Goal: Task Accomplishment & Management: Use online tool/utility

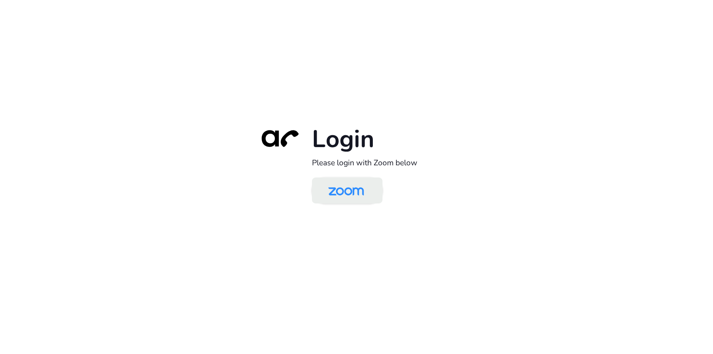
click at [353, 190] on img at bounding box center [345, 191] width 51 height 24
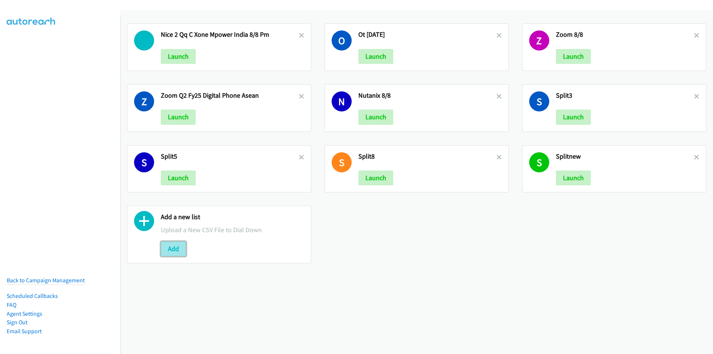
click at [171, 247] on button "Add" at bounding box center [173, 248] width 25 height 15
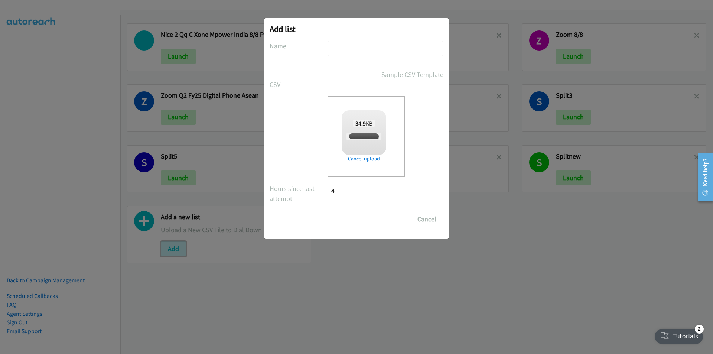
checkbox input "true"
click at [381, 48] on input "text" at bounding box center [385, 48] width 116 height 15
type input "Zoom Digital 8/11AM"
click at [327, 212] on input "Save List" at bounding box center [346, 219] width 39 height 15
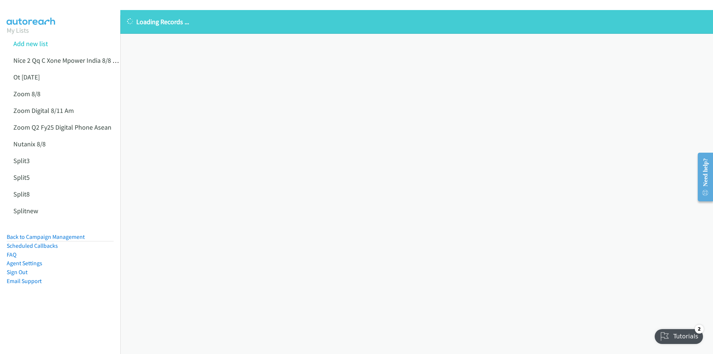
click at [440, 190] on div "Loading Records ... Sorry, something went wrong please try again." at bounding box center [416, 182] width 593 height 344
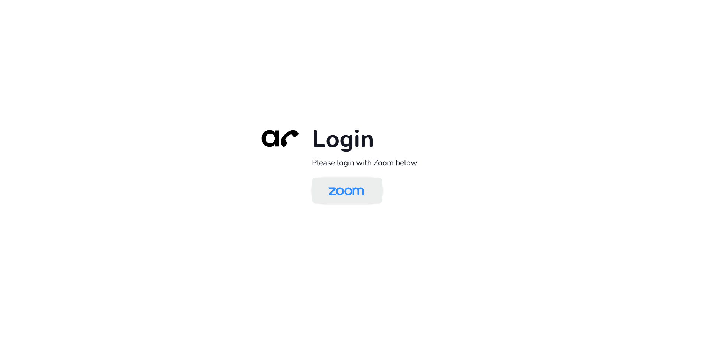
click at [371, 194] on img at bounding box center [345, 191] width 51 height 24
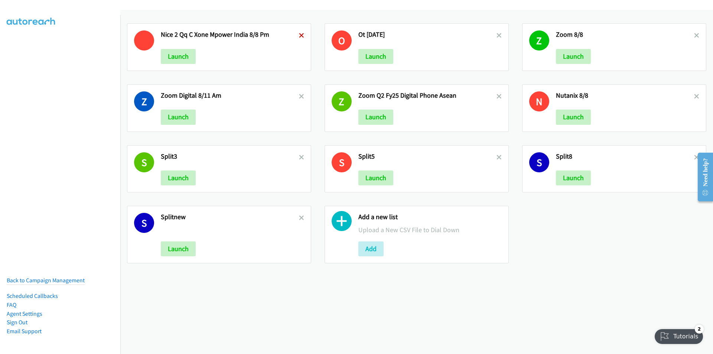
click at [299, 33] on icon at bounding box center [301, 35] width 5 height 5
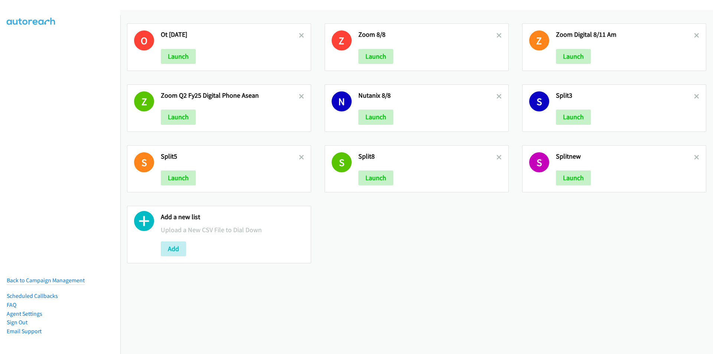
click at [299, 33] on icon at bounding box center [301, 35] width 5 height 5
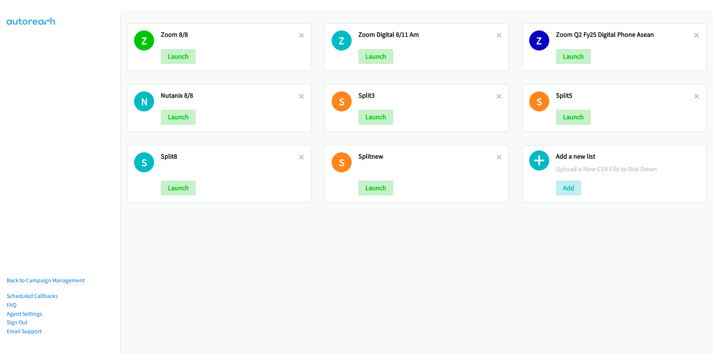
click at [299, 33] on icon at bounding box center [301, 35] width 5 height 5
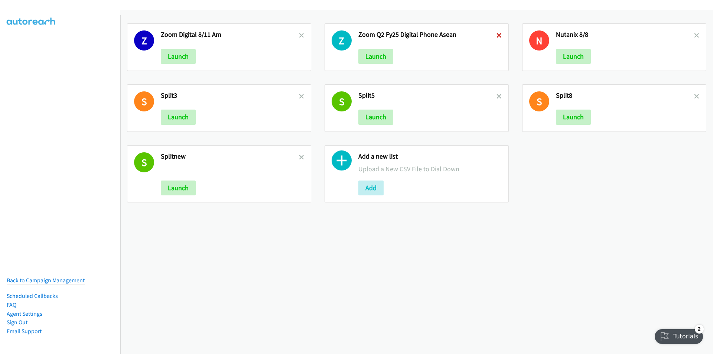
click at [496, 37] on icon at bounding box center [498, 35] width 5 height 5
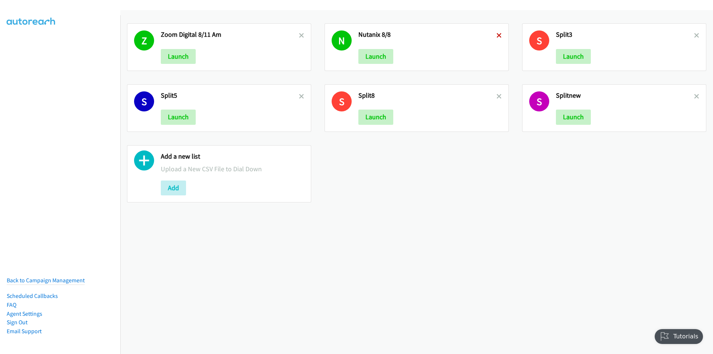
click at [496, 37] on icon at bounding box center [498, 35] width 5 height 5
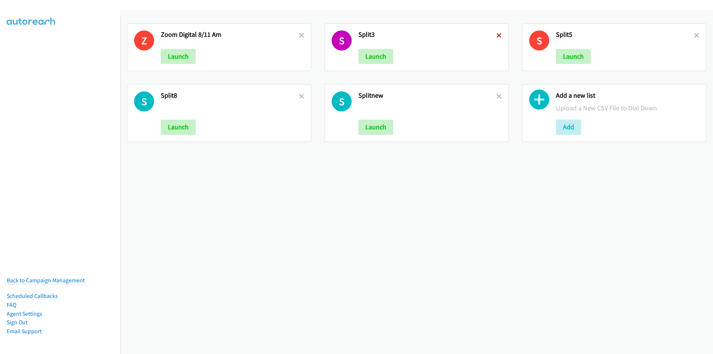
click at [497, 37] on icon at bounding box center [498, 35] width 5 height 5
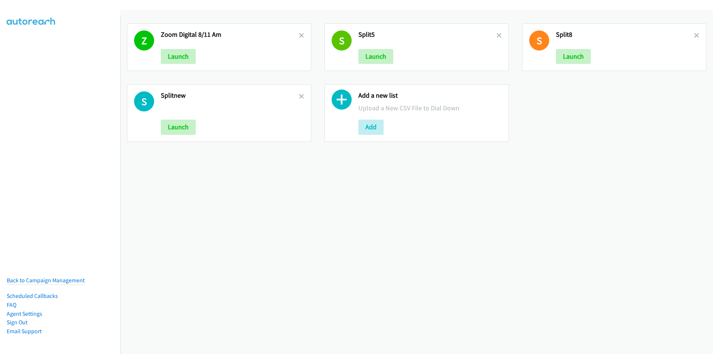
click at [492, 35] on h2 "Split5" at bounding box center [427, 34] width 138 height 9
click at [496, 36] on icon at bounding box center [498, 35] width 5 height 5
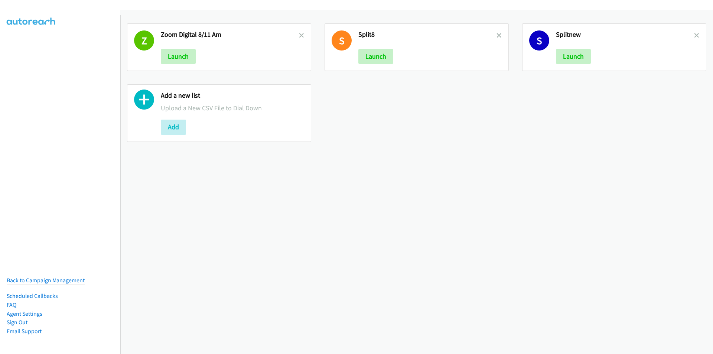
click at [496, 36] on icon at bounding box center [498, 35] width 5 height 5
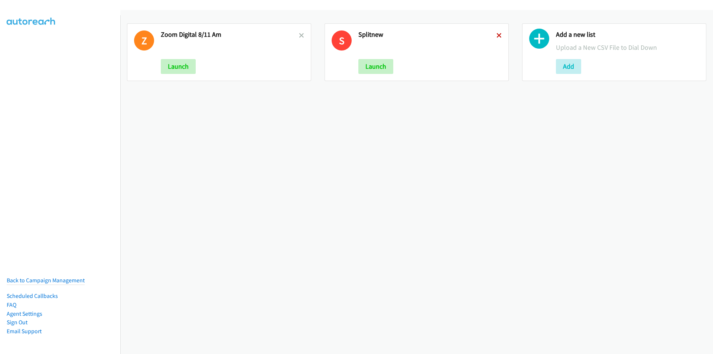
click at [496, 36] on icon at bounding box center [498, 35] width 5 height 5
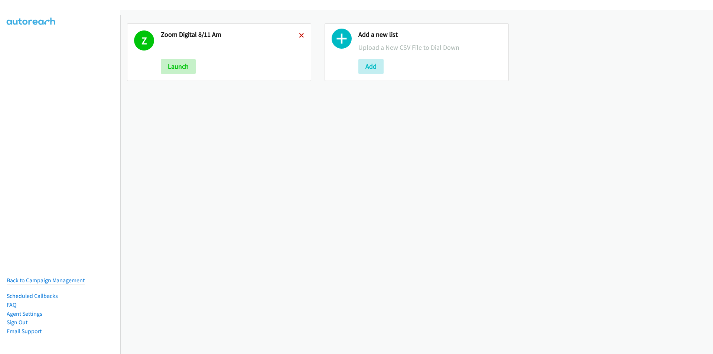
click at [299, 37] on icon at bounding box center [301, 35] width 5 height 5
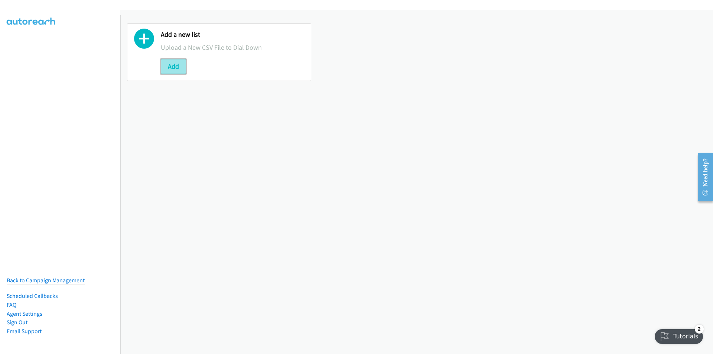
click at [169, 69] on button "Add" at bounding box center [173, 66] width 25 height 15
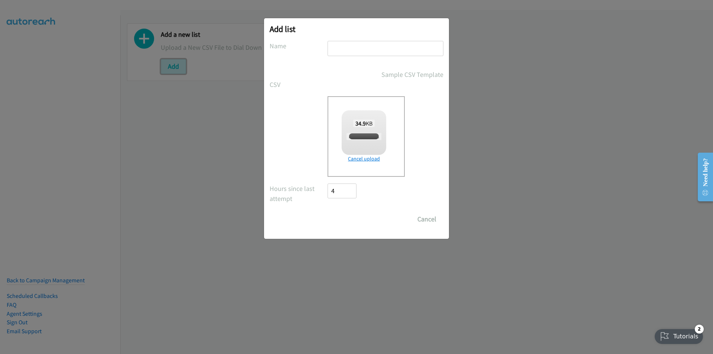
checkbox input "true"
click at [366, 48] on input "text" at bounding box center [385, 48] width 116 height 15
click at [376, 47] on input "text" at bounding box center [385, 48] width 116 height 15
type input "Zoom Digital 8/11AM"
click at [346, 220] on input "Save List" at bounding box center [346, 219] width 39 height 15
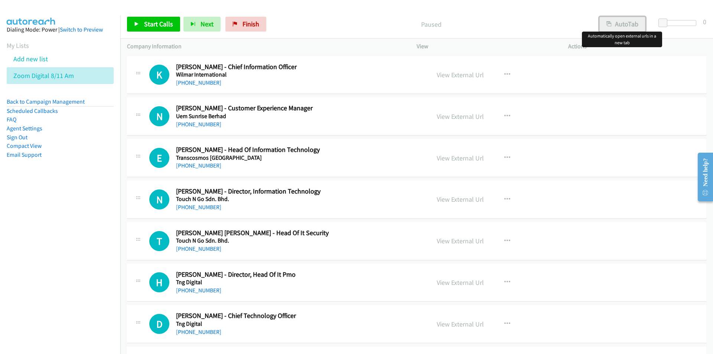
click at [626, 25] on button "AutoTab" at bounding box center [622, 24] width 46 height 15
click at [154, 25] on span "Start Calls" at bounding box center [158, 24] width 29 height 9
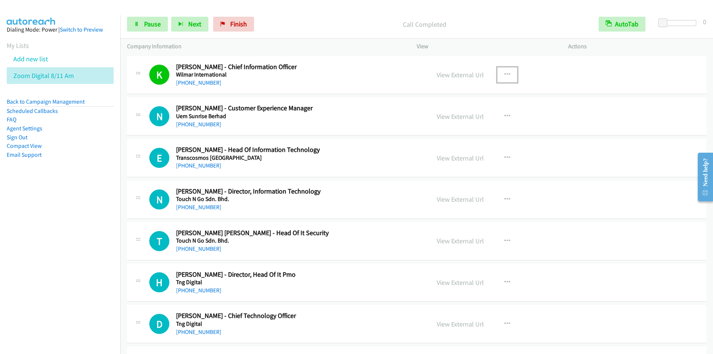
click at [504, 74] on icon "button" at bounding box center [507, 75] width 6 height 6
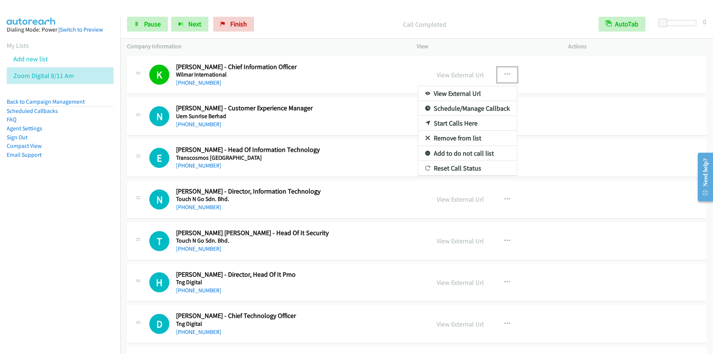
click at [457, 124] on link "Start Calls Here" at bounding box center [467, 123] width 99 height 15
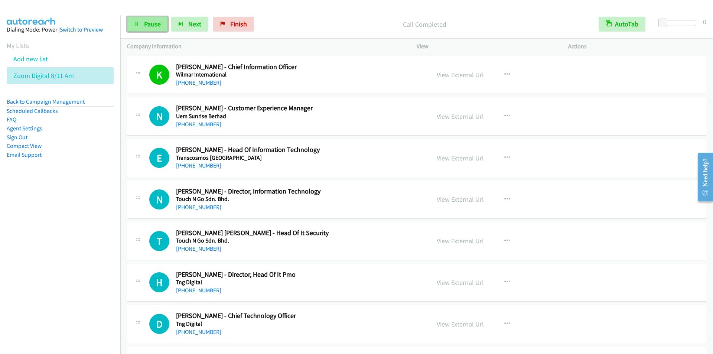
click at [145, 24] on span "Pause" at bounding box center [152, 24] width 17 height 9
click at [145, 24] on span "Start Calls" at bounding box center [158, 24] width 29 height 9
click at [267, 10] on div "Start Calls Pause Next Finish Call Completed AutoTab AutoTab 0" at bounding box center [416, 24] width 593 height 29
click at [504, 74] on icon "button" at bounding box center [507, 75] width 6 height 6
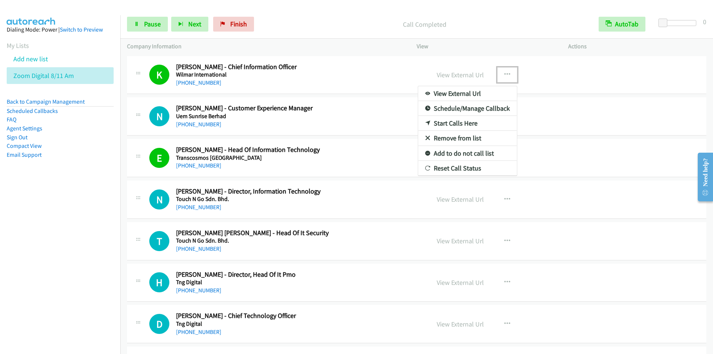
click at [464, 124] on link "Start Calls Here" at bounding box center [467, 123] width 99 height 15
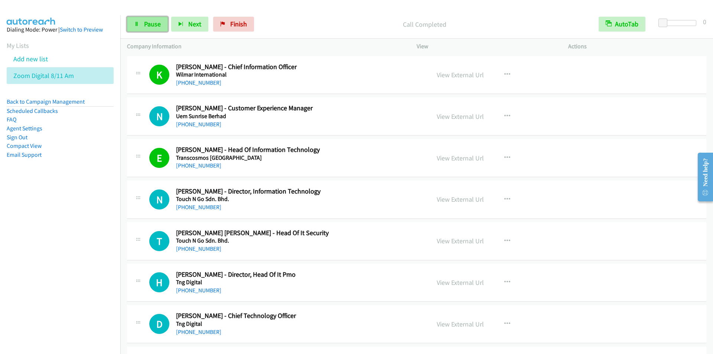
click at [142, 24] on link "Pause" at bounding box center [147, 24] width 41 height 15
click at [142, 24] on link "Start Calls" at bounding box center [153, 24] width 53 height 15
click at [504, 74] on icon "button" at bounding box center [507, 75] width 6 height 6
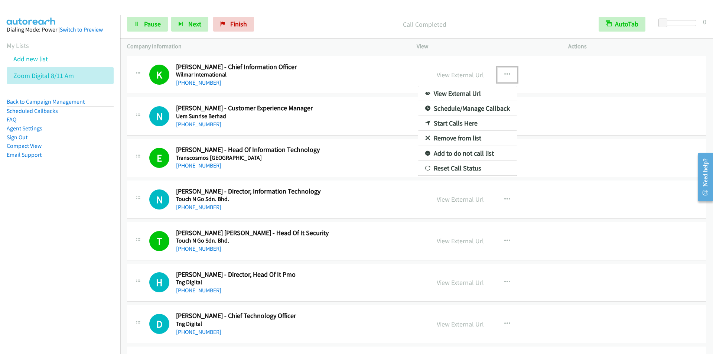
click at [459, 118] on link "Start Calls Here" at bounding box center [467, 123] width 99 height 15
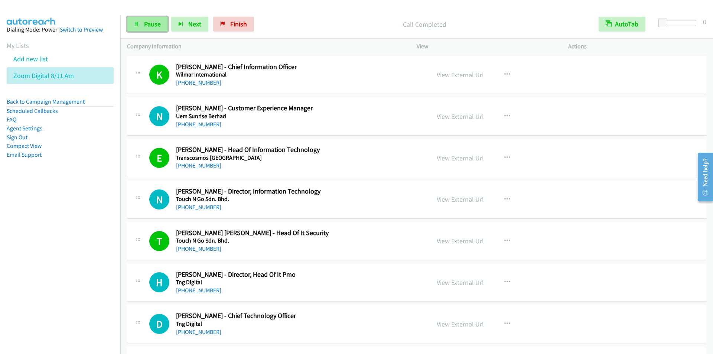
click at [139, 23] on link "Pause" at bounding box center [147, 24] width 41 height 15
click at [139, 23] on link "Start Calls" at bounding box center [153, 24] width 53 height 15
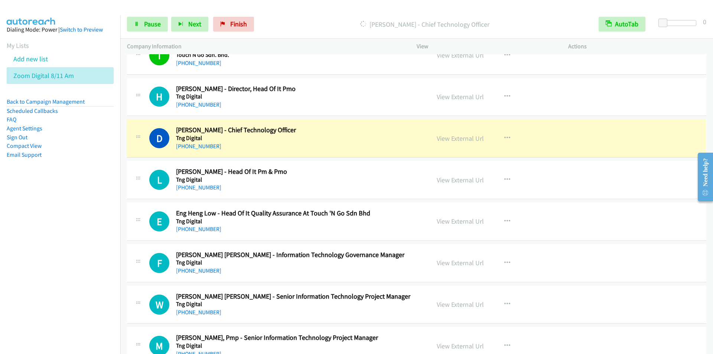
scroll to position [223, 0]
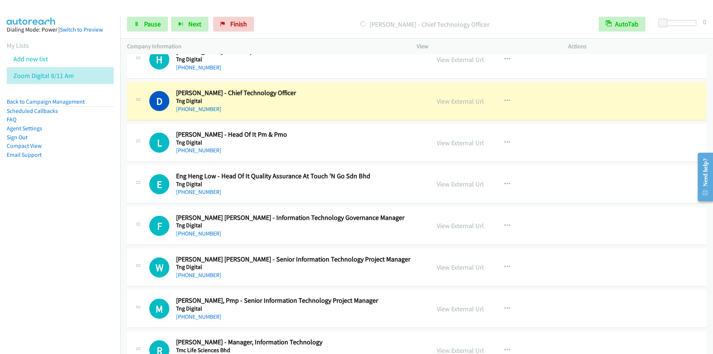
click at [294, 14] on div "Start Calls Pause Next Finish Dialing Desmond Chin - Chief Technology Officer A…" at bounding box center [416, 24] width 593 height 29
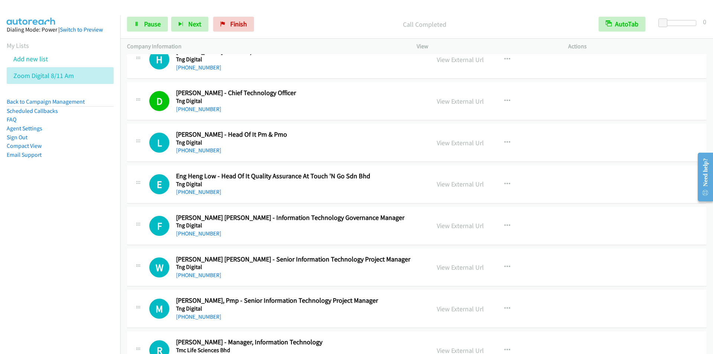
click at [305, 22] on p "Call Completed" at bounding box center [424, 24] width 321 height 10
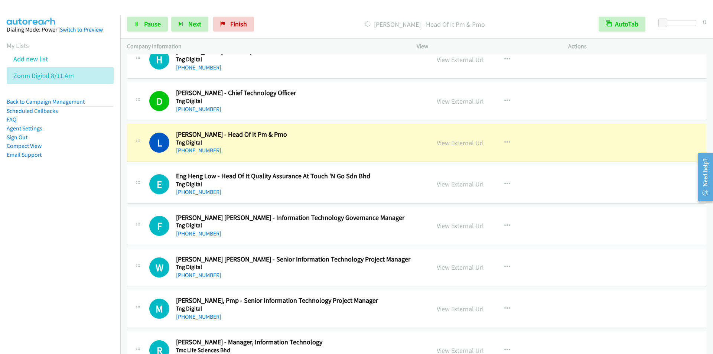
scroll to position [260, 0]
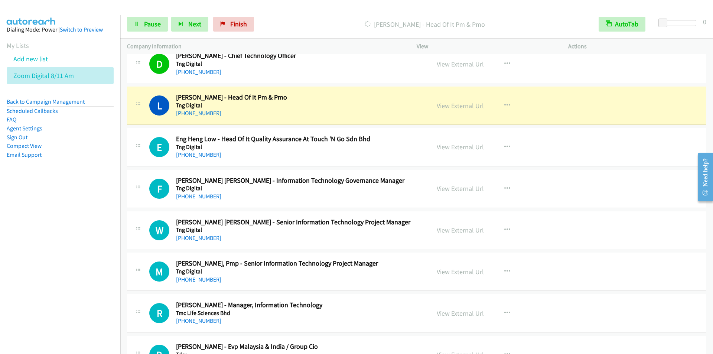
click at [304, 17] on div "Dialing Lih Ren Chang - Head Of It Pm & Pmo" at bounding box center [424, 24] width 335 height 15
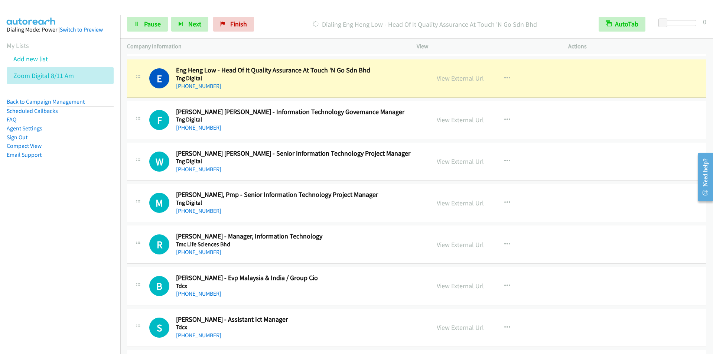
scroll to position [334, 0]
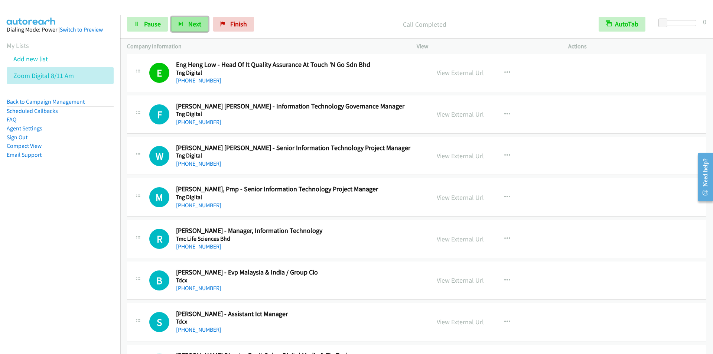
click at [192, 23] on span "Next" at bounding box center [194, 24] width 13 height 9
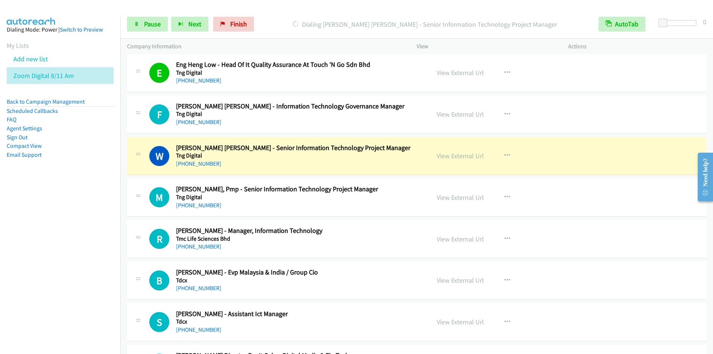
click at [290, 12] on div "Start Calls Pause Next Finish Dialing Wai Wai Yeoh - Senior Information Technol…" at bounding box center [416, 24] width 593 height 29
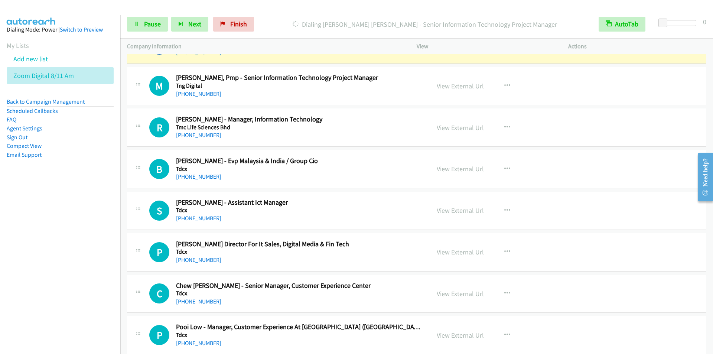
scroll to position [371, 0]
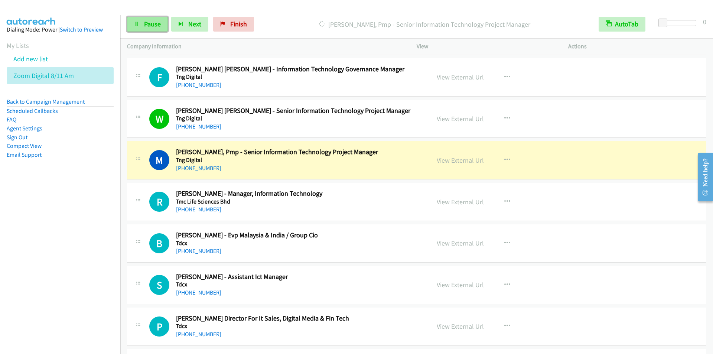
click at [145, 26] on span "Pause" at bounding box center [152, 24] width 17 height 9
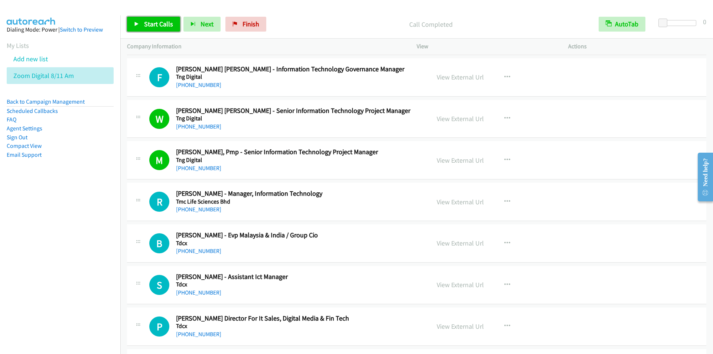
click at [146, 22] on span "Start Calls" at bounding box center [158, 24] width 29 height 9
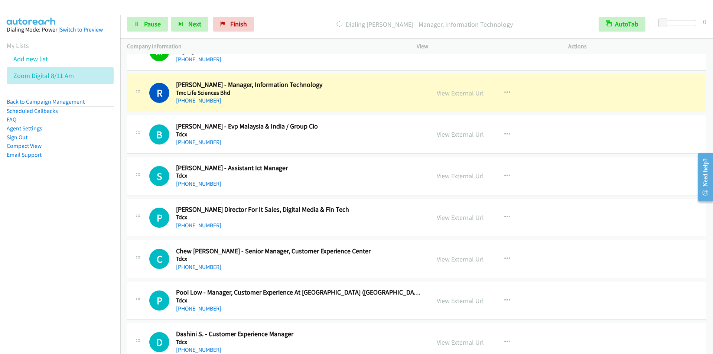
scroll to position [483, 0]
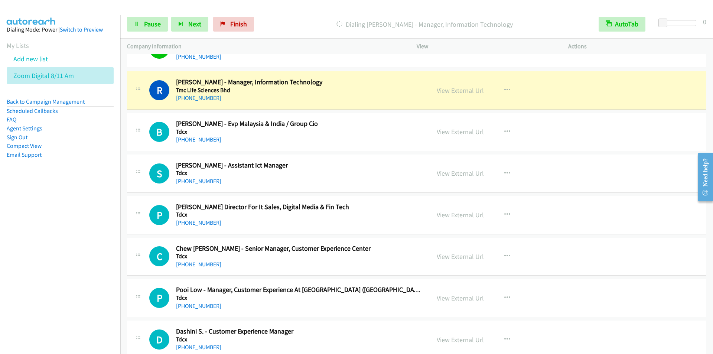
click at [288, 26] on p "Dialing Rejini Kanth - Manager, Information Technology" at bounding box center [424, 24] width 321 height 10
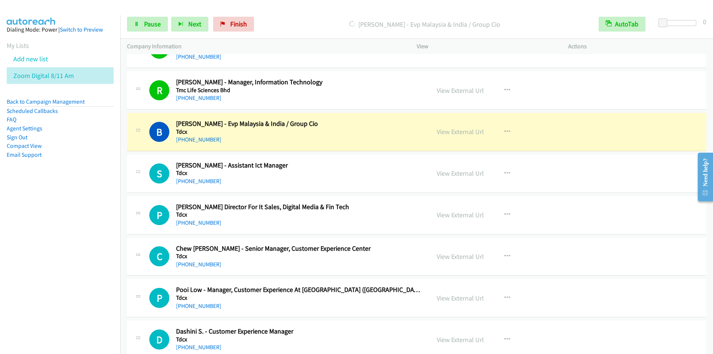
click at [296, 16] on div "Start Calls Pause Next Finish Dialing Byron Fernandez - Evp Malaysia & India / …" at bounding box center [416, 24] width 593 height 29
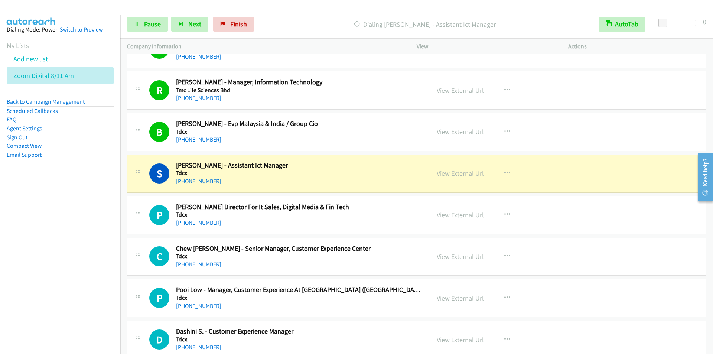
click at [307, 17] on div "Dialing Syahibbul Fikqri Ghazalee - Assistant Ict Manager" at bounding box center [424, 24] width 335 height 15
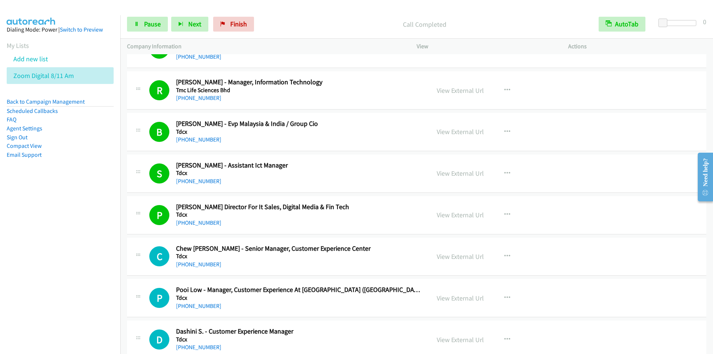
click at [314, 25] on p "Call Completed" at bounding box center [424, 24] width 321 height 10
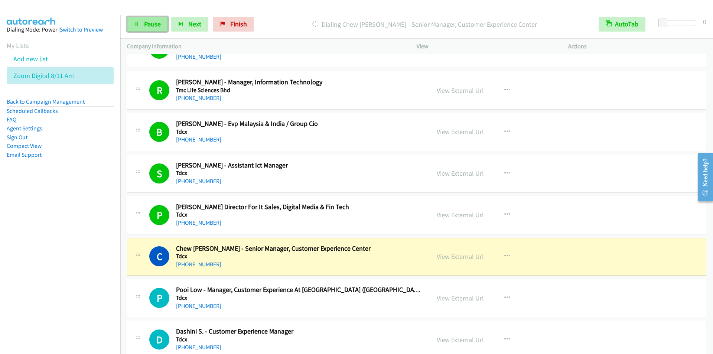
click at [147, 27] on span "Pause" at bounding box center [152, 24] width 17 height 9
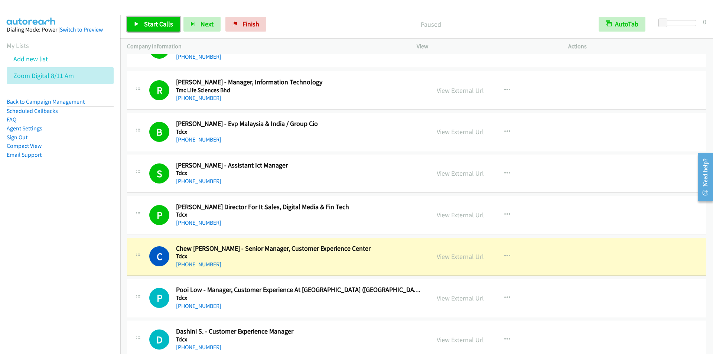
click at [149, 26] on span "Start Calls" at bounding box center [158, 24] width 29 height 9
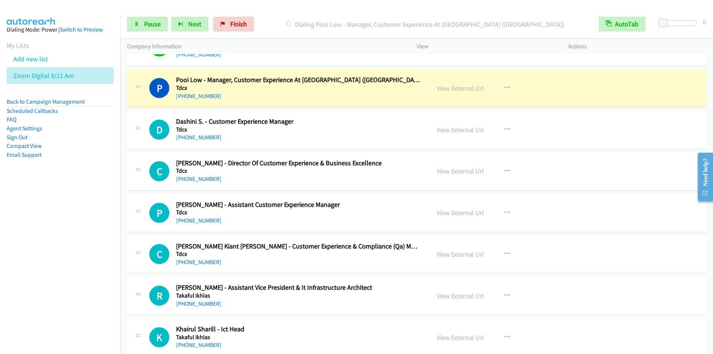
scroll to position [705, 0]
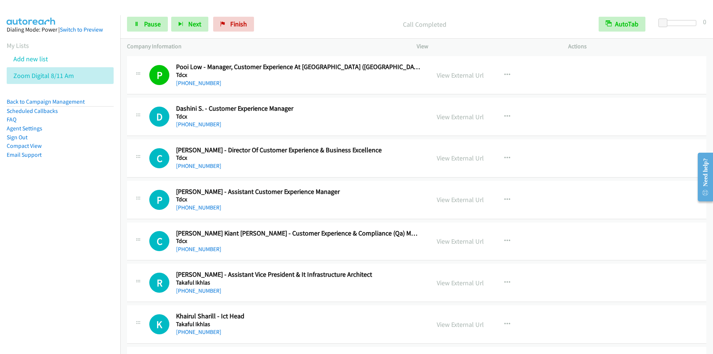
click at [286, 14] on div "Start Calls Pause Next Finish Call Completed AutoTab AutoTab 0" at bounding box center [416, 24] width 593 height 29
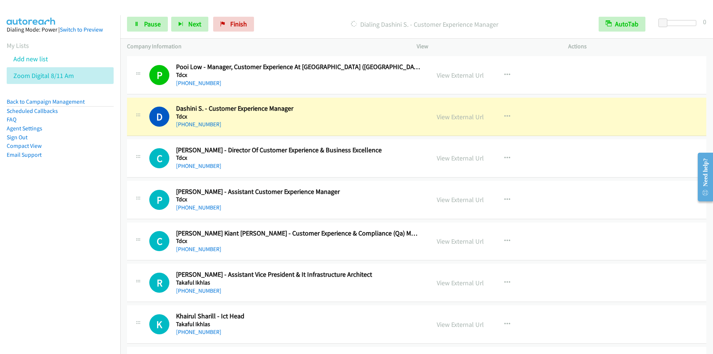
drag, startPoint x: 326, startPoint y: 8, endPoint x: 322, endPoint y: 7, distance: 3.8
click at [326, 8] on div at bounding box center [353, 14] width 706 height 29
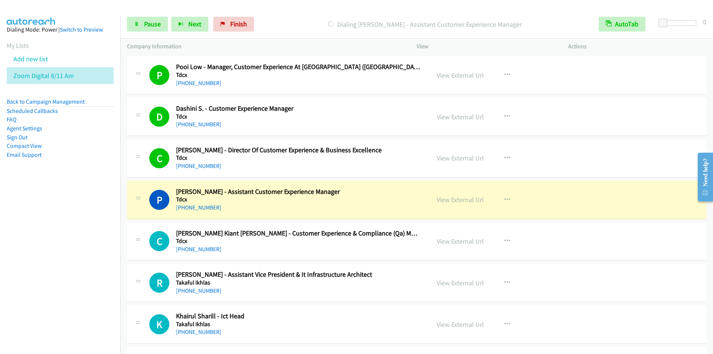
click at [289, 24] on p "Dialing Priscilla Priyanka - Assistant Customer Experience Manager" at bounding box center [424, 24] width 321 height 10
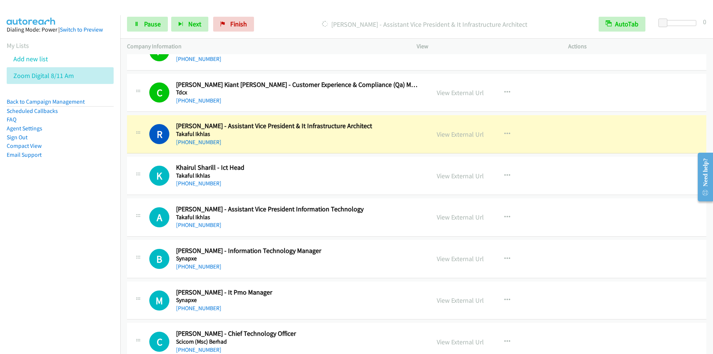
scroll to position [891, 0]
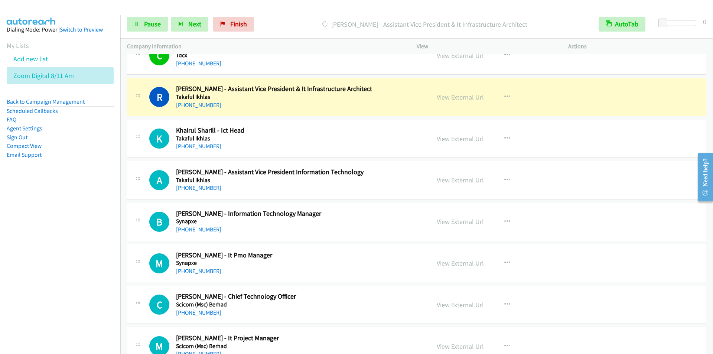
click at [288, 19] on p "Dialing Rafi Abidin - Assistant Vice President & It Infrastructure Architect" at bounding box center [424, 24] width 321 height 10
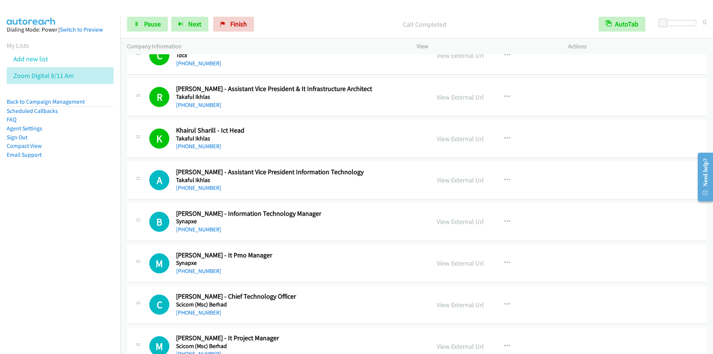
click at [300, 17] on div "Call Completed" at bounding box center [424, 24] width 335 height 15
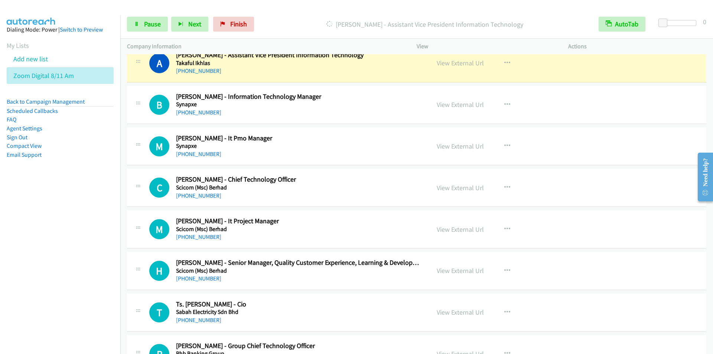
scroll to position [965, 0]
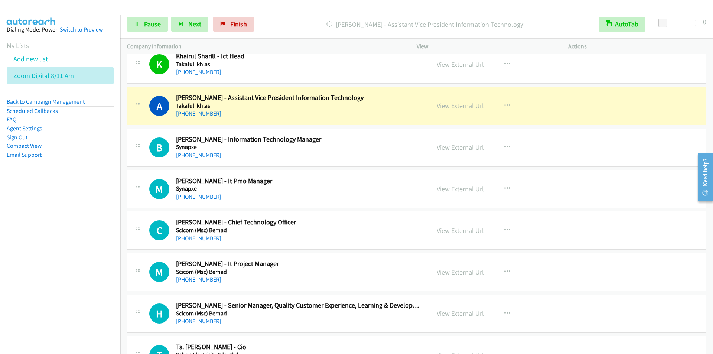
drag, startPoint x: 300, startPoint y: 23, endPoint x: 294, endPoint y: 20, distance: 6.3
click at [300, 23] on p "Dialing Anuar Othman - Assistant Vice President Information Technology" at bounding box center [424, 24] width 321 height 10
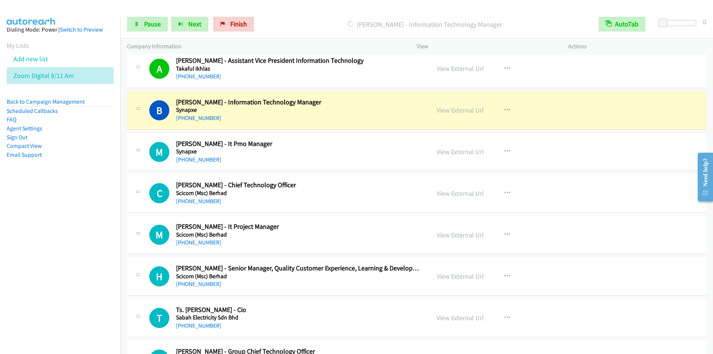
scroll to position [1040, 0]
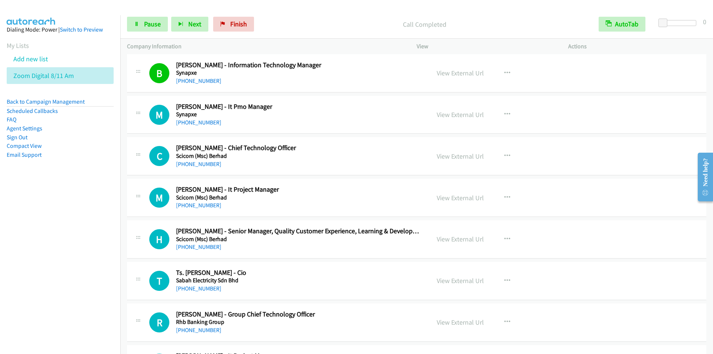
click at [288, 25] on p "Call Completed" at bounding box center [424, 24] width 321 height 10
click at [304, 20] on p "Call Completed" at bounding box center [424, 24] width 321 height 10
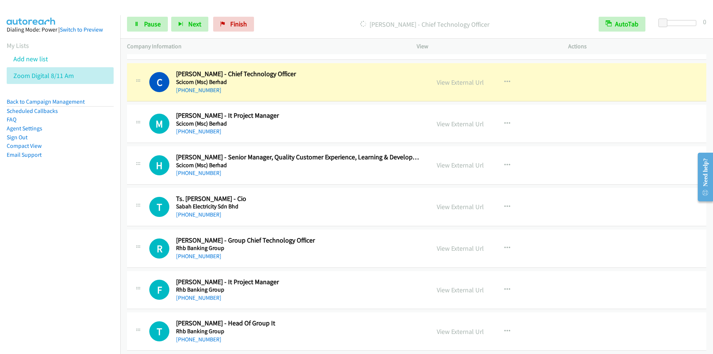
scroll to position [1114, 0]
click at [300, 22] on p "Dialing Chandima Hemachandra - Chief Technology Officer" at bounding box center [424, 24] width 321 height 10
click at [142, 22] on link "Pause" at bounding box center [147, 24] width 41 height 15
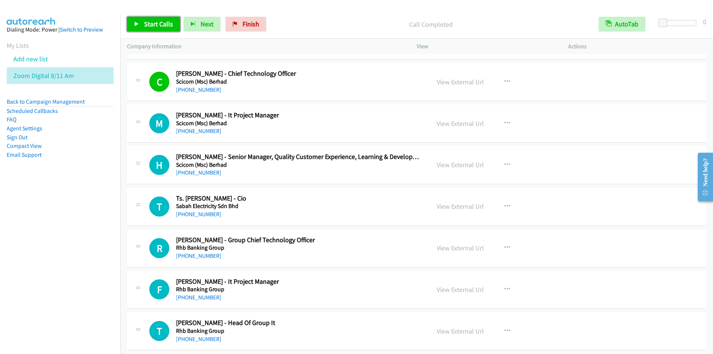
click at [159, 24] on span "Start Calls" at bounding box center [158, 24] width 29 height 9
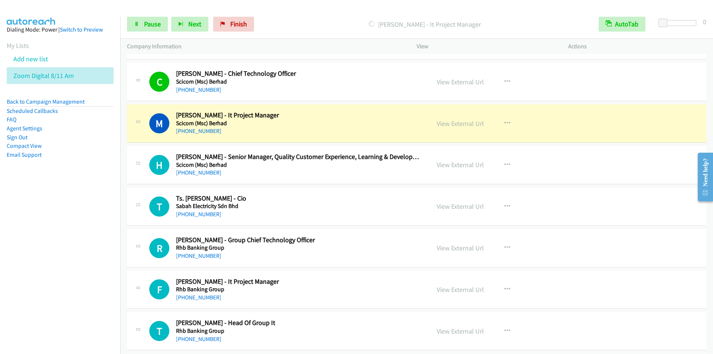
click at [300, 21] on p "Dialing Mohammed Ileyas - It Project Manager" at bounding box center [424, 24] width 321 height 10
click at [139, 21] on link "Pause" at bounding box center [147, 24] width 41 height 15
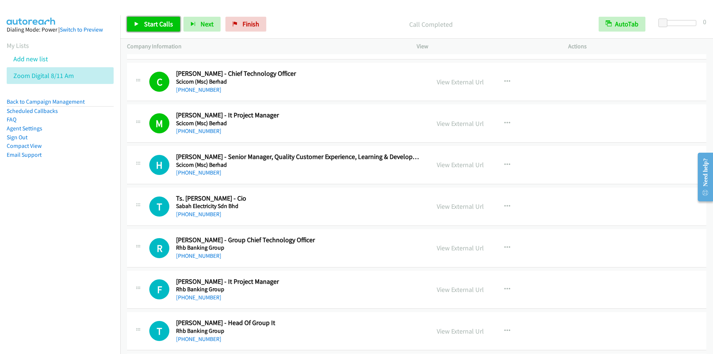
click at [146, 23] on span "Start Calls" at bounding box center [158, 24] width 29 height 9
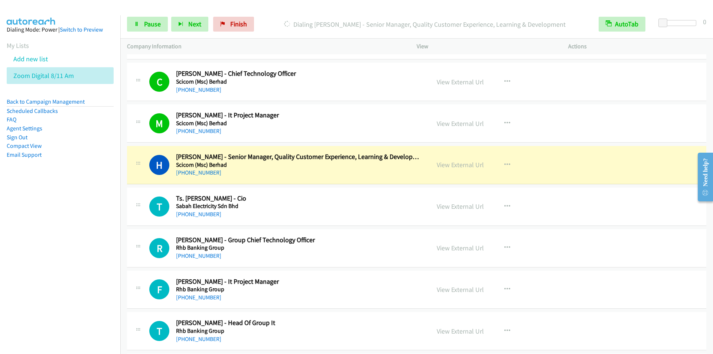
click at [278, 13] on div "Start Calls Pause Next Finish Dialing Hicham Haidar - Senior Manager, Quality C…" at bounding box center [416, 24] width 593 height 29
click at [277, 8] on div at bounding box center [353, 14] width 706 height 29
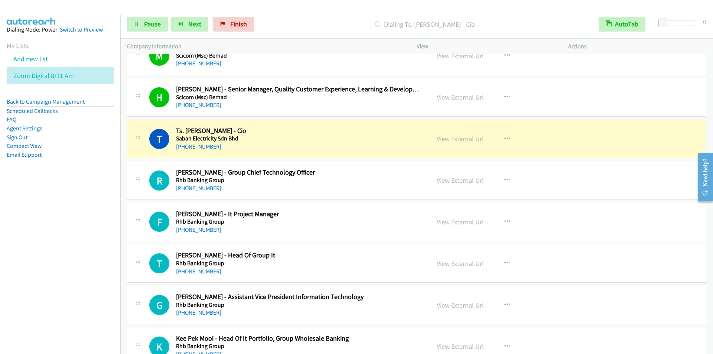
scroll to position [1188, 0]
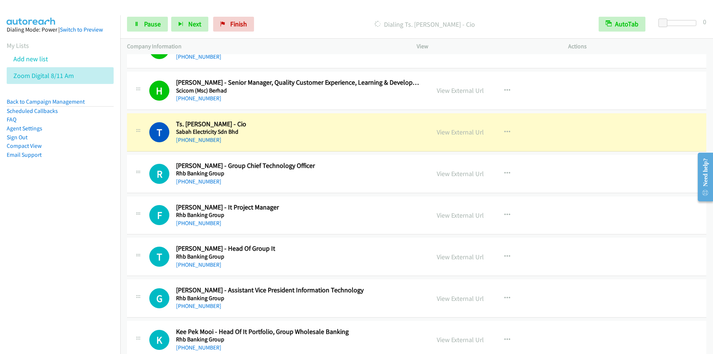
click at [324, 17] on div "Dialing Ts. Ismail Chekima - Cio" at bounding box center [424, 24] width 335 height 15
click at [302, 16] on div "Start Calls Pause Next Finish Dialing Ts. Ismail Chekima - Cio AutoTab AutoTab 0" at bounding box center [416, 24] width 593 height 29
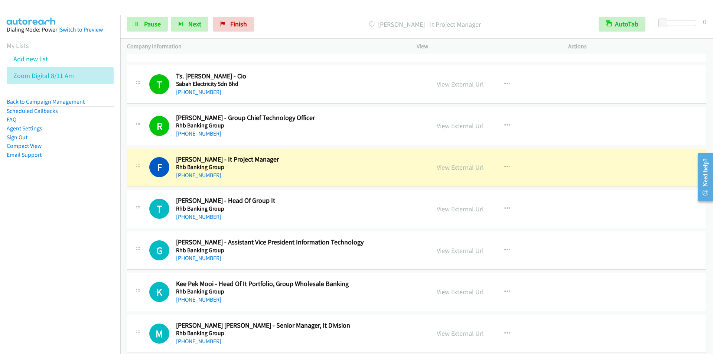
scroll to position [1299, 0]
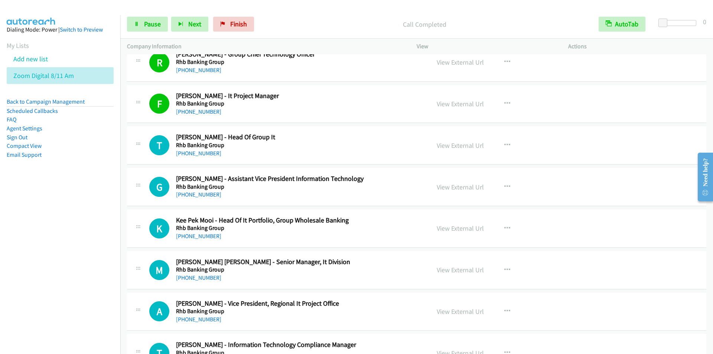
click at [289, 21] on p "Call Completed" at bounding box center [424, 24] width 321 height 10
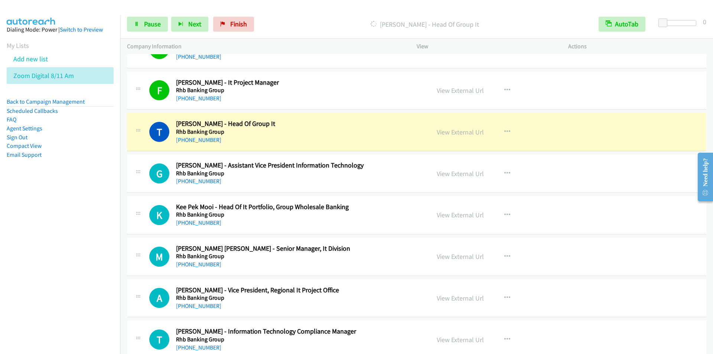
scroll to position [1337, 0]
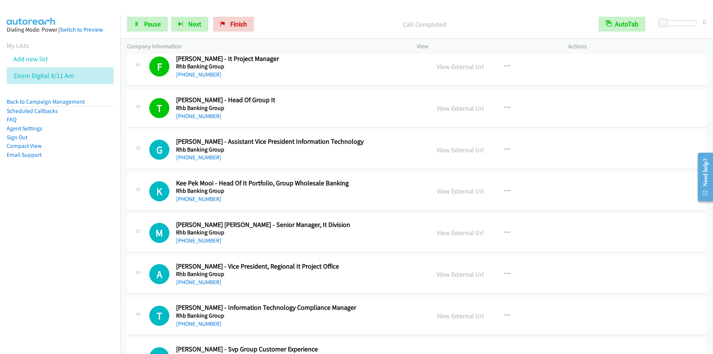
drag, startPoint x: 332, startPoint y: 10, endPoint x: 337, endPoint y: 19, distance: 10.6
click at [332, 10] on main "Start Calls Pause Next Finish Call Completed AutoTab AutoTab 0 Company Informat…" at bounding box center [356, 17] width 713 height 35
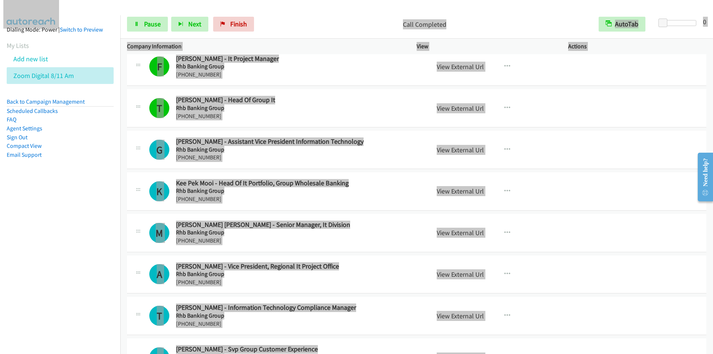
click at [327, 16] on div "Start Calls Pause Next Finish Call Completed AutoTab AutoTab 0" at bounding box center [416, 24] width 593 height 29
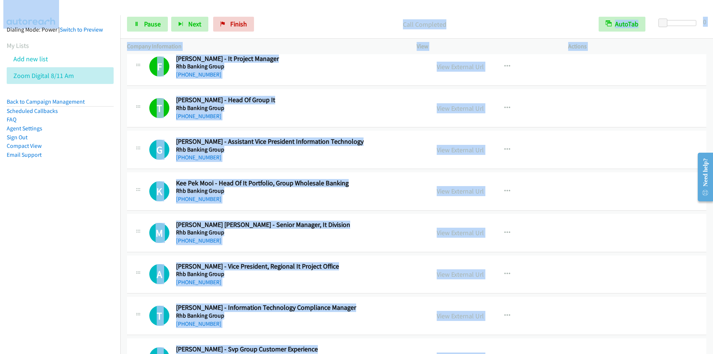
click at [326, 33] on div "Start Calls Pause Next Finish Call Completed AutoTab AutoTab 0" at bounding box center [416, 24] width 593 height 29
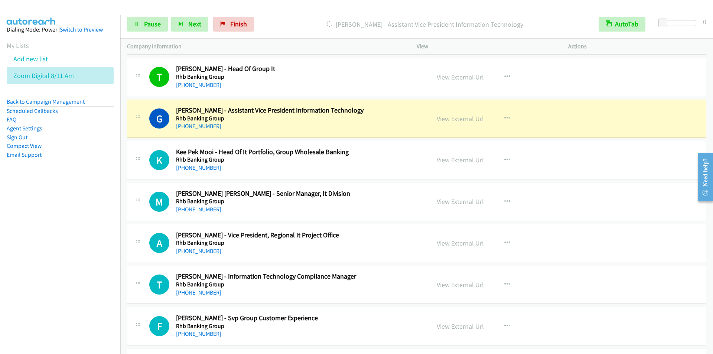
scroll to position [1411, 0]
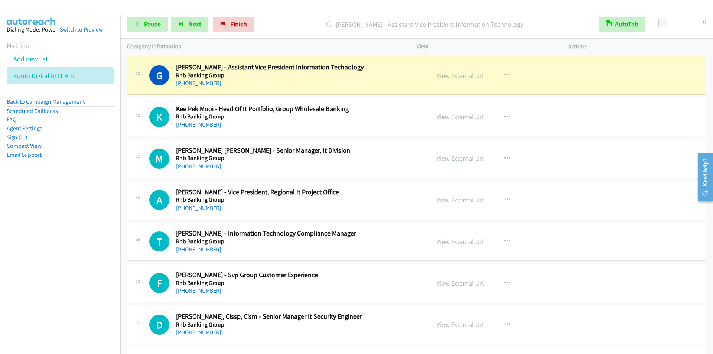
click at [329, 13] on div "Start Calls Pause Next Finish Dialing Ganesan Thamilmani - Assistant Vice Presi…" at bounding box center [416, 24] width 593 height 29
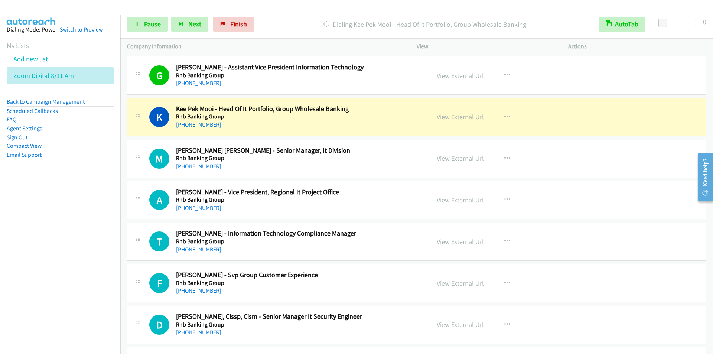
click at [337, 12] on div "Start Calls Pause Next Finish Dialing Kee Pek Mooi - Head Of It Portfolio, Grou…" at bounding box center [416, 24] width 593 height 29
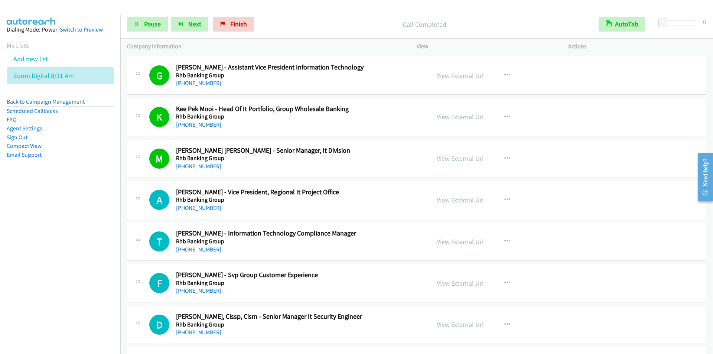
click at [304, 13] on div "Start Calls Pause Next Finish Call Completed AutoTab AutoTab 0" at bounding box center [416, 24] width 593 height 29
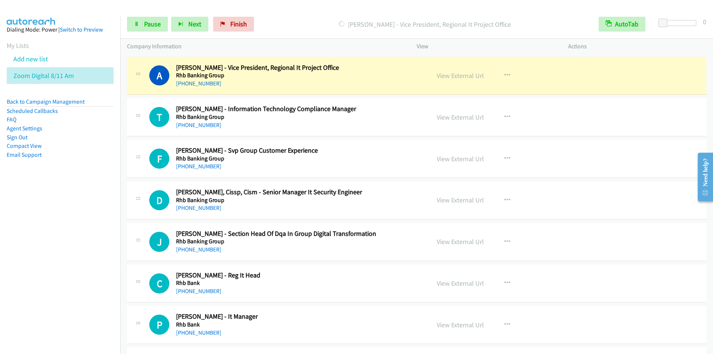
scroll to position [1522, 0]
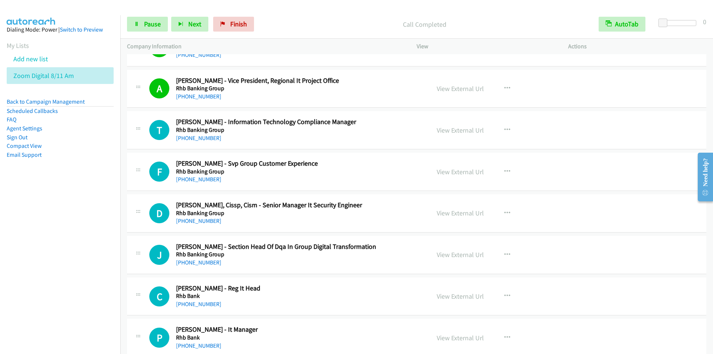
click at [299, 24] on p "Call Completed" at bounding box center [424, 24] width 321 height 10
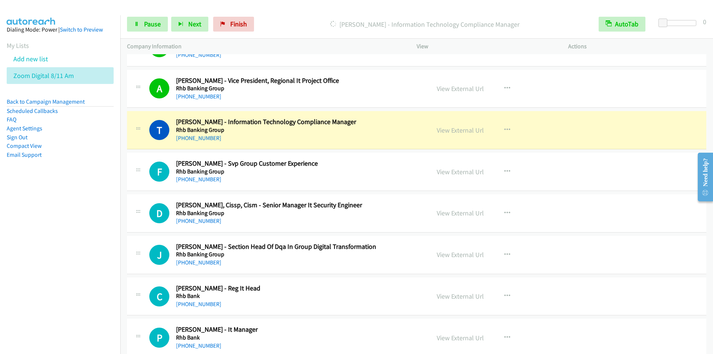
click at [296, 14] on div "Start Calls Pause Next Finish Dialing Teck Seng Koh - Information Technology Co…" at bounding box center [416, 24] width 593 height 29
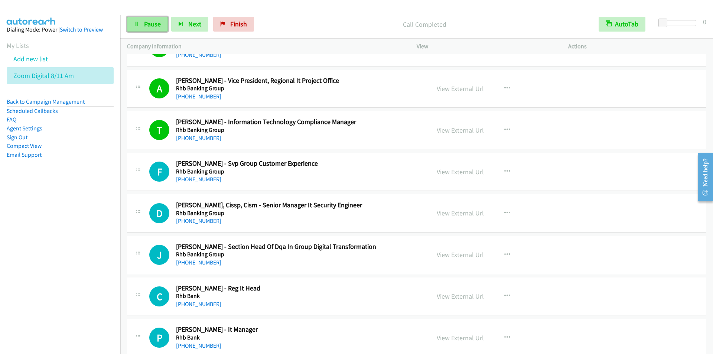
click at [148, 25] on span "Pause" at bounding box center [152, 24] width 17 height 9
click at [148, 19] on link "Start Calls" at bounding box center [153, 24] width 53 height 15
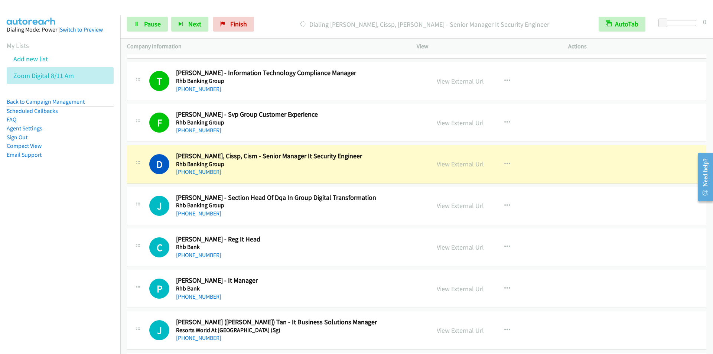
scroll to position [1596, 0]
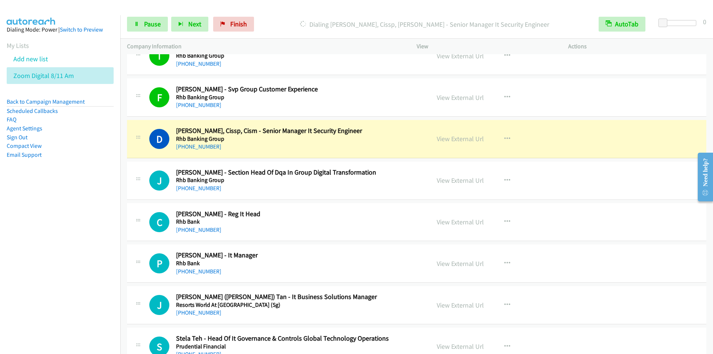
click at [305, 15] on div "Start Calls Pause Next Finish Dialing Daniel Chong, Cissp, Cism - Senior Manage…" at bounding box center [416, 24] width 593 height 29
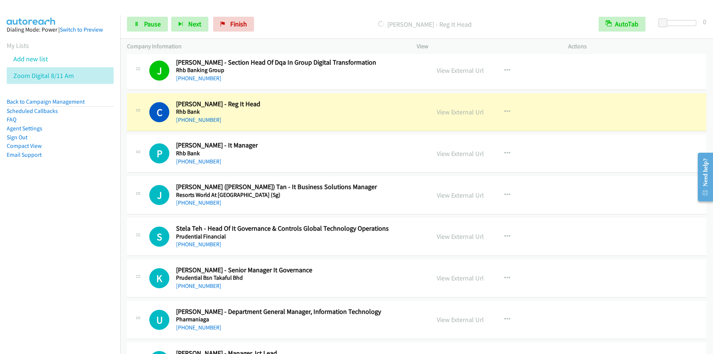
scroll to position [1745, 0]
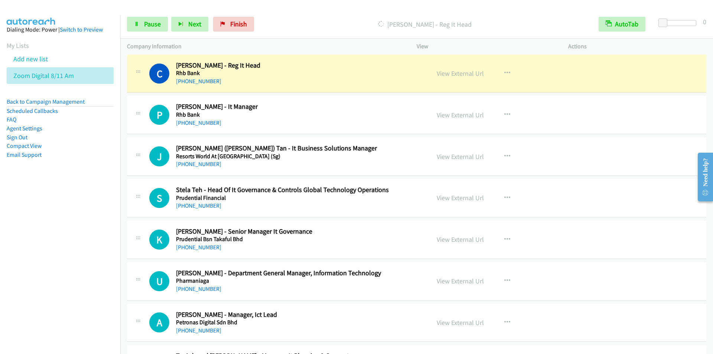
click at [311, 17] on div "Dialing Chung Chien - Reg It Head" at bounding box center [424, 24] width 335 height 15
click at [326, 18] on div "Dialing Chung Chien - Reg It Head" at bounding box center [424, 24] width 335 height 15
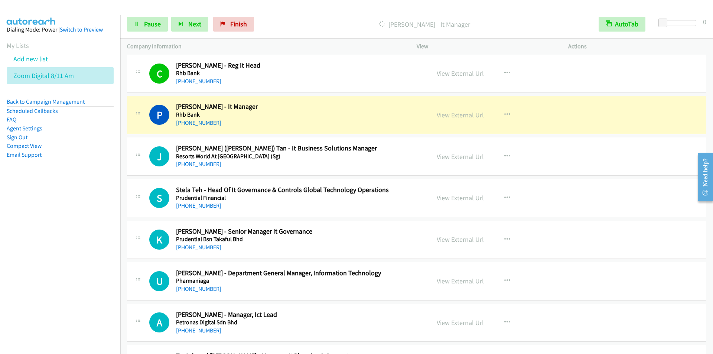
scroll to position [1782, 0]
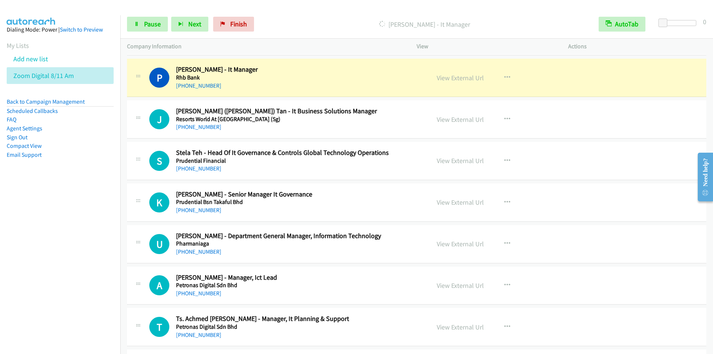
click at [313, 19] on div "Dialing Poh Ling Cheok - It Manager" at bounding box center [424, 24] width 335 height 15
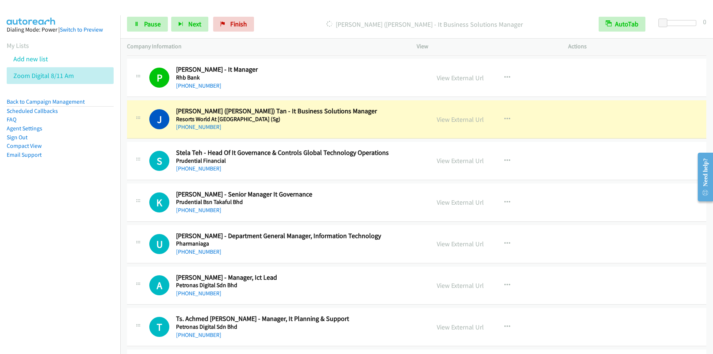
click at [311, 13] on div "Start Calls Pause Next Finish Dialing Jye Lin (Justin) Tan - It Business Soluti…" at bounding box center [416, 24] width 593 height 29
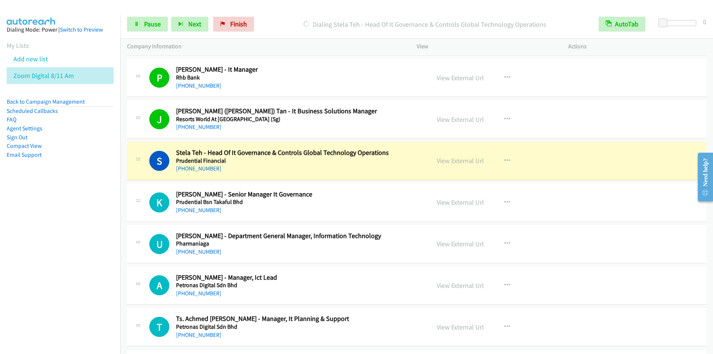
click at [282, 17] on div "Dialing Stela Teh - Head Of It Governance & Controls Global Technology Operatio…" at bounding box center [424, 24] width 335 height 15
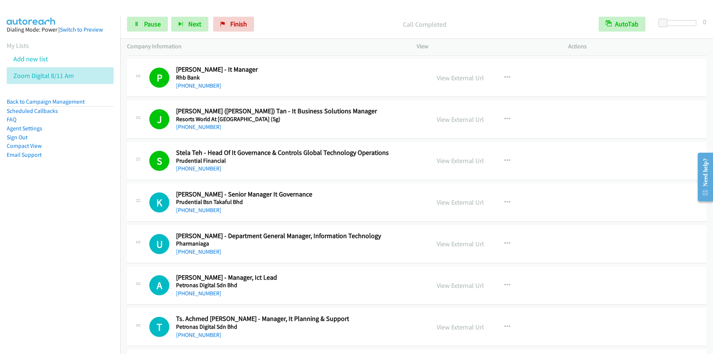
scroll to position [1819, 0]
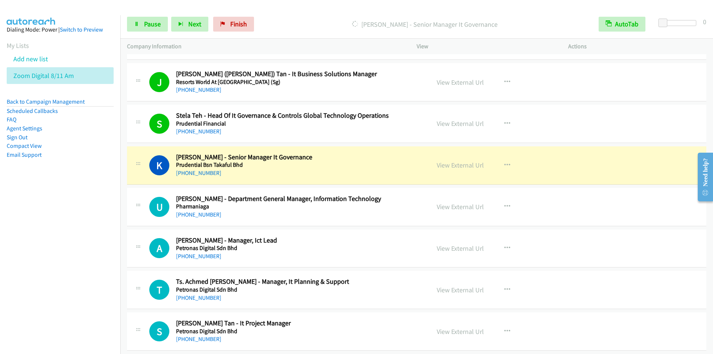
click at [301, 10] on div "Start Calls Pause Next Finish Dialing Keith Chok - Senior Manager It Governance…" at bounding box center [416, 24] width 593 height 29
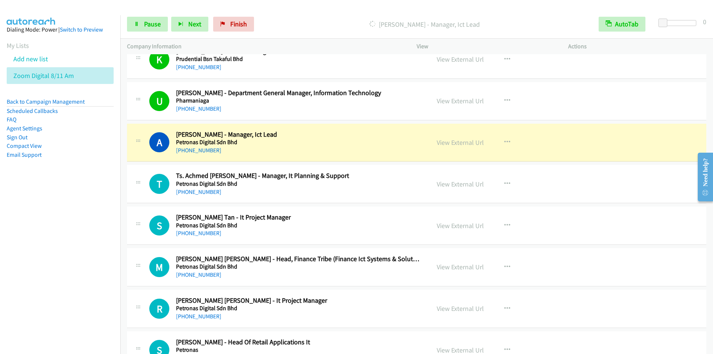
scroll to position [1968, 0]
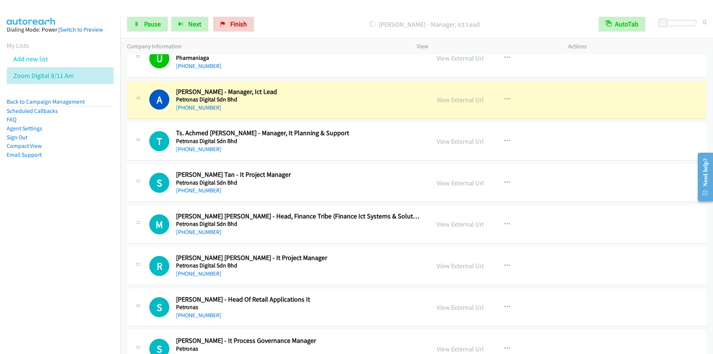
click at [303, 19] on p "Dialing Ahmad Fikri Mukhtar - Manager, Ict Lead" at bounding box center [424, 24] width 321 height 10
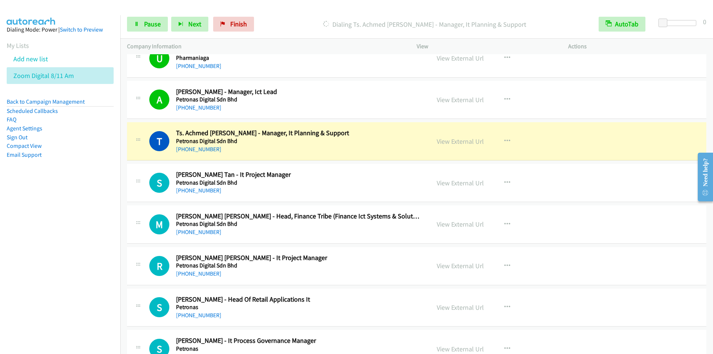
click at [307, 10] on div "Start Calls Pause Next Finish Dialing Ts. Achmed F. Steinweg - Manager, It Plan…" at bounding box center [416, 24] width 593 height 29
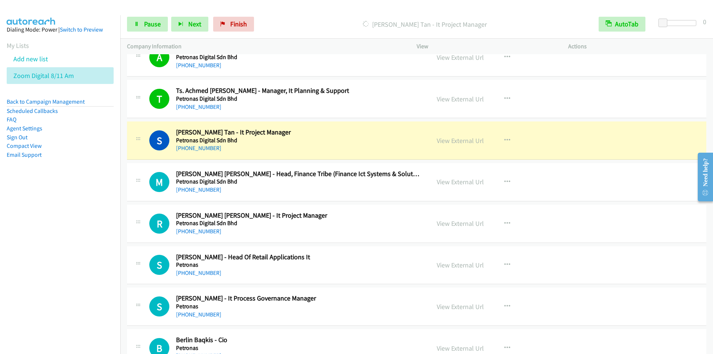
scroll to position [2042, 0]
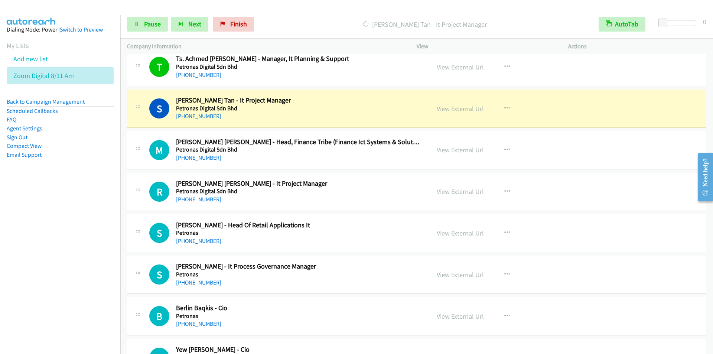
click at [304, 13] on div "Start Calls Pause Next Finish Dialing Shambhi Tan Shamsuri Tan - It Project Man…" at bounding box center [416, 24] width 593 height 29
drag, startPoint x: 303, startPoint y: 6, endPoint x: 308, endPoint y: 9, distance: 6.3
click at [303, 6] on div at bounding box center [353, 14] width 706 height 29
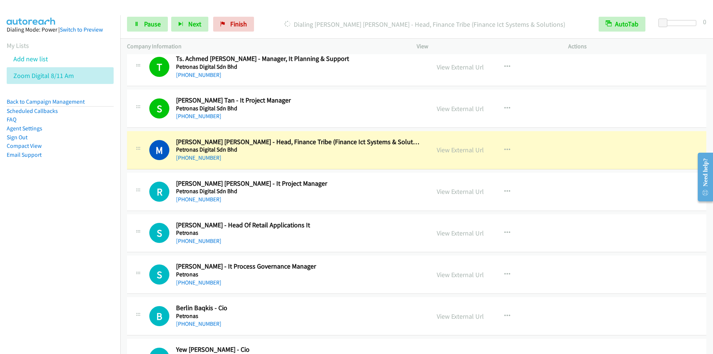
scroll to position [1931, 0]
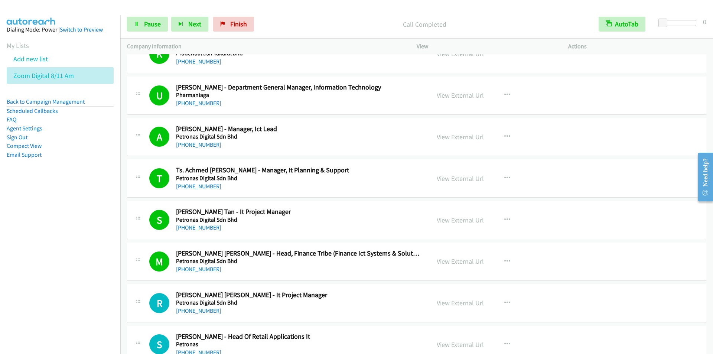
click at [284, 16] on div "Start Calls Pause Next Finish Call Completed AutoTab AutoTab 0" at bounding box center [416, 24] width 593 height 29
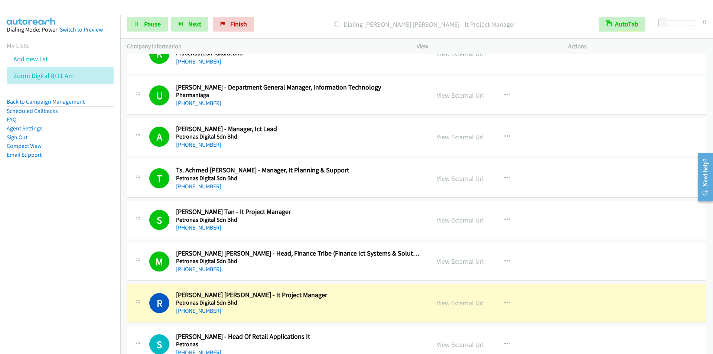
click at [295, 10] on div "Start Calls Pause Next Finish Dialing Raaj Dev Singh - It Project Manager AutoT…" at bounding box center [416, 24] width 593 height 29
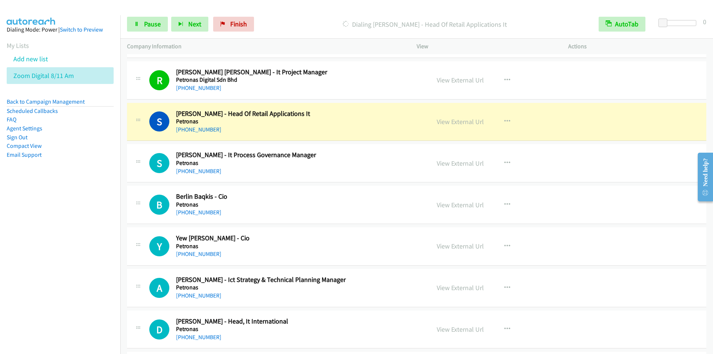
scroll to position [2190, 0]
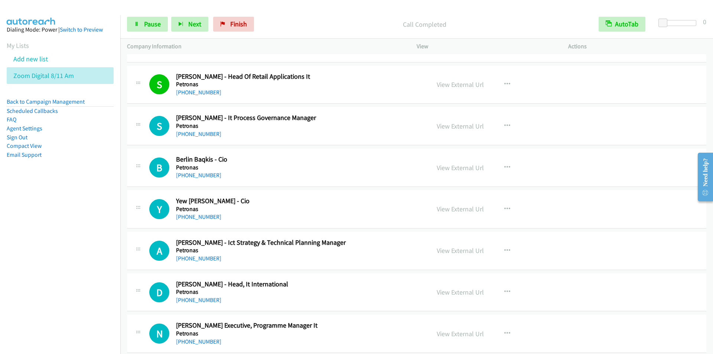
click at [286, 17] on div "Call Completed" at bounding box center [424, 24] width 335 height 15
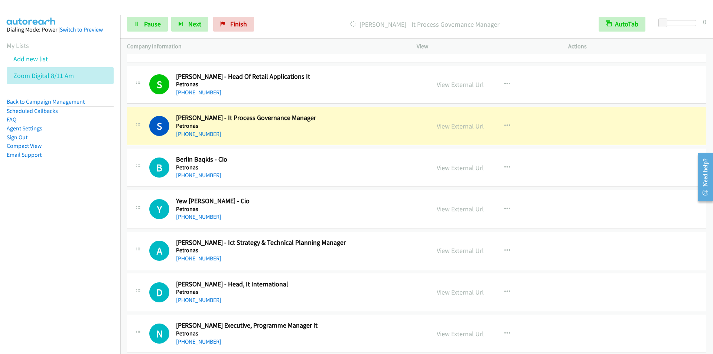
click at [300, 18] on div "Dialing Shahrizal Nawawi - It Process Governance Manager" at bounding box center [424, 24] width 335 height 15
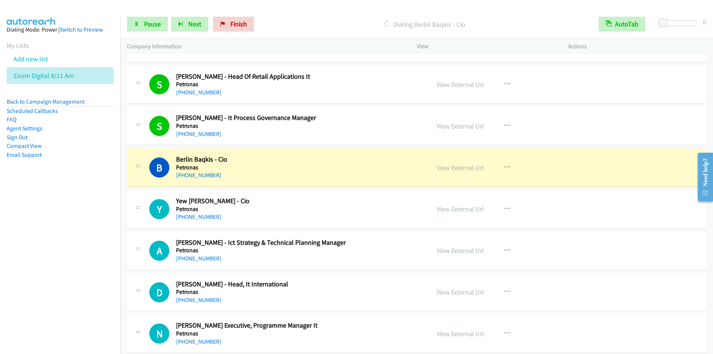
click at [350, 19] on div "Dialing Berlin Baqkis - Cio" at bounding box center [424, 24] width 335 height 15
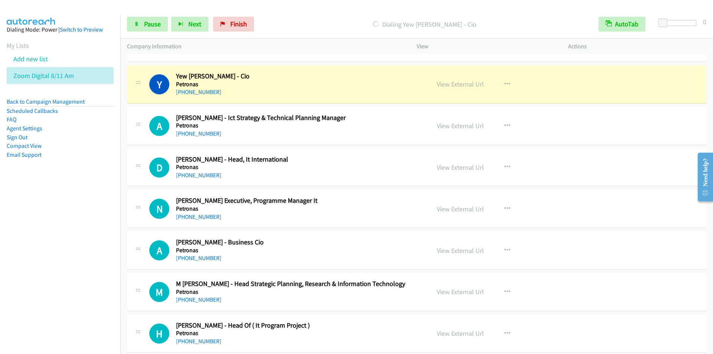
scroll to position [2302, 0]
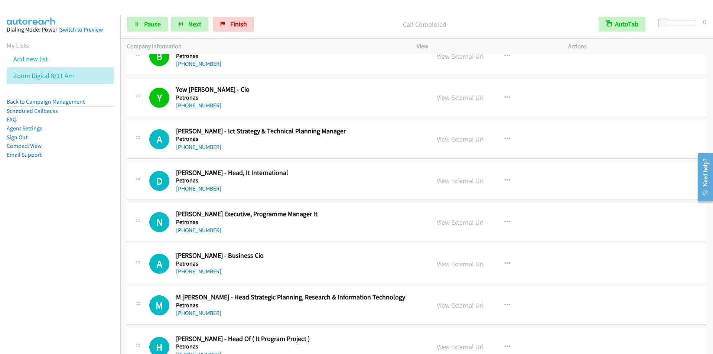
click at [313, 23] on p "Call Completed" at bounding box center [424, 24] width 321 height 10
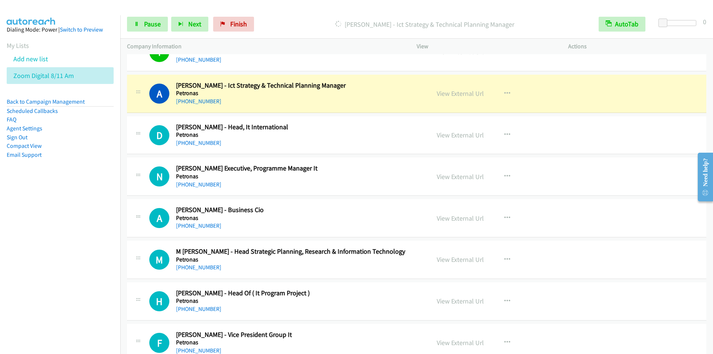
scroll to position [2339, 0]
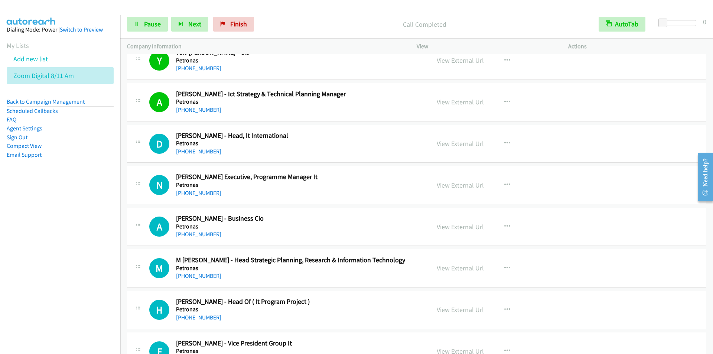
click at [308, 27] on p "Call Completed" at bounding box center [424, 24] width 321 height 10
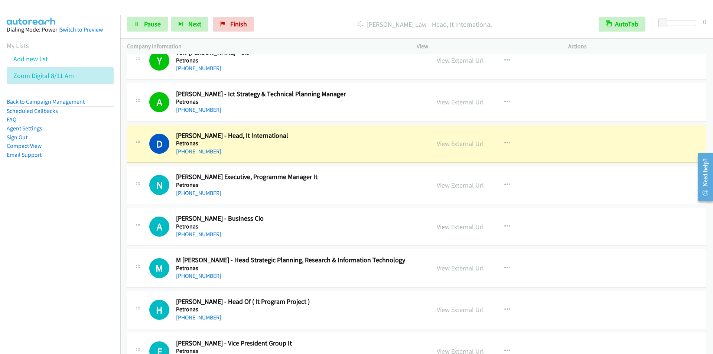
click at [329, 20] on p "Dialing Desmond Law - Head, It International" at bounding box center [424, 24] width 321 height 10
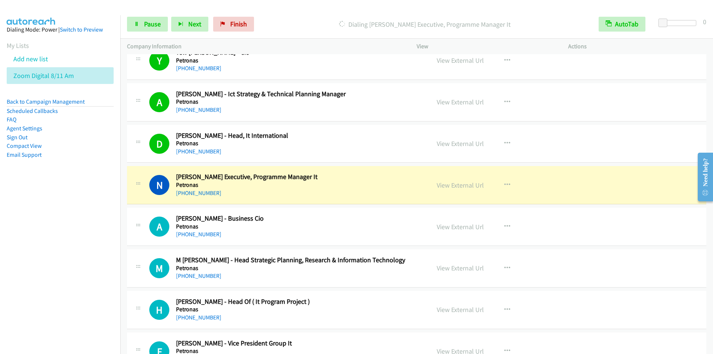
drag, startPoint x: 325, startPoint y: 24, endPoint x: 318, endPoint y: 21, distance: 7.5
click at [325, 24] on p "Dialing Norazian Supardin - Sr Executive, Programme Manager It" at bounding box center [424, 24] width 321 height 10
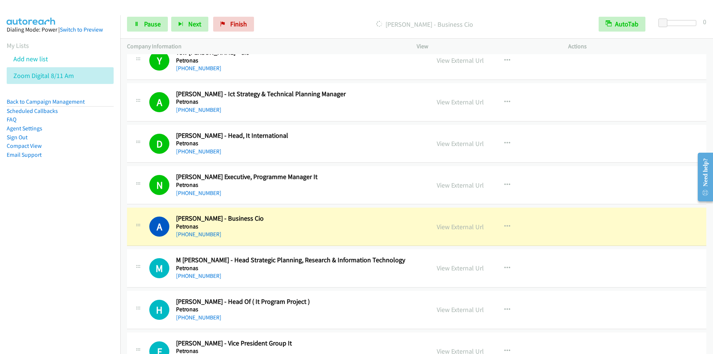
click at [289, 23] on p "Dialing Azlishah Azizan - Business Cio" at bounding box center [424, 24] width 321 height 10
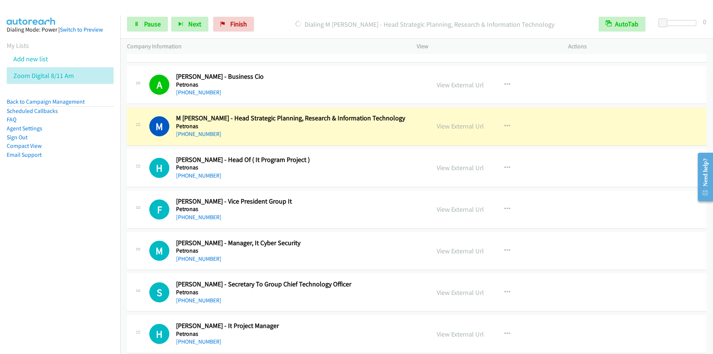
scroll to position [2525, 0]
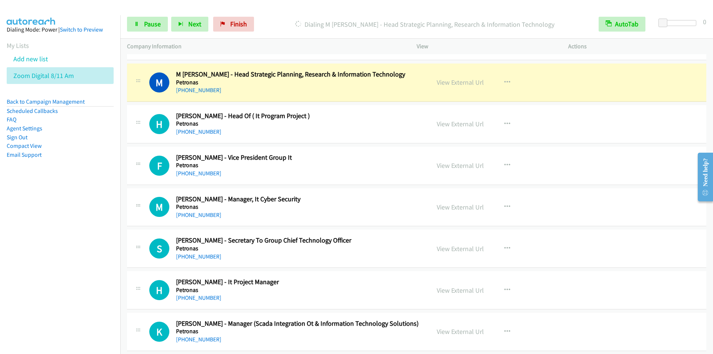
click at [353, 8] on div at bounding box center [353, 14] width 706 height 29
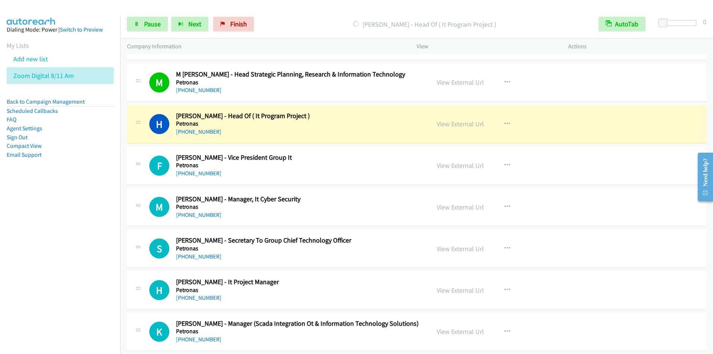
click at [357, 44] on p "Company Information" at bounding box center [265, 46] width 276 height 9
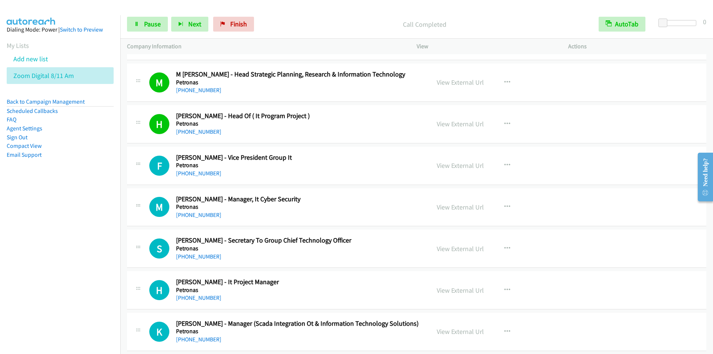
click at [290, 22] on p "Call Completed" at bounding box center [424, 24] width 321 height 10
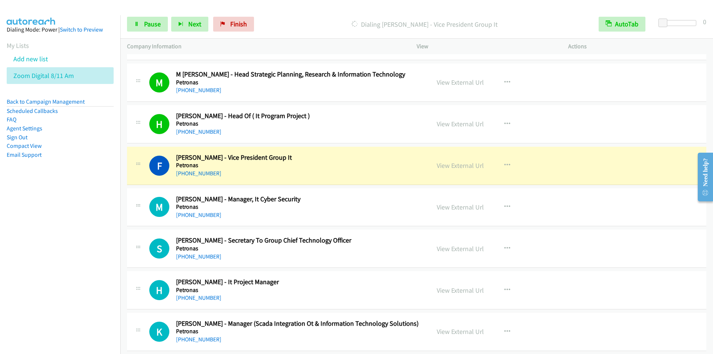
drag, startPoint x: 317, startPoint y: 10, endPoint x: 347, endPoint y: 1, distance: 31.7
click at [317, 10] on div "Start Calls Pause Next Finish Dialing Freddy Portier - Vice President Group It …" at bounding box center [416, 24] width 593 height 29
click at [316, 14] on div "Start Calls Pause Next Finish Dialing Freddy Portier - Vice President Group It …" at bounding box center [416, 24] width 593 height 29
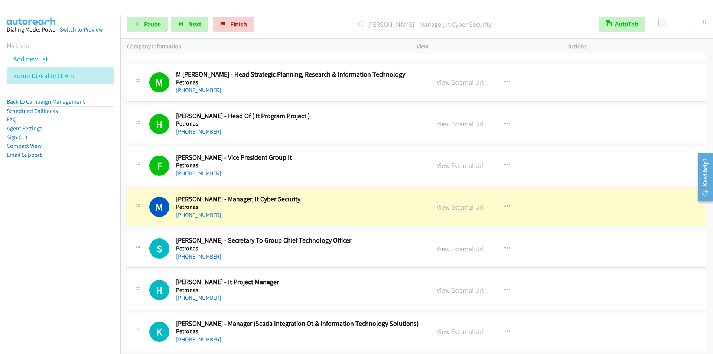
click at [326, 8] on div at bounding box center [353, 14] width 706 height 29
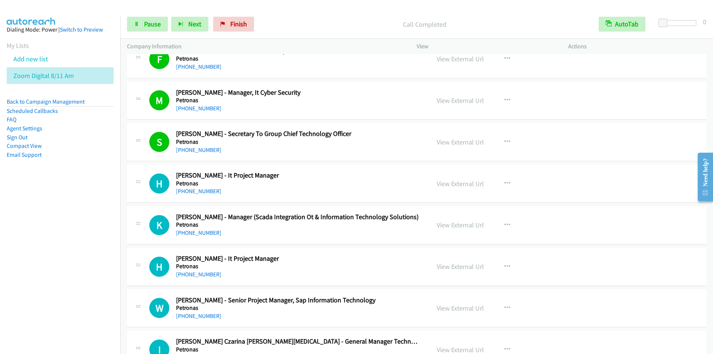
scroll to position [2673, 0]
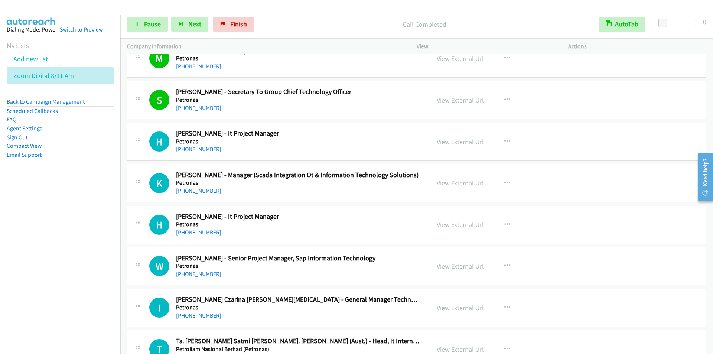
click at [323, 22] on p "Call Completed" at bounding box center [424, 24] width 321 height 10
click at [191, 23] on span "Next" at bounding box center [194, 24] width 13 height 9
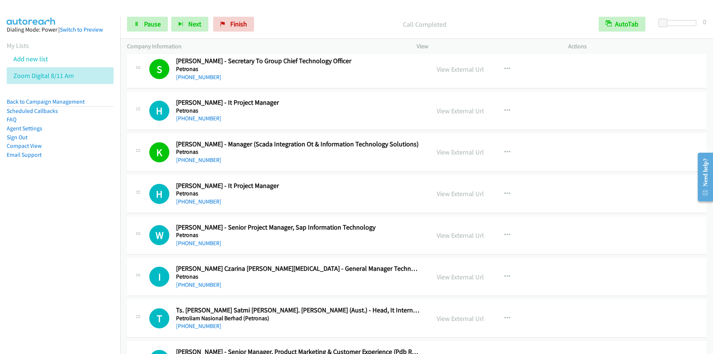
scroll to position [2747, 0]
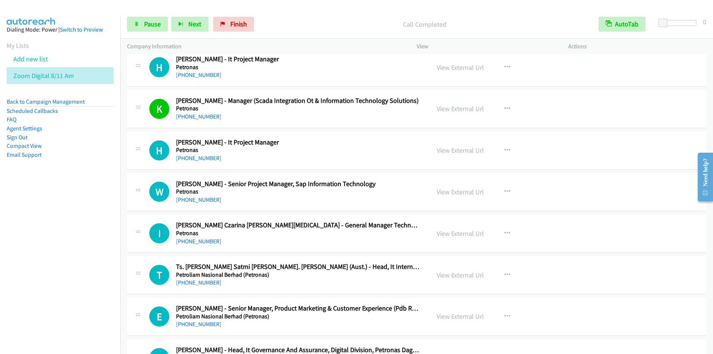
click at [331, 44] on p "Company Information" at bounding box center [265, 46] width 276 height 9
click at [194, 29] on button "Next" at bounding box center [189, 24] width 37 height 15
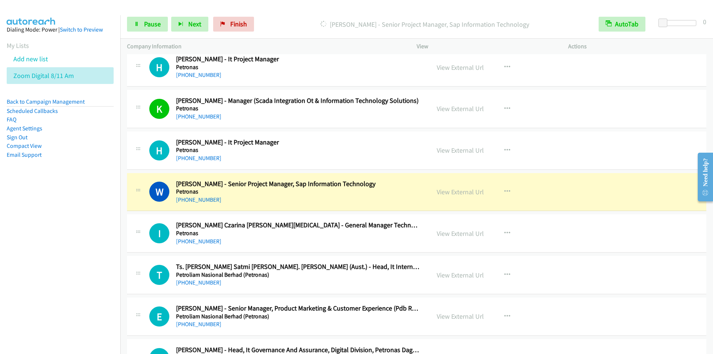
drag, startPoint x: 345, startPoint y: 20, endPoint x: 340, endPoint y: 16, distance: 6.2
click at [345, 19] on p "Dialing Wan Ibrahim - Senior Project Manager, Sap Information Technology" at bounding box center [424, 24] width 321 height 10
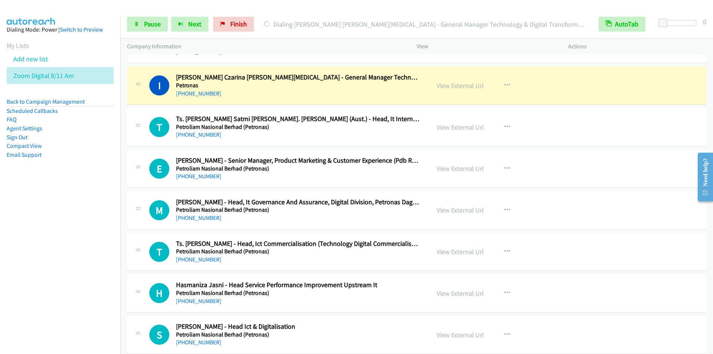
scroll to position [2896, 0]
click at [321, 18] on div "Dialing Ina Czarina Arief Tham - General Manager Technology & Digital Transform…" at bounding box center [424, 24] width 335 height 15
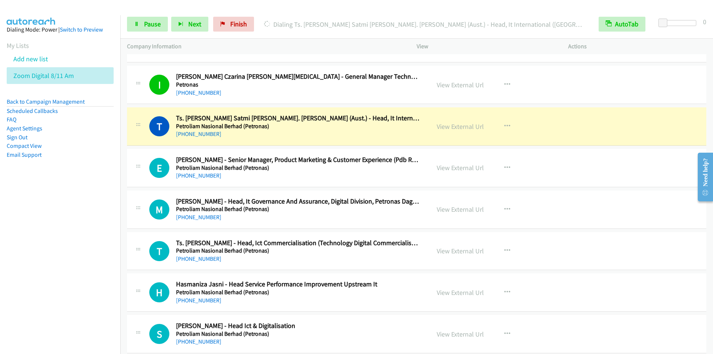
click at [40, 282] on nav "Dialing Mode: Power | Switch to Preview My Lists Add new list Zoom Digital 8/11…" at bounding box center [60, 192] width 121 height 354
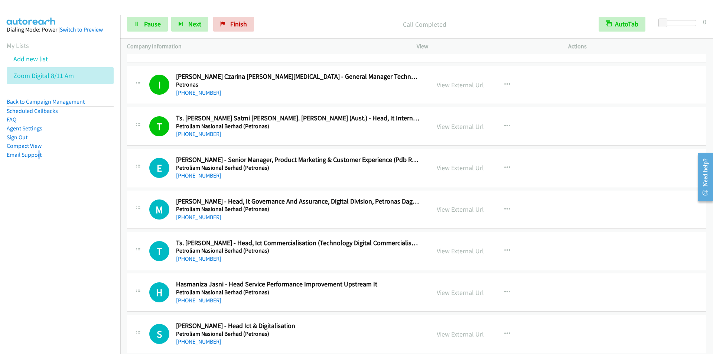
click at [331, 16] on div "Start Calls Pause Next Finish Call Completed AutoTab AutoTab 0" at bounding box center [416, 24] width 593 height 29
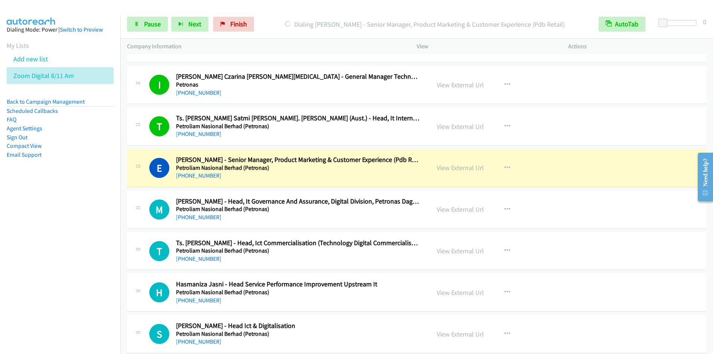
scroll to position [2970, 0]
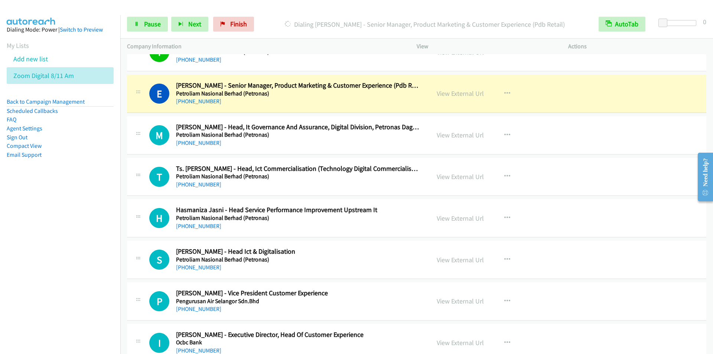
click at [314, 32] on div "Start Calls Pause Next Finish Dialing Eevon Chung - Senior Manager, Product Mar…" at bounding box center [416, 24] width 593 height 29
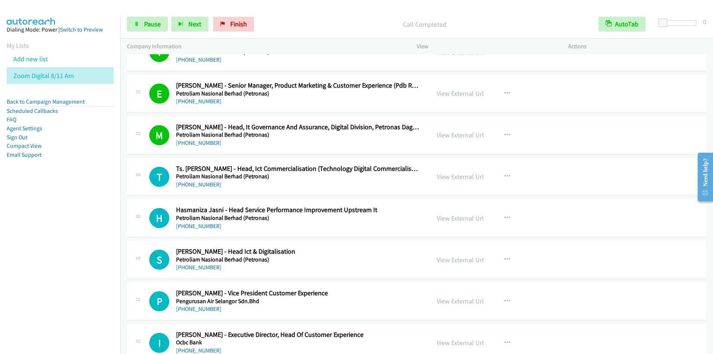
click at [343, 22] on p "Call Completed" at bounding box center [424, 24] width 321 height 10
drag, startPoint x: 197, startPoint y: 25, endPoint x: 193, endPoint y: 24, distance: 4.2
click at [197, 25] on span "Next" at bounding box center [194, 24] width 13 height 9
click at [278, 12] on div "Start Calls Pause Next Finish Call Completed AutoTab AutoTab 0" at bounding box center [416, 24] width 593 height 29
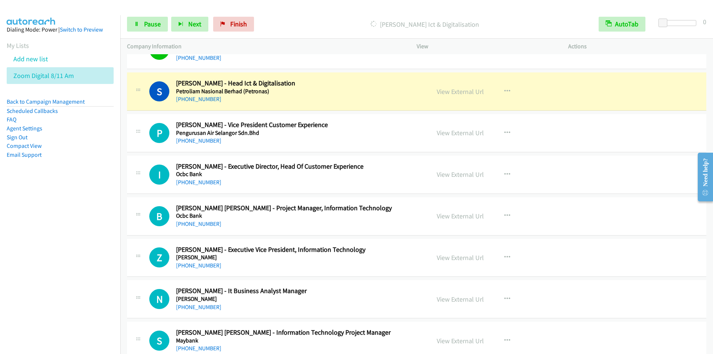
scroll to position [3156, 0]
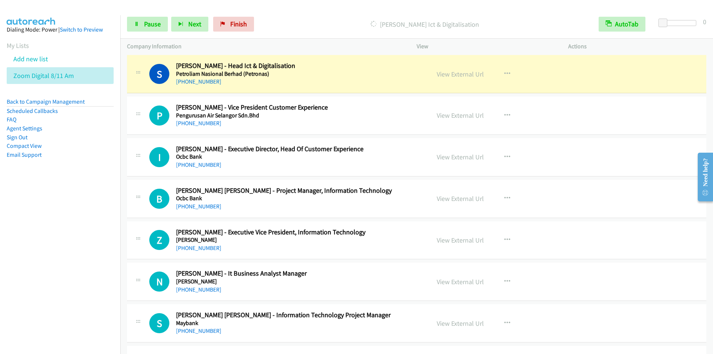
click at [311, 18] on div "Dialing Syed Omar - Head Ict & Digitalisation" at bounding box center [424, 24] width 335 height 15
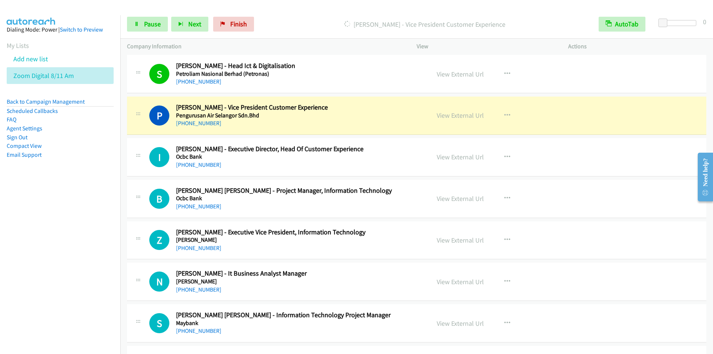
click at [301, 18] on div "Dialing Priscilla Alfred - Vice President Customer Experience" at bounding box center [424, 24] width 335 height 15
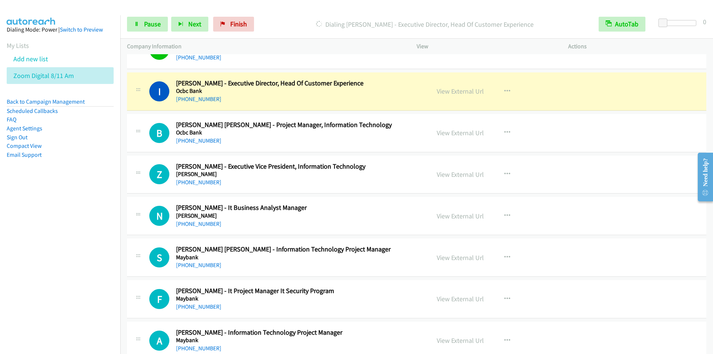
scroll to position [3230, 0]
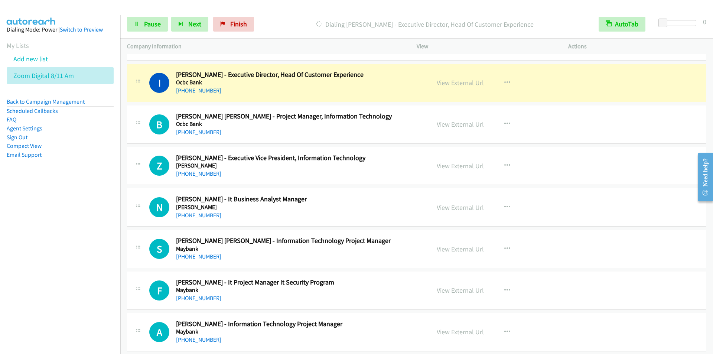
click at [297, 9] on div at bounding box center [353, 14] width 706 height 29
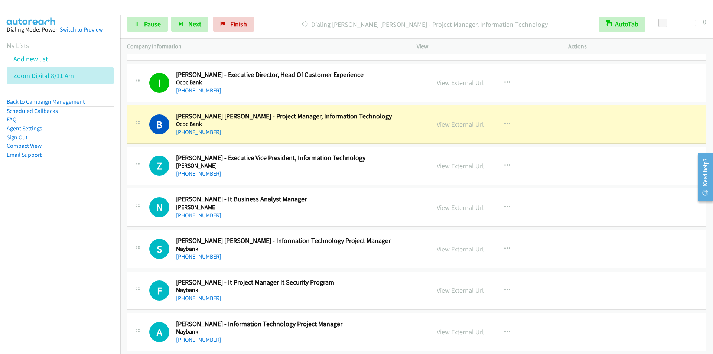
click at [297, 19] on p "Dialing Brian Weng Choong - Project Manager, Information Technology" at bounding box center [424, 24] width 321 height 10
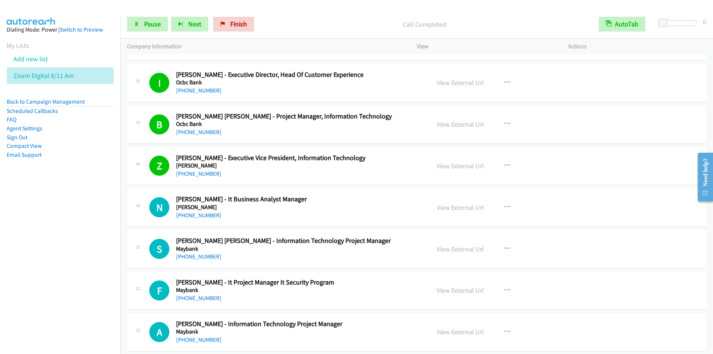
click at [275, 19] on div "Call Completed" at bounding box center [424, 24] width 335 height 15
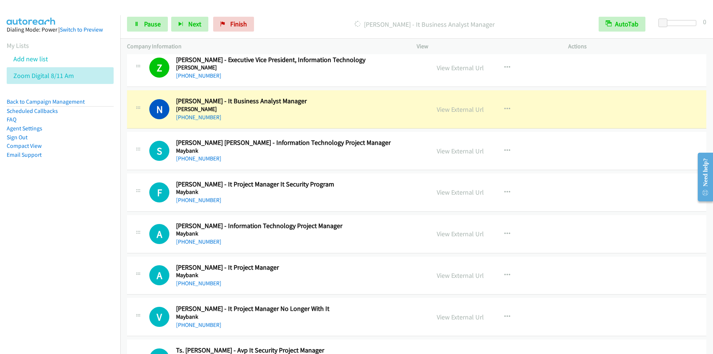
scroll to position [3341, 0]
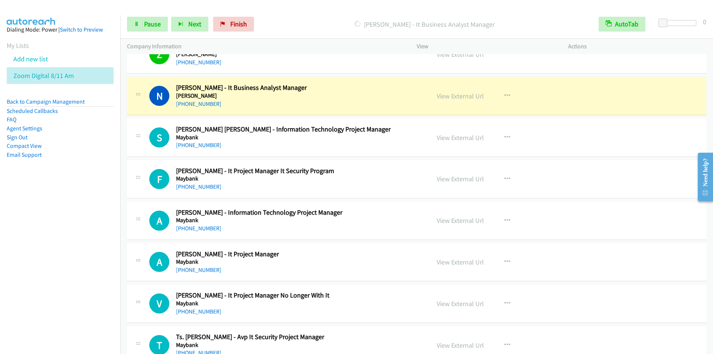
click at [301, 39] on div "Company Information" at bounding box center [265, 47] width 290 height 16
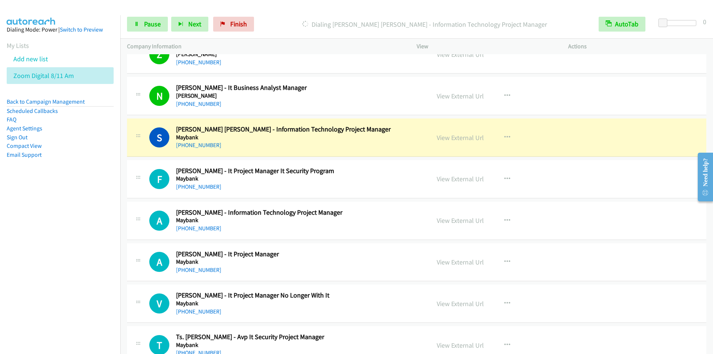
click at [272, 23] on p "Dialing Selvaraj Ratna Kumar - Information Technology Project Manager" at bounding box center [424, 24] width 321 height 10
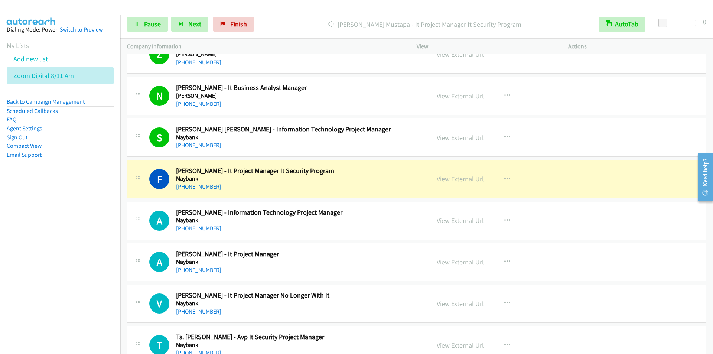
click at [305, 17] on div "Dialing Fazlin Mustapa - It Project Manager It Security Program" at bounding box center [424, 24] width 335 height 15
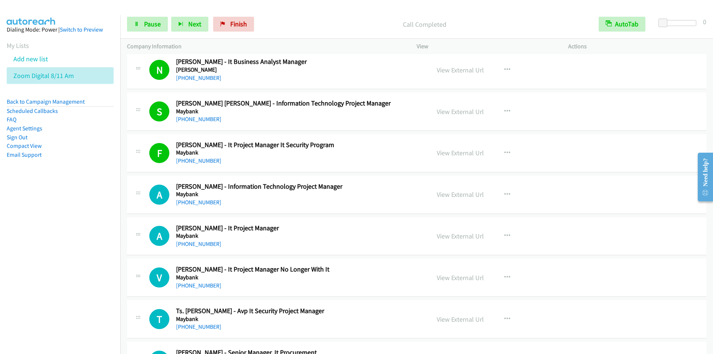
scroll to position [3378, 0]
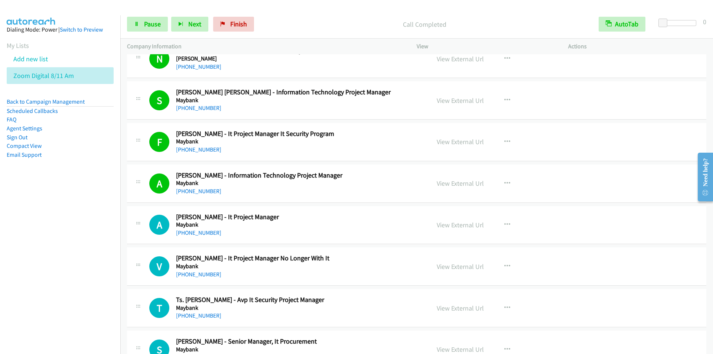
click at [287, 13] on div "Start Calls Pause Next Finish Call Completed AutoTab AutoTab 0" at bounding box center [416, 24] width 593 height 29
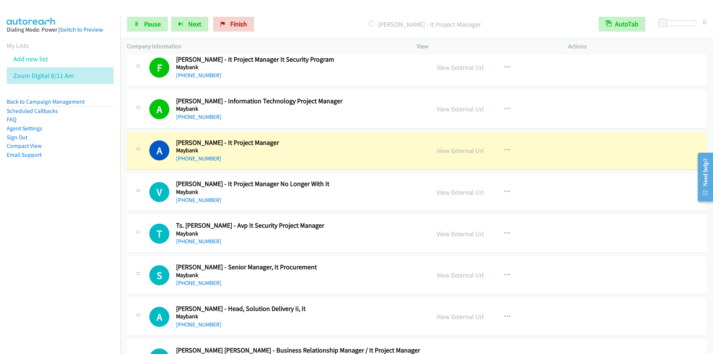
click at [376, 71] on div "+60 19-224 2016" at bounding box center [298, 75] width 245 height 9
click at [308, 14] on div "Start Calls Pause Next Finish Dialing Amir Sham Abdullah - It Project Manager A…" at bounding box center [416, 24] width 593 height 29
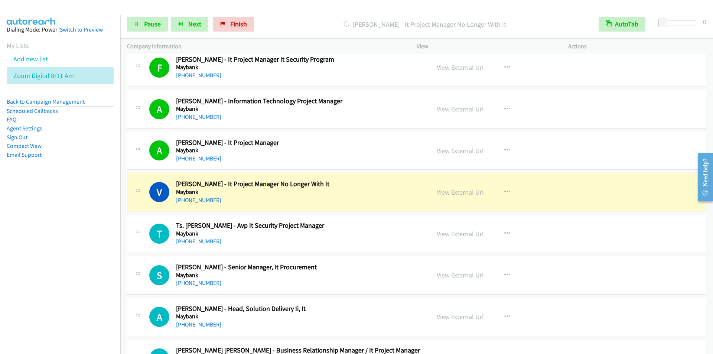
click at [287, 20] on p "Dialing Vijayan Maniam - It Project Manager No Longer With It" at bounding box center [424, 24] width 321 height 10
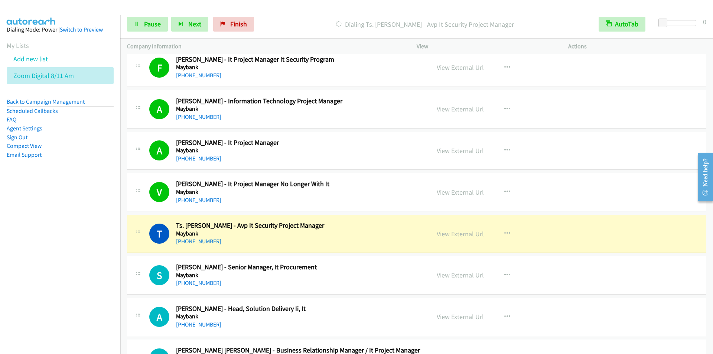
click at [283, 14] on div "Start Calls Pause Next Finish Dialing Ts. Nazzamry Halid - Avp It Security Proj…" at bounding box center [416, 24] width 593 height 29
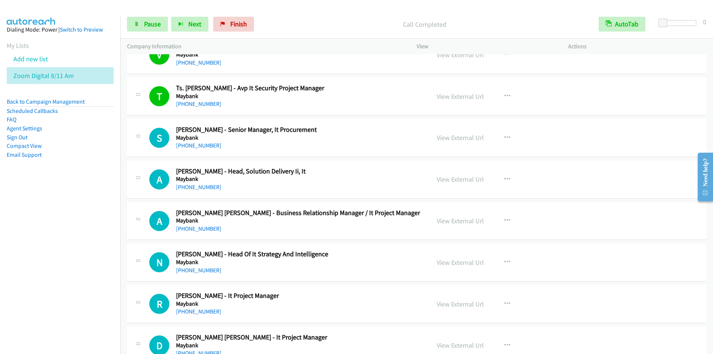
scroll to position [3601, 0]
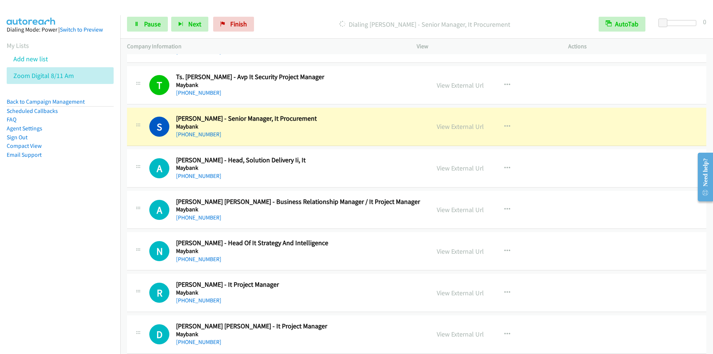
click at [295, 24] on p "Dialing Siti Nurbaya Mohamad Dom - Senior Manager, It Procurement" at bounding box center [424, 24] width 321 height 10
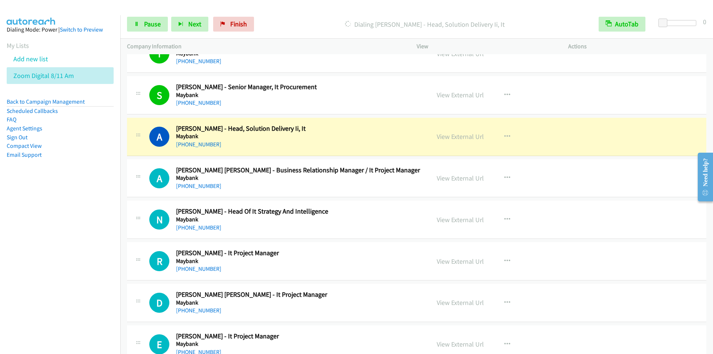
scroll to position [3675, 0]
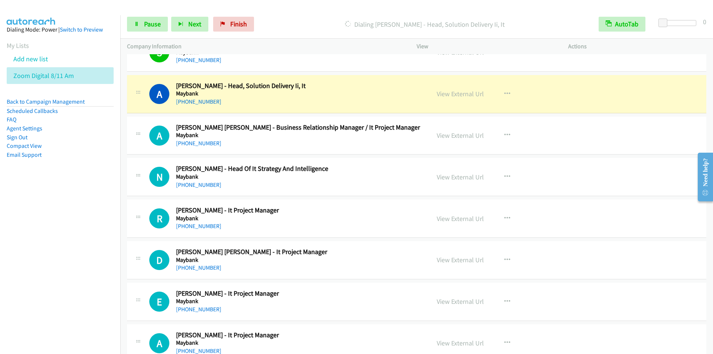
click at [311, 12] on div "Start Calls Pause Next Finish Dialing Anne Tee - Head, Solution Delivery Ii, It…" at bounding box center [416, 24] width 593 height 29
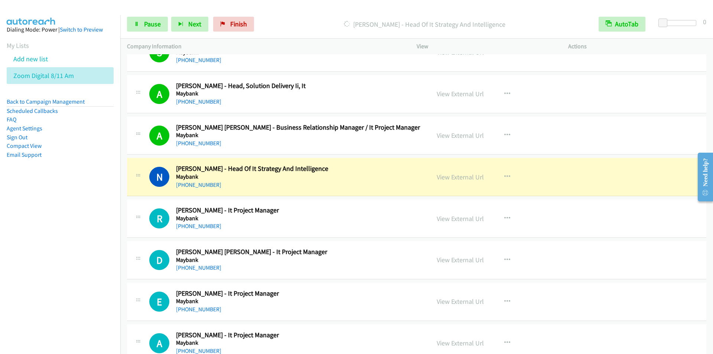
click at [325, 14] on div "Start Calls Pause Next Finish Dialing Nicole Lee - Head Of It Strategy And Inte…" at bounding box center [416, 24] width 593 height 29
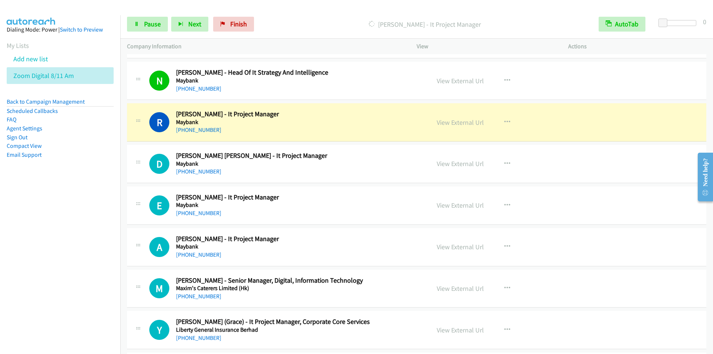
scroll to position [3787, 0]
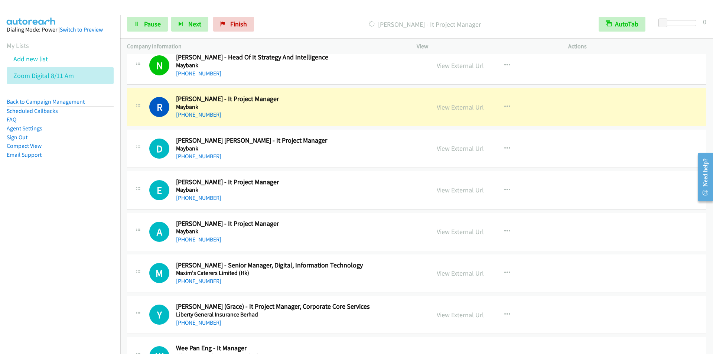
click at [298, 12] on div "Start Calls Pause Next Finish Dialing Rahayu Yusof - It Project Manager AutoTab…" at bounding box center [416, 24] width 593 height 29
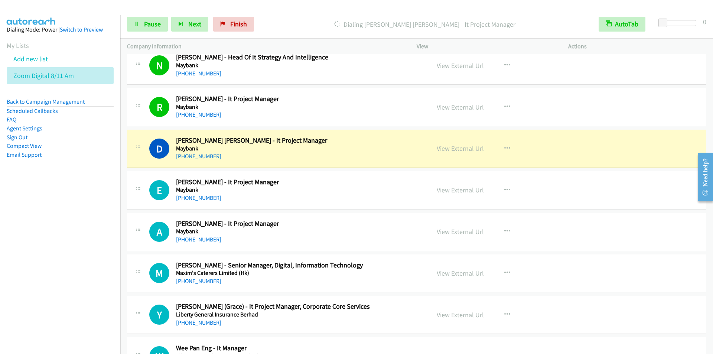
click at [311, 20] on p "Dialing Derek Francis Beins - It Project Manager" at bounding box center [424, 24] width 321 height 10
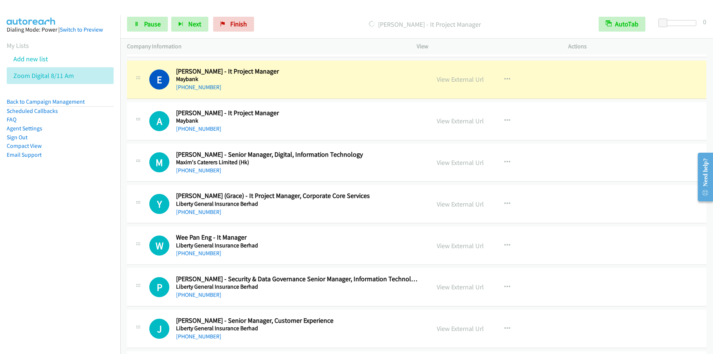
scroll to position [3898, 0]
click at [317, 16] on div "Start Calls Pause Next Finish Dialing Ellaiyarasan Kalidass - It Project Manage…" at bounding box center [416, 24] width 593 height 29
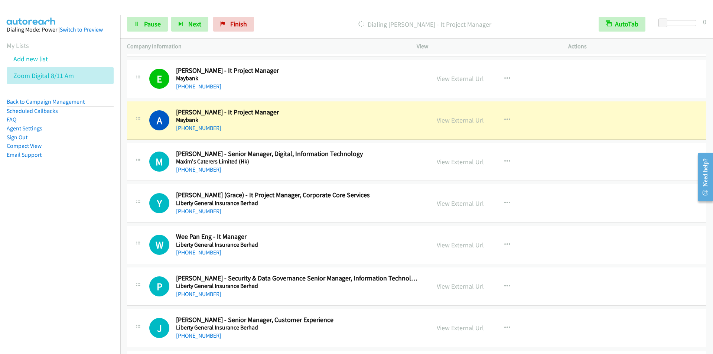
click at [329, 22] on p "Dialing Alex Loh - It Project Manager" at bounding box center [424, 24] width 321 height 10
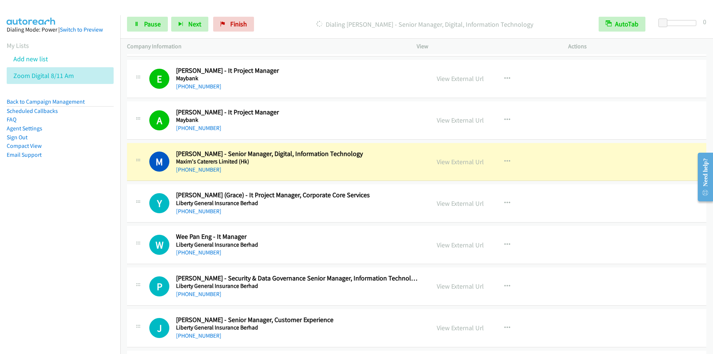
click at [292, 21] on p "Dialing Michael Ip - Senior Manager, Digital, Information Technology" at bounding box center [424, 24] width 321 height 10
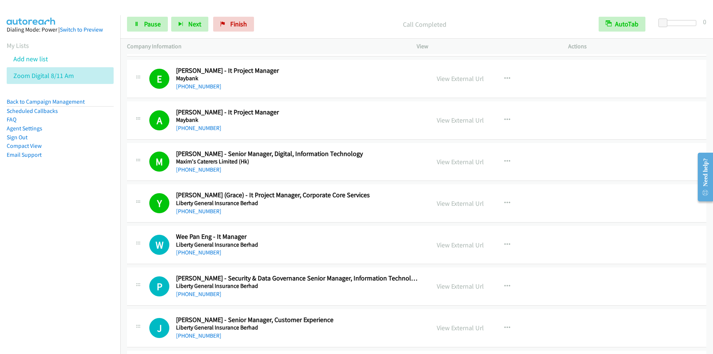
click at [277, 19] on p "Call Completed" at bounding box center [424, 24] width 321 height 10
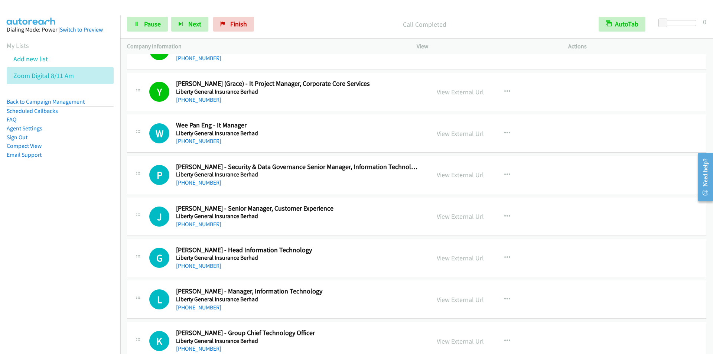
scroll to position [4047, 0]
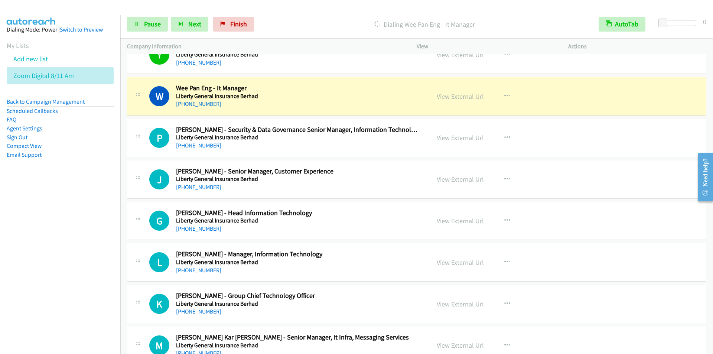
click at [326, 14] on div "Start Calls Pause Next Finish Dialing Wee Pan Eng - It Manager AutoTab AutoTab 0" at bounding box center [416, 24] width 593 height 29
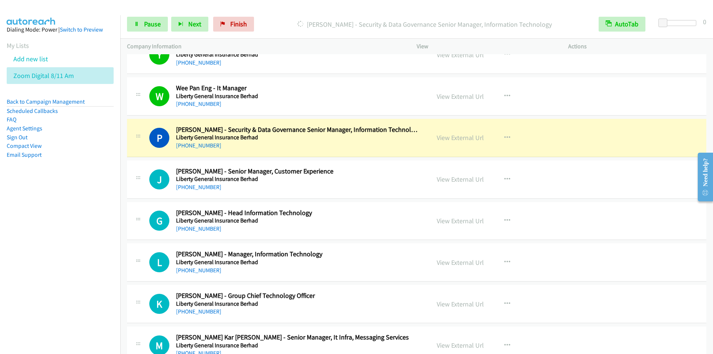
click at [331, 7] on div at bounding box center [353, 14] width 706 height 29
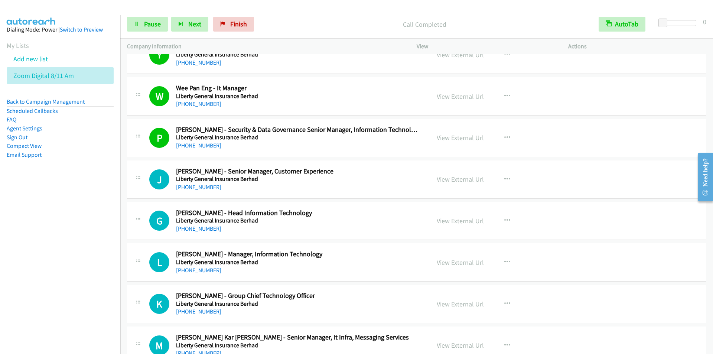
click at [313, 10] on div "Start Calls Pause Next Finish Call Completed AutoTab AutoTab 0" at bounding box center [416, 24] width 593 height 29
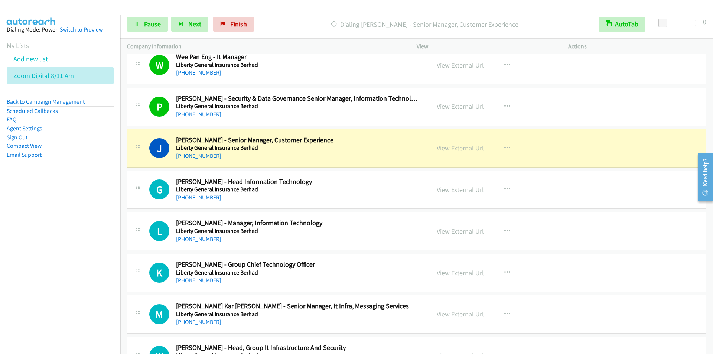
scroll to position [4121, 0]
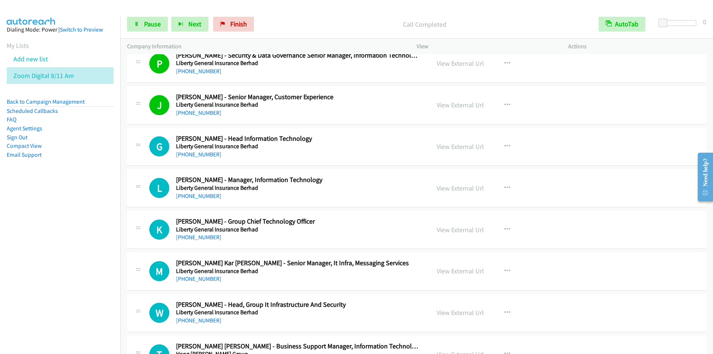
click at [305, 16] on div "Start Calls Pause Next Finish Call Completed AutoTab AutoTab 0" at bounding box center [416, 24] width 593 height 29
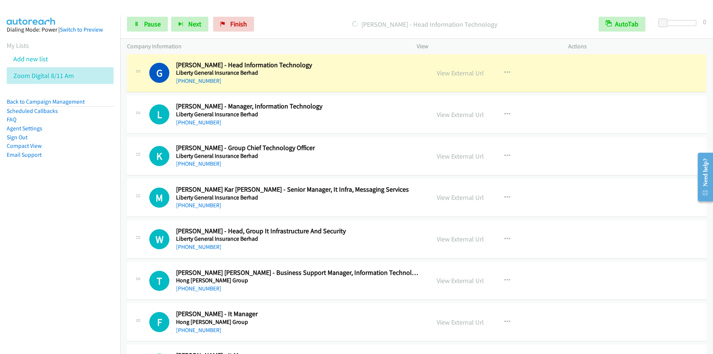
scroll to position [4195, 0]
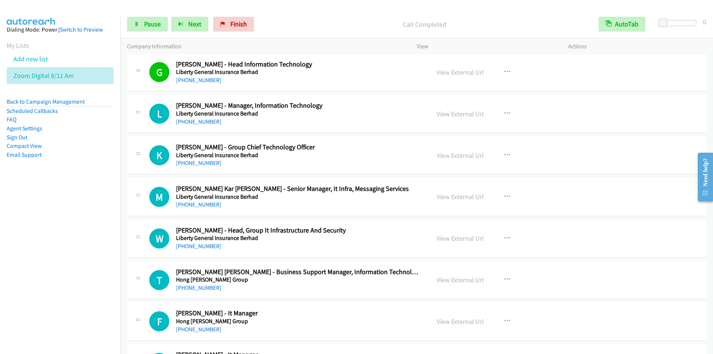
click at [320, 22] on p "Call Completed" at bounding box center [424, 24] width 321 height 10
click at [189, 25] on span "Next" at bounding box center [194, 24] width 13 height 9
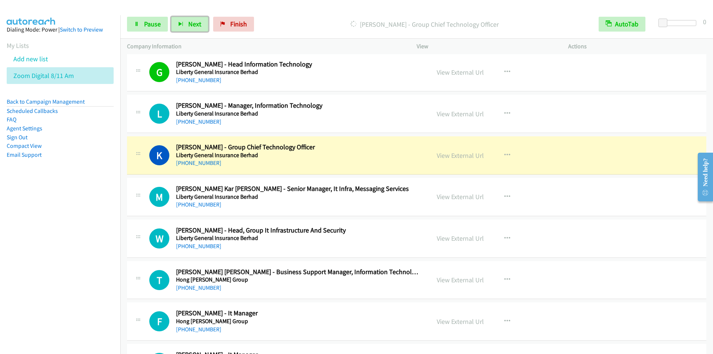
click at [382, 105] on h2 "Lit Lin Thiong - Manager, Information Technology" at bounding box center [298, 105] width 245 height 9
click at [148, 23] on span "Pause" at bounding box center [152, 24] width 17 height 9
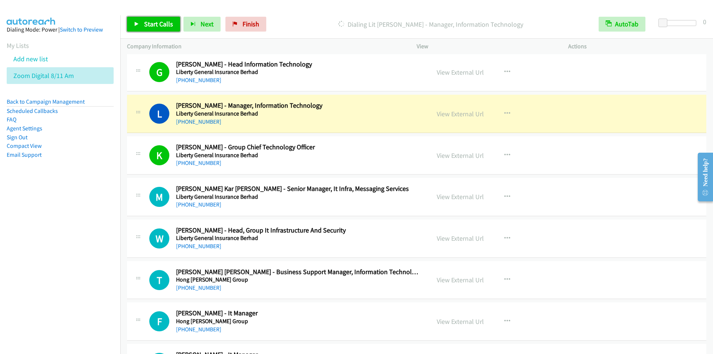
click at [149, 27] on span "Start Calls" at bounding box center [158, 24] width 29 height 9
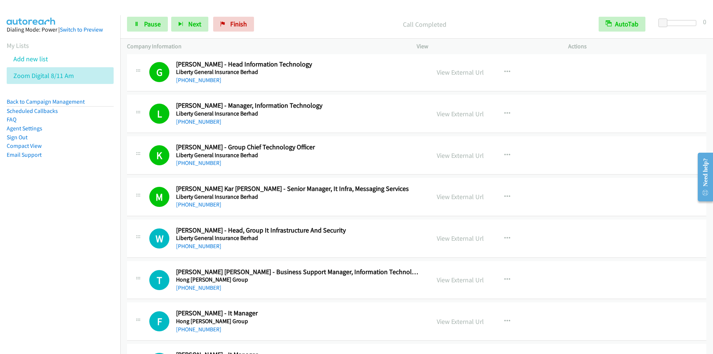
click at [314, 20] on p "Call Completed" at bounding box center [424, 24] width 321 height 10
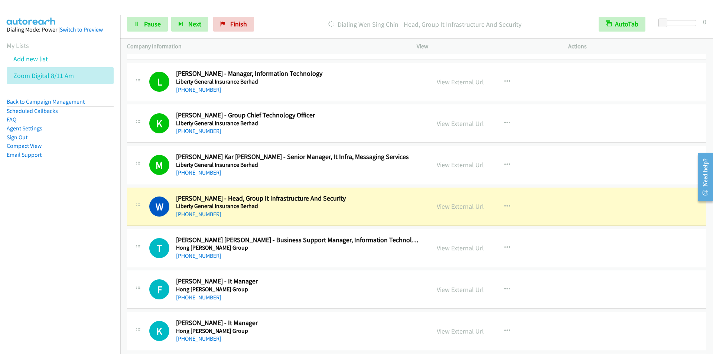
scroll to position [4307, 0]
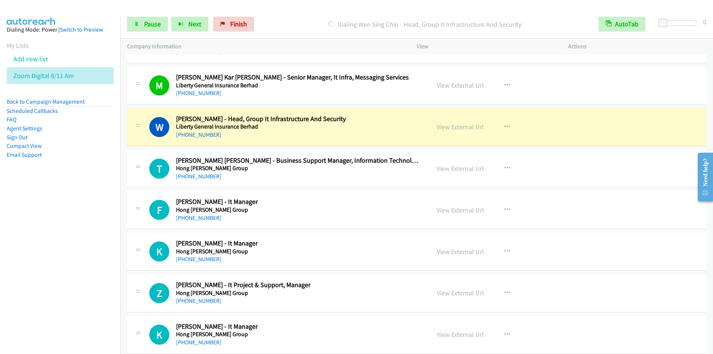
click at [298, 14] on div "Start Calls Pause Next Finish Dialing Wen Sing Chin - Head, Group It Infrastruc…" at bounding box center [416, 24] width 593 height 29
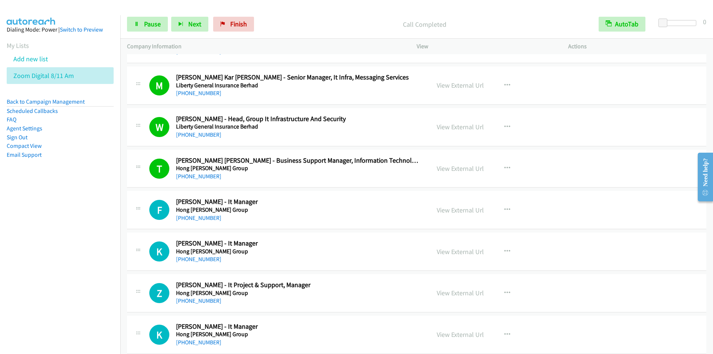
click at [274, 17] on div "Call Completed" at bounding box center [424, 24] width 335 height 15
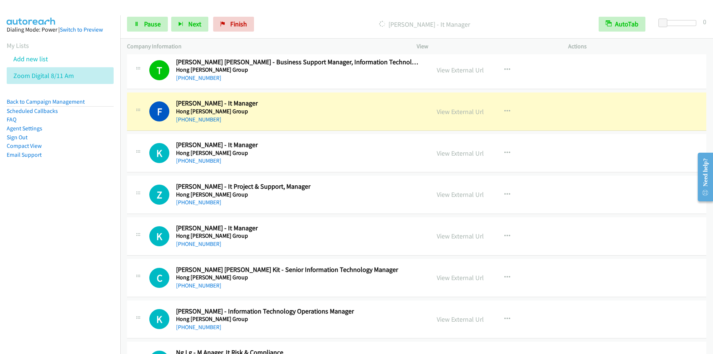
scroll to position [4418, 0]
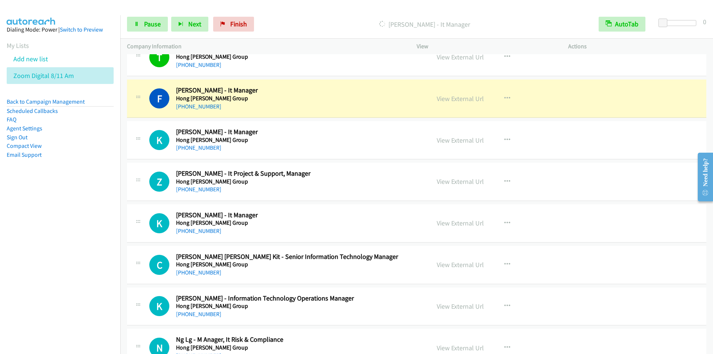
click at [314, 10] on div "Start Calls Pause Next Finish Dialing Farhad Roslan - It Manager AutoTab AutoTa…" at bounding box center [416, 24] width 593 height 29
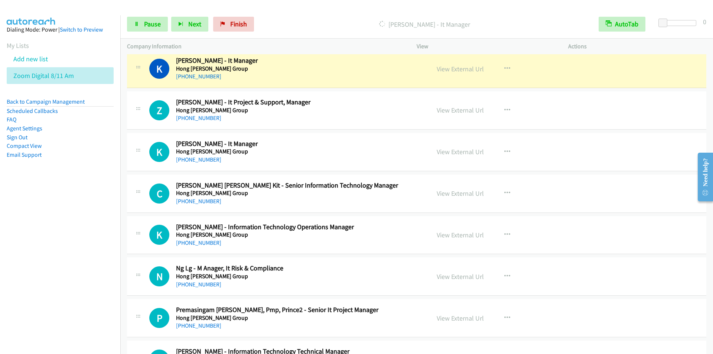
scroll to position [4492, 0]
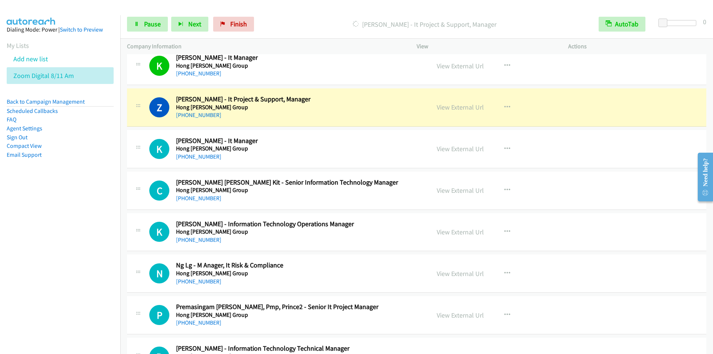
click at [299, 16] on div "Start Calls Pause Next Finish Dialing Zax Wong - It Project & Support, Manager …" at bounding box center [416, 24] width 593 height 29
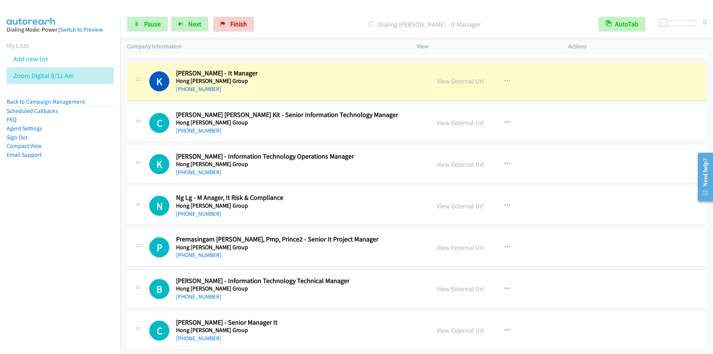
scroll to position [4567, 0]
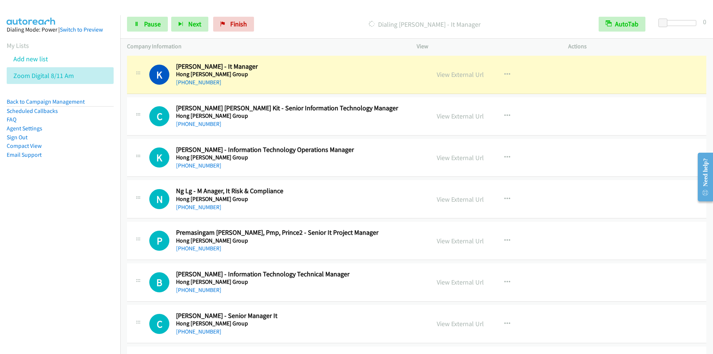
click at [330, 7] on div at bounding box center [353, 14] width 706 height 29
click at [295, 23] on p "Dialing Kenny Tan - It Manager" at bounding box center [424, 24] width 321 height 10
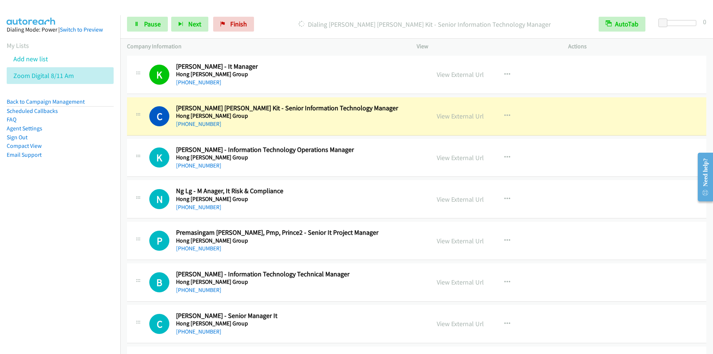
scroll to position [4604, 0]
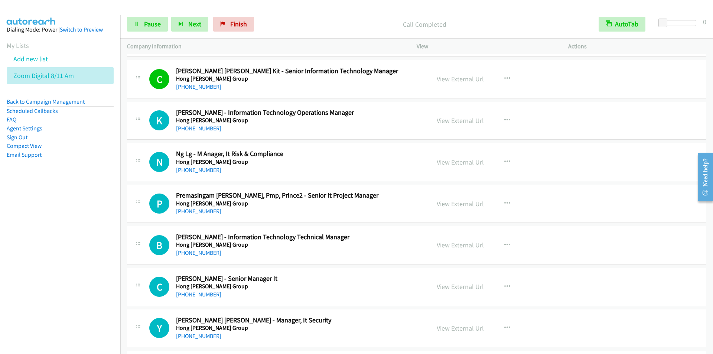
click at [280, 17] on div "Call Completed" at bounding box center [424, 24] width 335 height 15
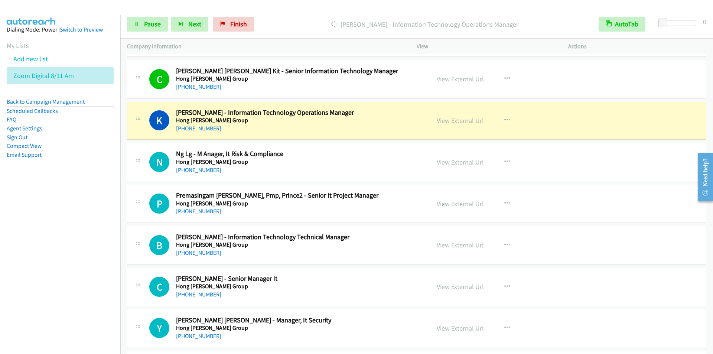
click at [301, 12] on div "Start Calls Pause Next Finish Dialing Kok Siong Soo - Information Technology Op…" at bounding box center [416, 24] width 593 height 29
click at [292, 20] on p "Dialing Kok Siong Soo - Information Technology Operations Manager" at bounding box center [424, 24] width 321 height 10
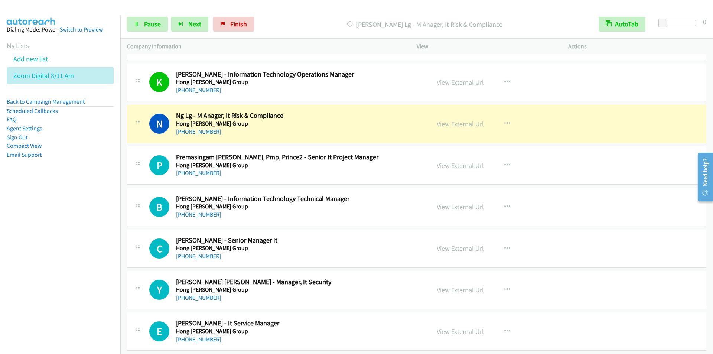
scroll to position [4678, 0]
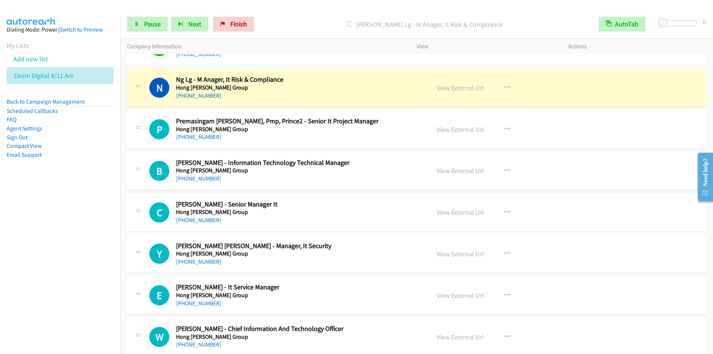
click at [304, 20] on p "Dialing Ng Lg - M Anager, It Risk & Compliance" at bounding box center [424, 24] width 321 height 10
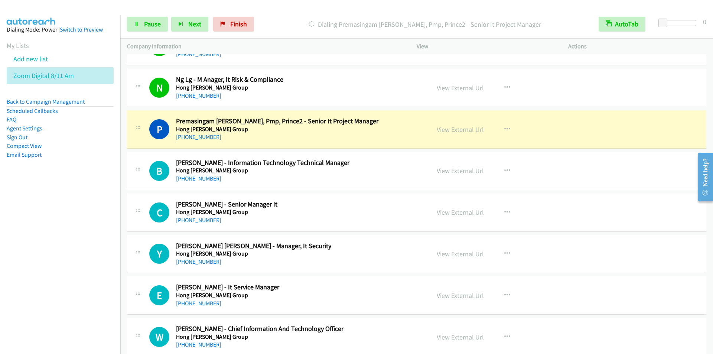
click at [332, 46] on p "Company Information" at bounding box center [265, 46] width 276 height 9
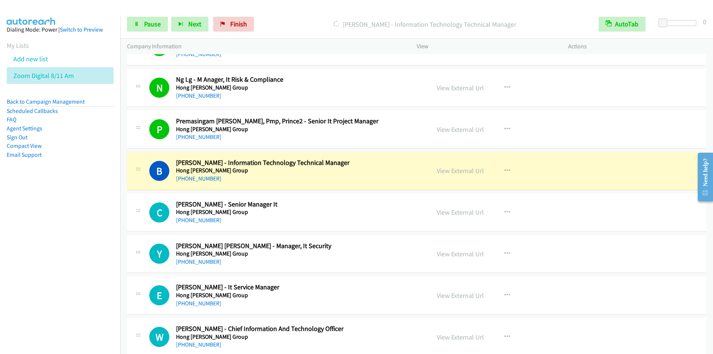
click at [307, 21] on p "Dialing Bernard Ng - Information Technology Technical Manager" at bounding box center [424, 24] width 321 height 10
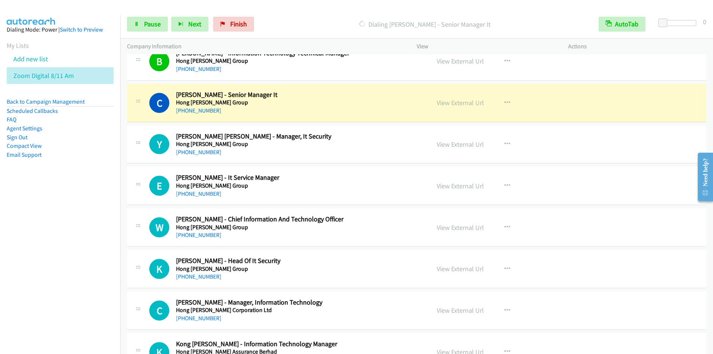
scroll to position [4789, 0]
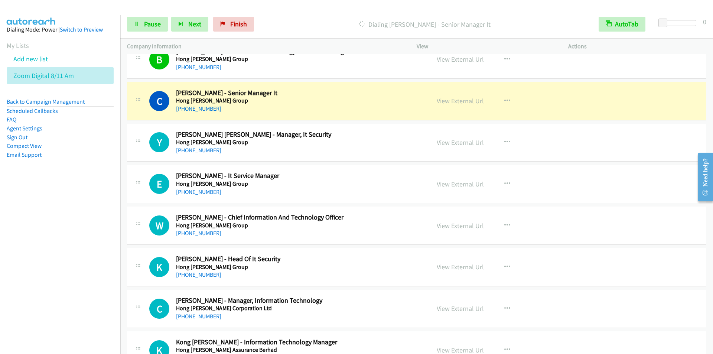
click at [340, 21] on p "Dialing Chee Kong Chun - Senior Manager It" at bounding box center [424, 24] width 321 height 10
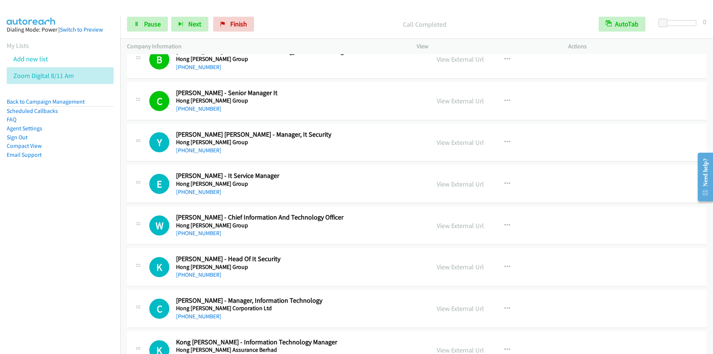
scroll to position [4864, 0]
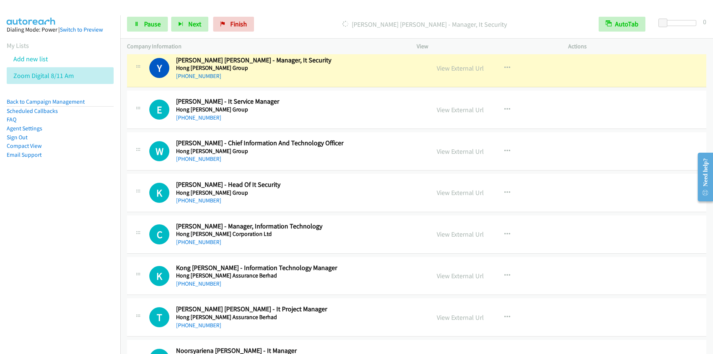
click at [317, 22] on p "Dialing Yen Nee Yap - Manager, It Security" at bounding box center [424, 24] width 321 height 10
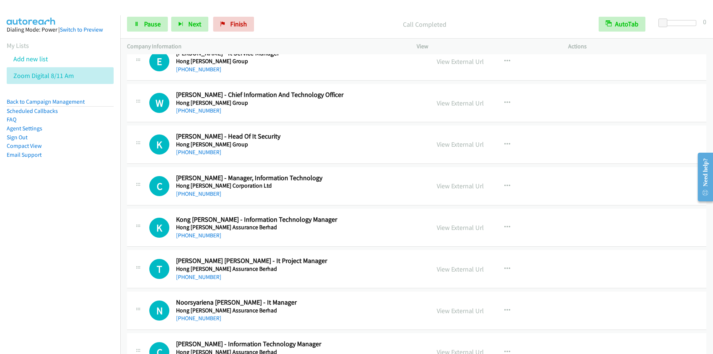
scroll to position [4901, 0]
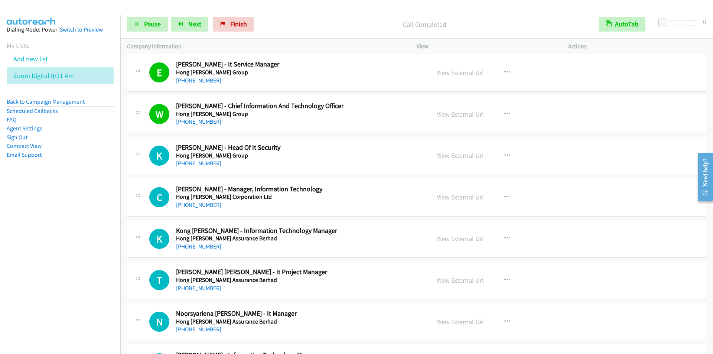
click at [290, 22] on p "Call Completed" at bounding box center [424, 24] width 321 height 10
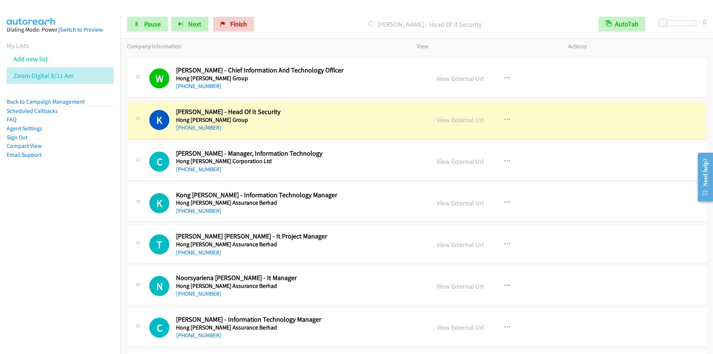
scroll to position [4975, 0]
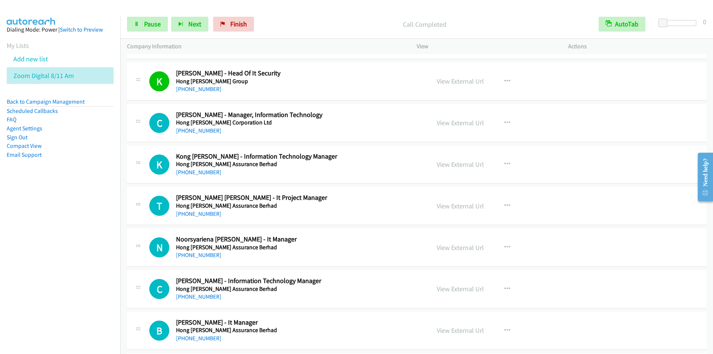
drag, startPoint x: 314, startPoint y: 17, endPoint x: 322, endPoint y: 19, distance: 7.9
click at [318, 17] on div "Call Completed" at bounding box center [424, 24] width 335 height 15
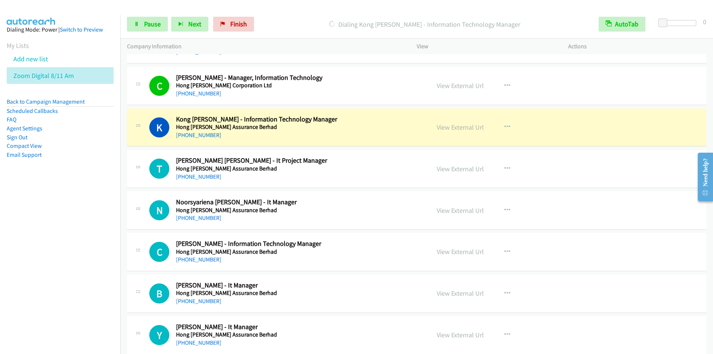
scroll to position [5049, 0]
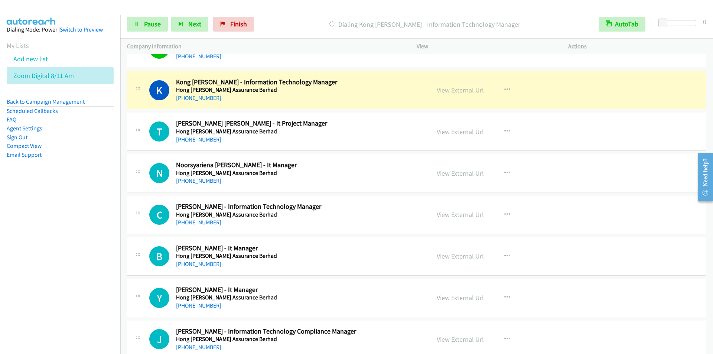
click at [280, 23] on p "Dialing Kong Chee Kent - Information Technology Manager" at bounding box center [424, 24] width 321 height 10
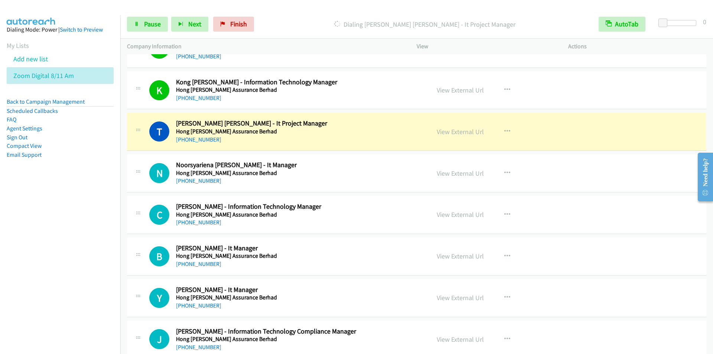
click at [281, 9] on div at bounding box center [353, 14] width 706 height 29
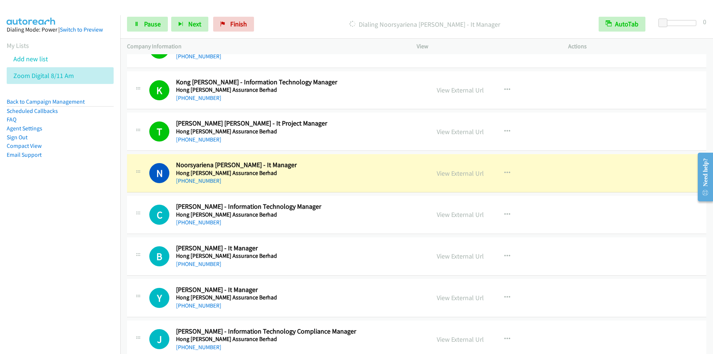
click at [298, 17] on div "Dialing Noorsyariena Izana Mohd Noor Hanafi - It Manager" at bounding box center [424, 24] width 335 height 15
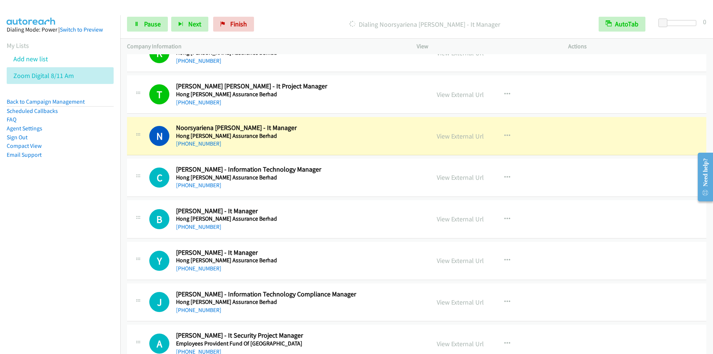
scroll to position [5123, 0]
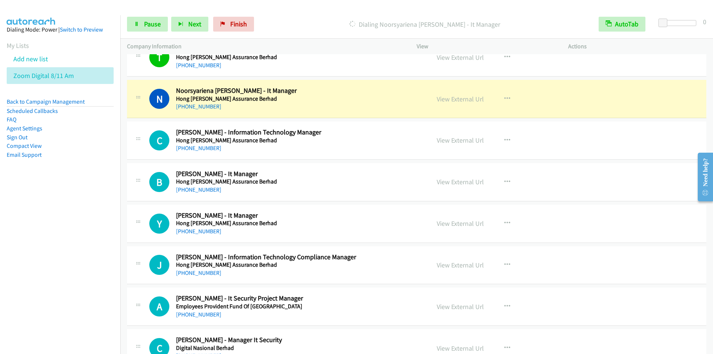
click at [285, 17] on div "Dialing Noorsyariena Izana Mohd Noor Hanafi - It Manager" at bounding box center [424, 24] width 335 height 15
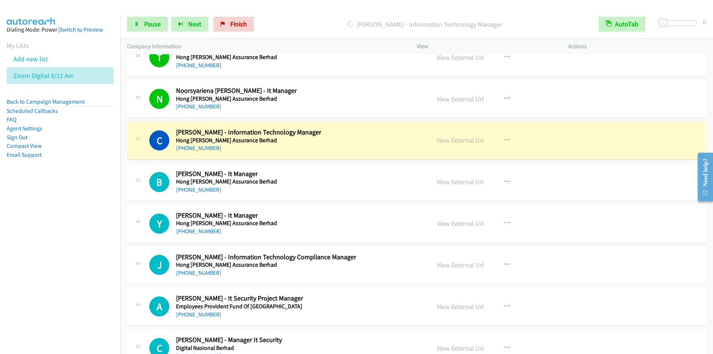
scroll to position [5161, 0]
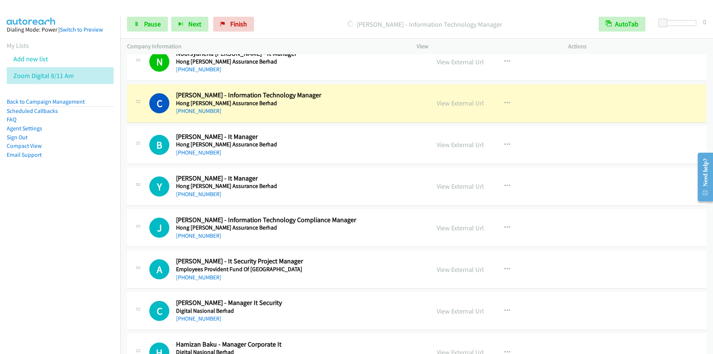
click at [282, 13] on div "Start Calls Pause Next Finish Dialing Chooi Ling Chan - Information Technology …" at bounding box center [416, 24] width 593 height 29
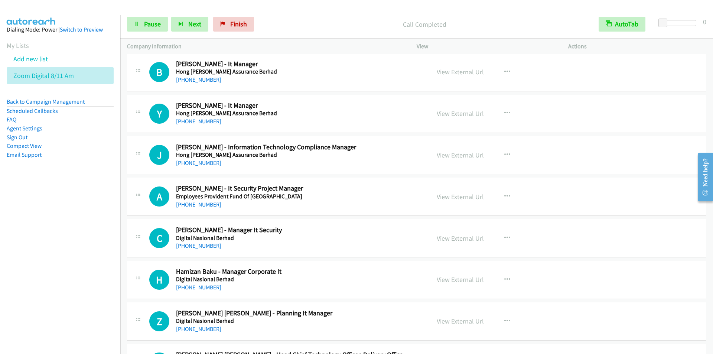
scroll to position [5235, 0]
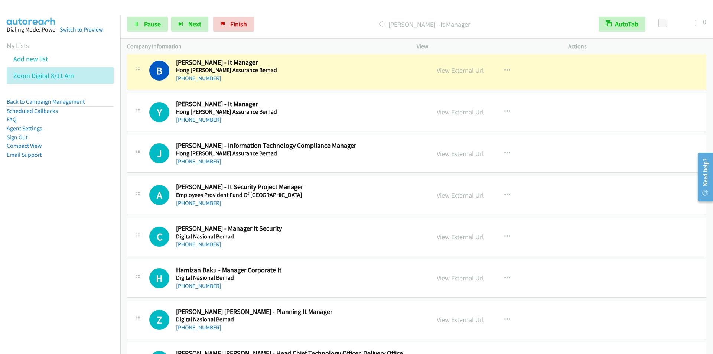
click at [294, 15] on div "Start Calls Pause Next Finish Dialing Bih Mee Choong - It Manager AutoTab AutoT…" at bounding box center [416, 24] width 593 height 29
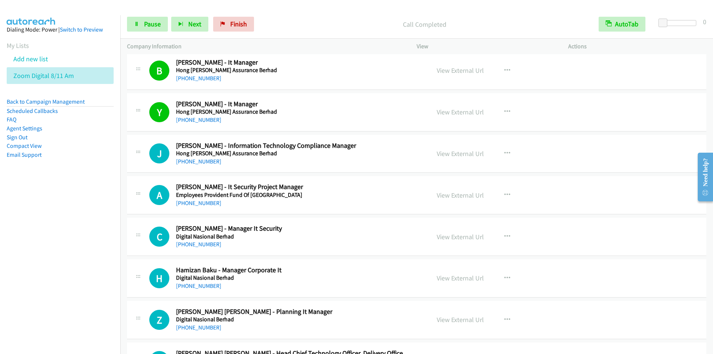
click at [294, 8] on div at bounding box center [353, 14] width 706 height 29
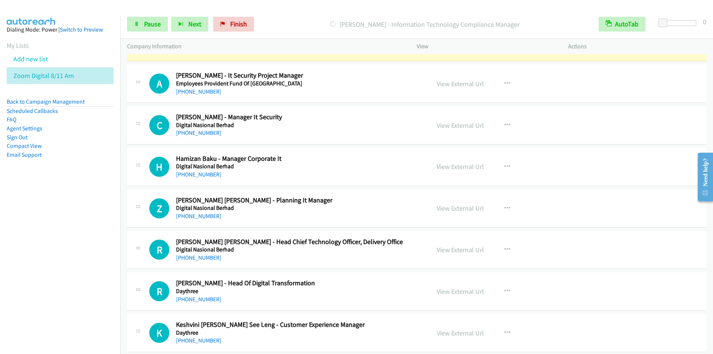
scroll to position [5272, 0]
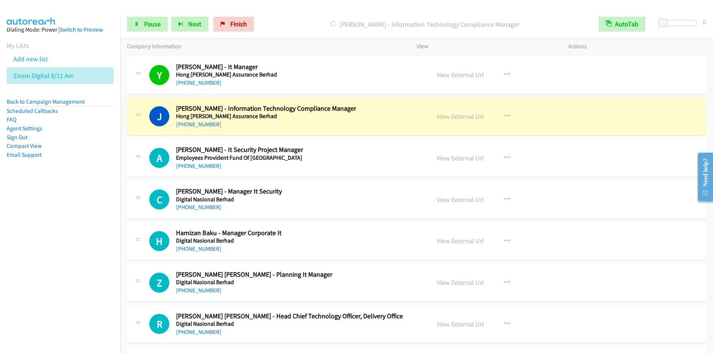
click at [283, 7] on div at bounding box center [353, 14] width 706 height 29
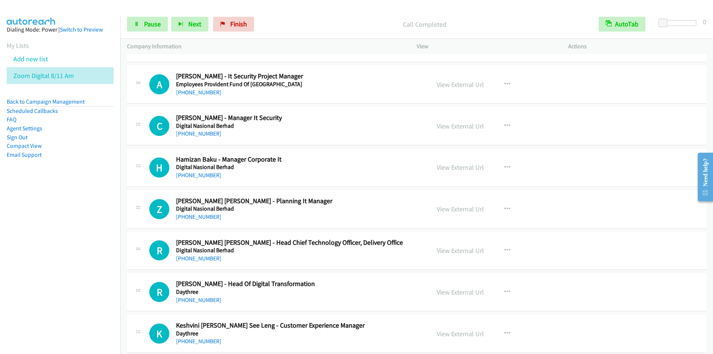
scroll to position [5346, 0]
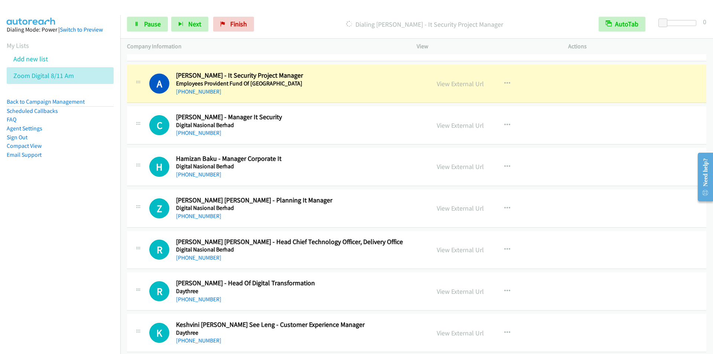
click at [307, 16] on div "Start Calls Pause Next Finish Dialing Aaron Anthony - It Security Project Manag…" at bounding box center [416, 24] width 593 height 29
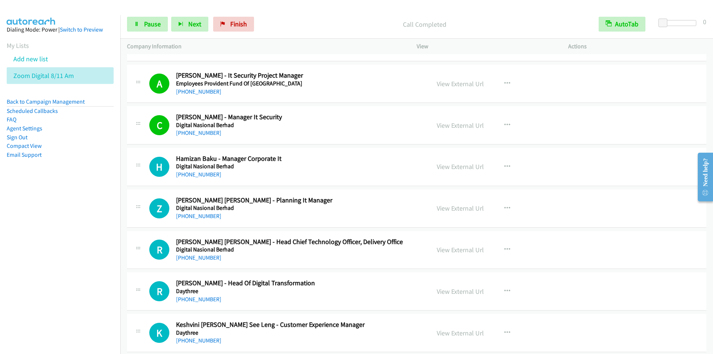
click at [299, 39] on div "Company Information" at bounding box center [265, 47] width 290 height 16
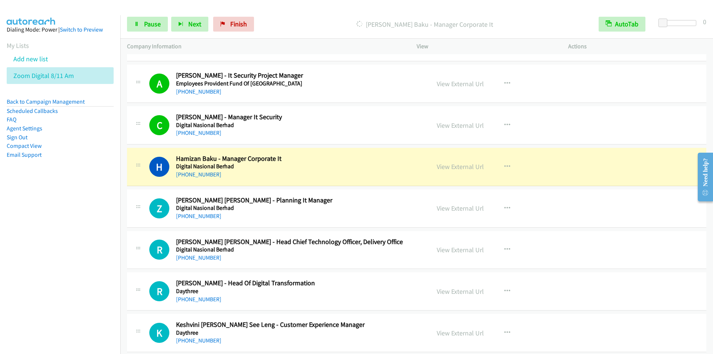
click at [316, 14] on div "Start Calls Pause Next Finish Dialing Hamizan Baku - Manager Corporate It AutoT…" at bounding box center [416, 24] width 593 height 29
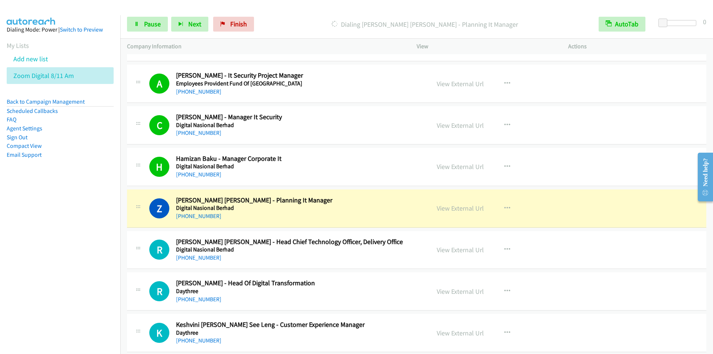
click at [304, 22] on p "Dialing Zalika Binti Yahaya - Planning It Manager" at bounding box center [424, 24] width 321 height 10
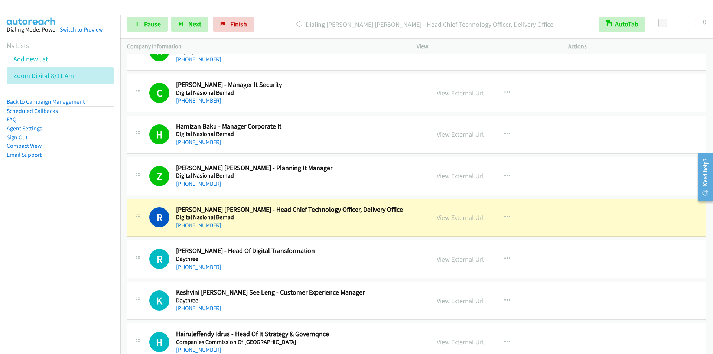
scroll to position [5420, 0]
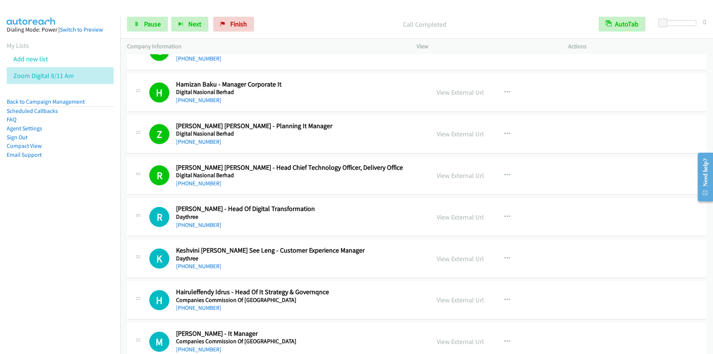
click at [284, 16] on div "Start Calls Pause Next Finish Call Completed AutoTab AutoTab 0" at bounding box center [416, 24] width 593 height 29
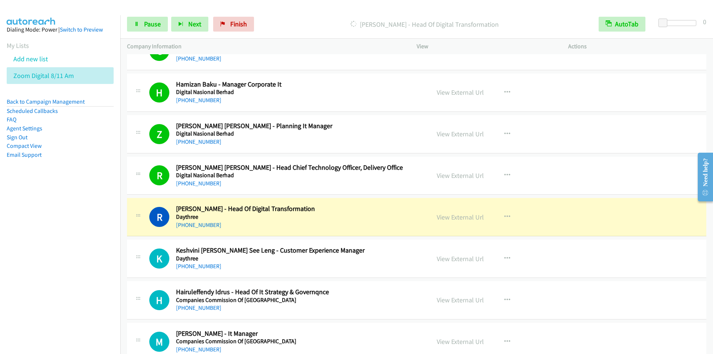
scroll to position [5495, 0]
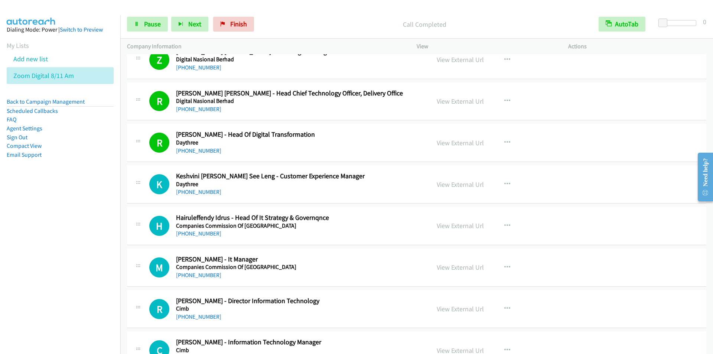
click at [305, 18] on div "Call Completed" at bounding box center [424, 24] width 335 height 15
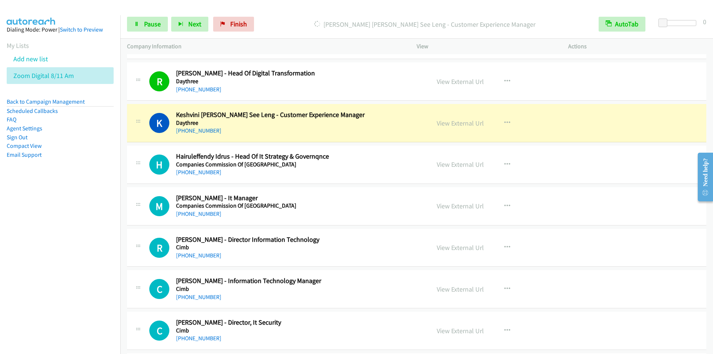
scroll to position [5569, 0]
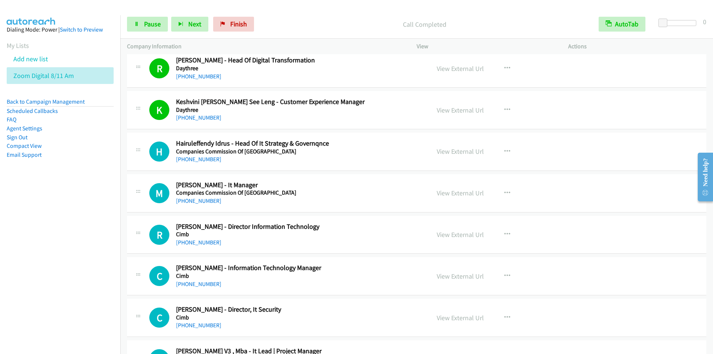
click at [292, 20] on p "Call Completed" at bounding box center [424, 24] width 321 height 10
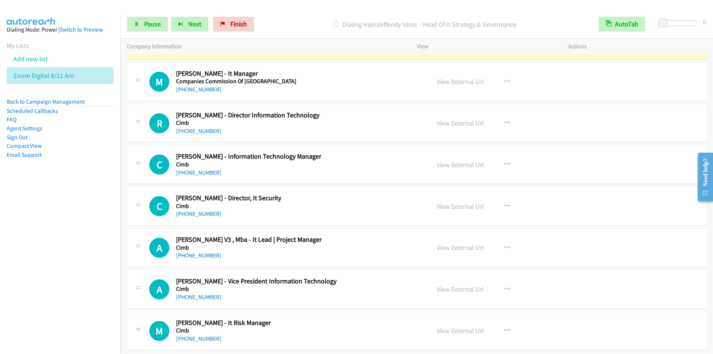
scroll to position [5643, 0]
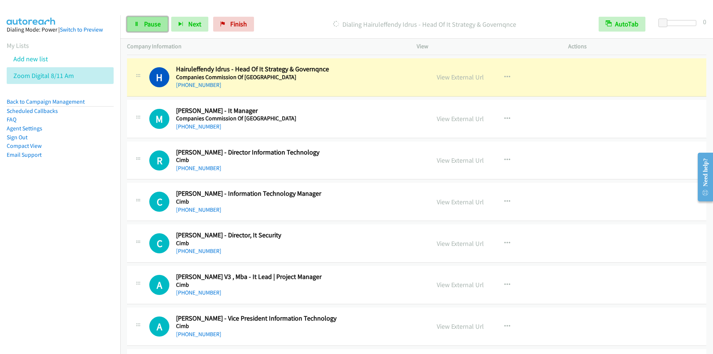
click at [150, 26] on span "Pause" at bounding box center [152, 24] width 17 height 9
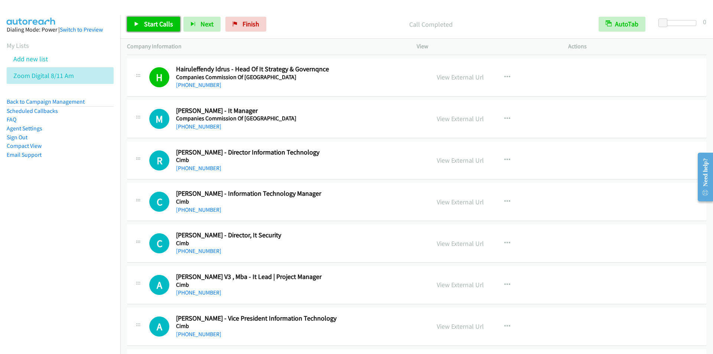
click at [143, 29] on link "Start Calls" at bounding box center [153, 24] width 53 height 15
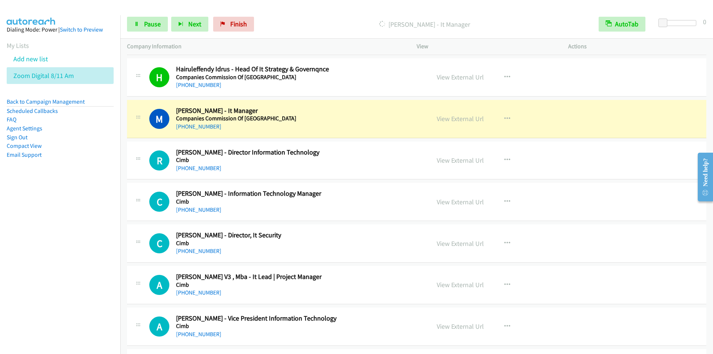
click at [295, 14] on div "Start Calls Pause Next Finish Dialing Muhammad Khairi Amairuddin - It Manager A…" at bounding box center [416, 24] width 593 height 29
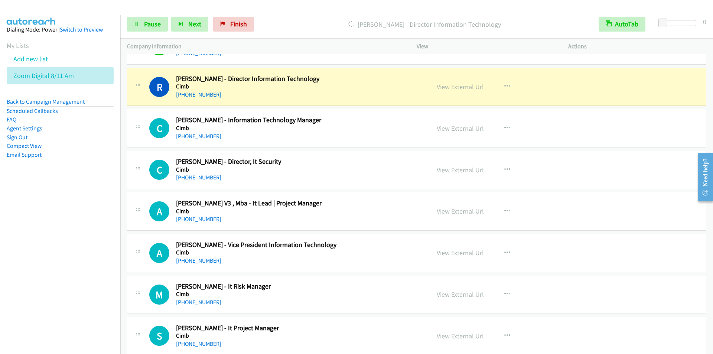
scroll to position [5717, 0]
click at [280, 18] on div "Dialing Rajendran Muniyandee - Director Information Technology" at bounding box center [424, 24] width 335 height 15
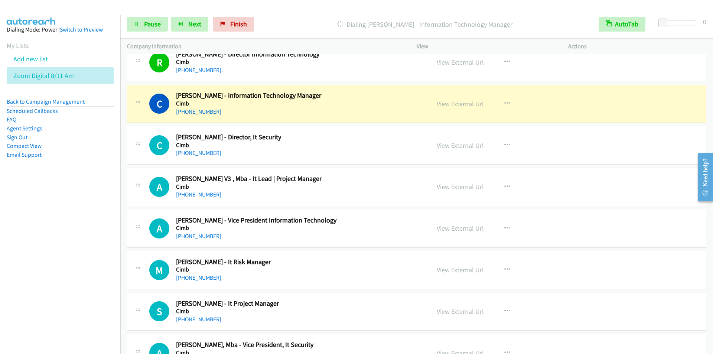
scroll to position [5755, 0]
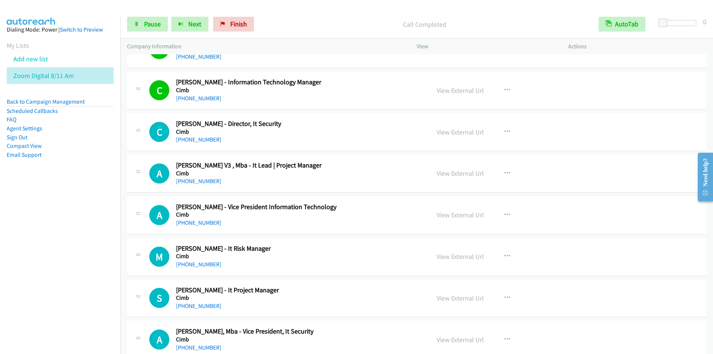
click at [279, 20] on p "Call Completed" at bounding box center [424, 24] width 321 height 10
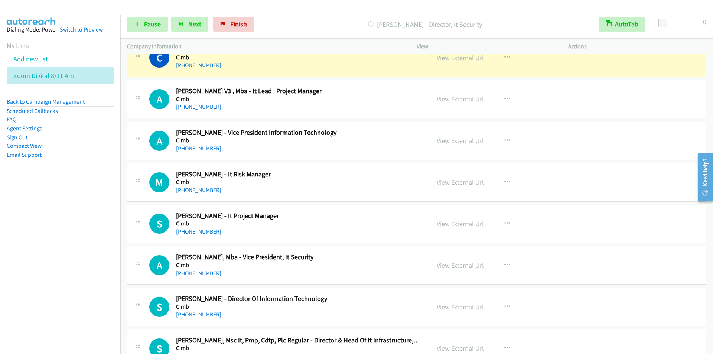
scroll to position [5792, 0]
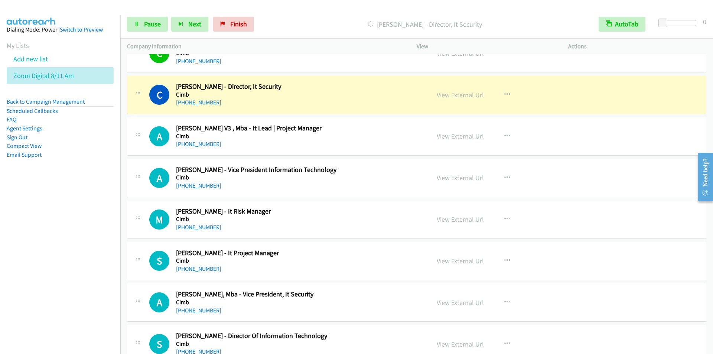
click at [295, 23] on p "Dialing Choo K. - Director, It Security" at bounding box center [424, 24] width 321 height 10
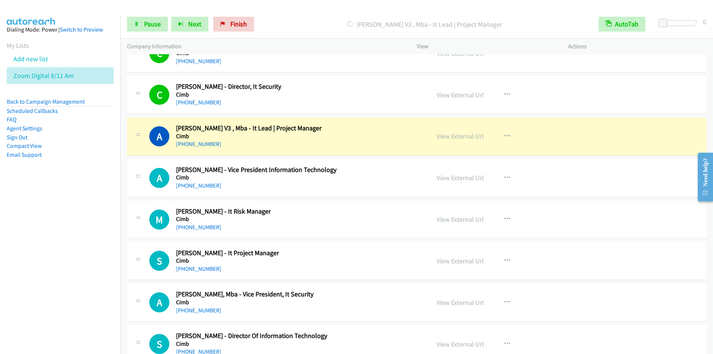
click at [278, 23] on p "Dialing Ahmad Bukhari Hamzah Itil V3 , Mba - It Lead | Project Manager" at bounding box center [424, 24] width 321 height 10
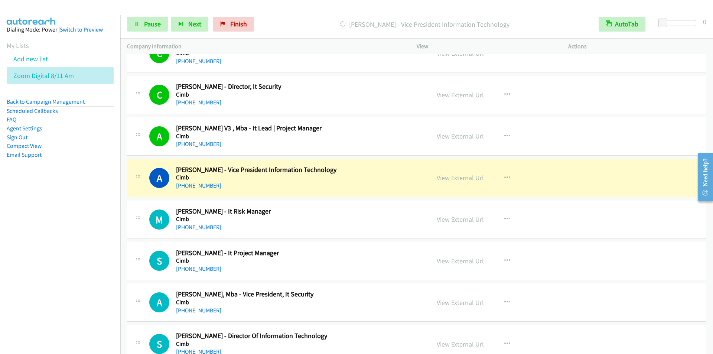
click at [293, 10] on div at bounding box center [353, 14] width 706 height 29
click at [280, 14] on div "Start Calls Pause Next Finish Dialing Abirame K - Vice President Information Te…" at bounding box center [416, 24] width 593 height 29
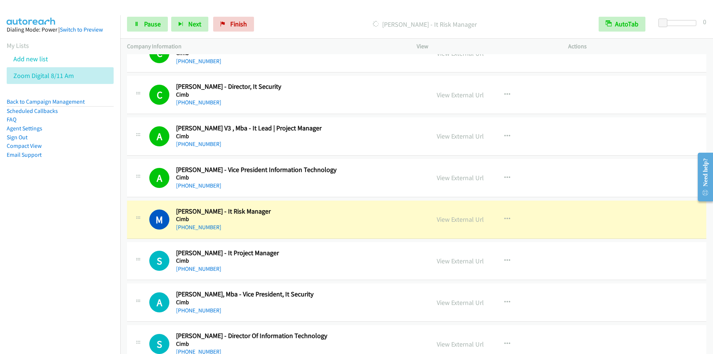
click at [284, 14] on div "Start Calls Pause Next Finish Dialing Muhammad Amin Zainol - It Risk Manager Au…" at bounding box center [416, 24] width 593 height 29
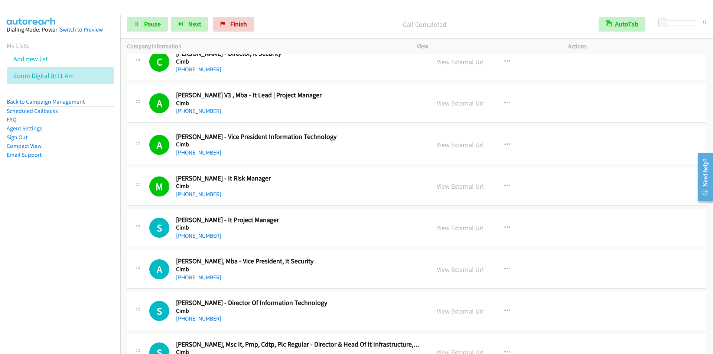
scroll to position [5866, 0]
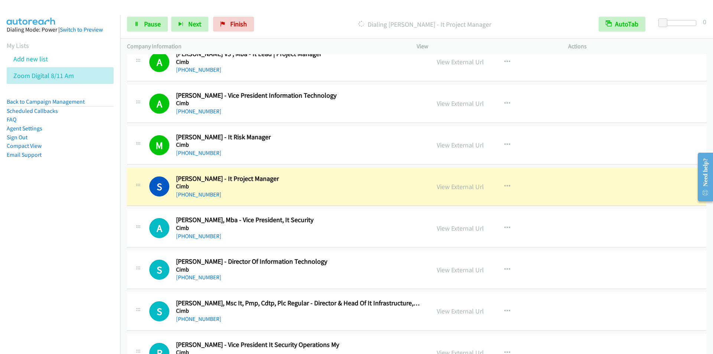
click at [306, 13] on div "Start Calls Pause Next Finish Dialing Siti Fathiyah Abd Gani - It Project Manag…" at bounding box center [416, 24] width 593 height 29
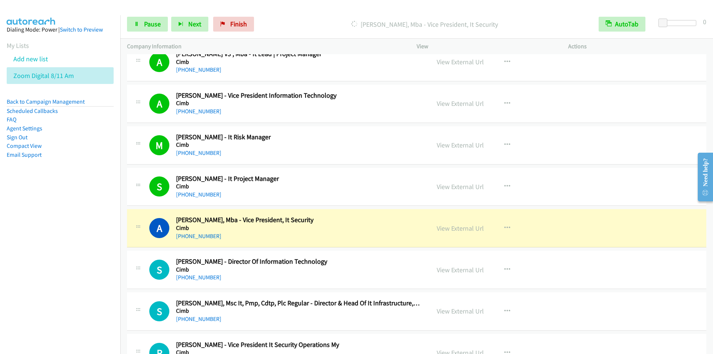
click at [300, 12] on div "Start Calls Pause Next Finish Dialing Adam Chua, Mba - Vice President, It Secur…" at bounding box center [416, 24] width 593 height 29
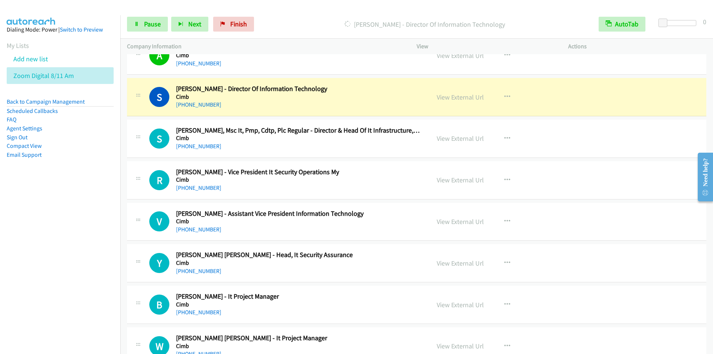
scroll to position [6052, 0]
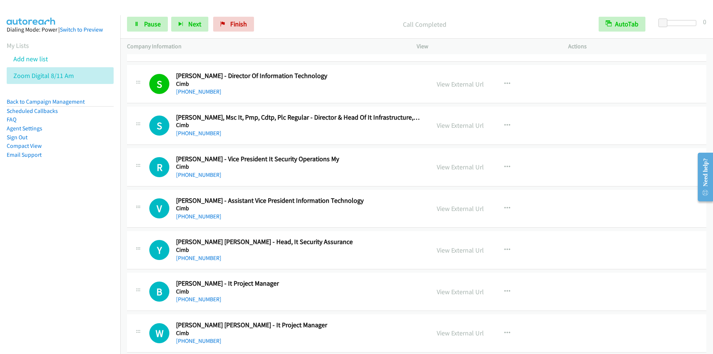
click at [300, 32] on div "Start Calls Pause Next Finish Call Completed AutoTab AutoTab 0" at bounding box center [416, 24] width 593 height 29
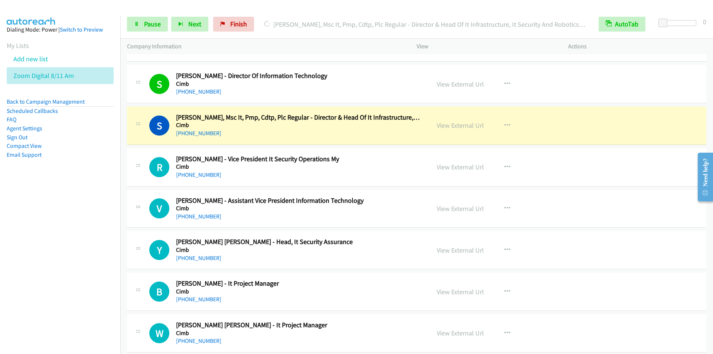
drag, startPoint x: 281, startPoint y: 12, endPoint x: 286, endPoint y: 10, distance: 4.2
click at [282, 11] on div "Start Calls Pause Next Finish Dialing Shahran Azli, Msc It, Pmp, Cdtp, Plc Regu…" at bounding box center [416, 24] width 593 height 29
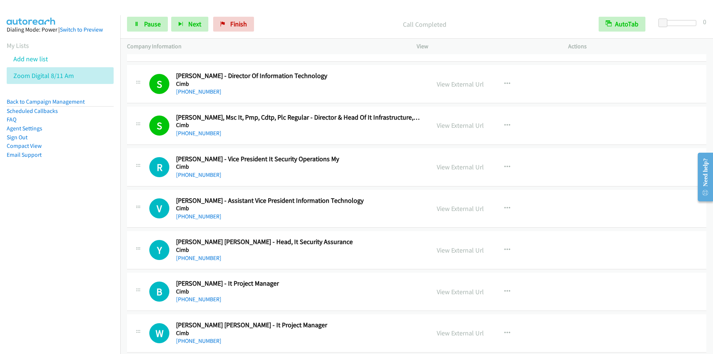
click at [329, 28] on p "Call Completed" at bounding box center [424, 24] width 321 height 10
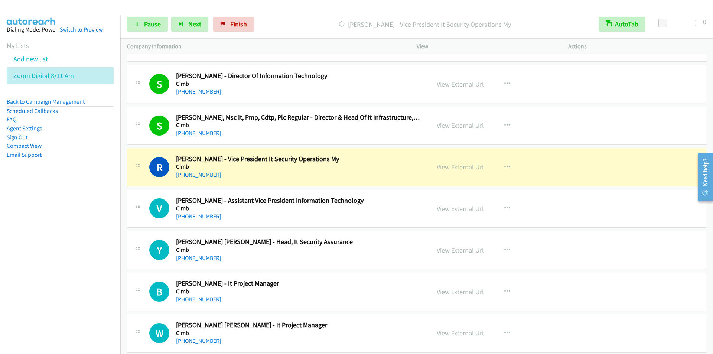
click at [287, 17] on div "Dialing Raamesh Aramugam - Vice President It Security Operations My" at bounding box center [424, 24] width 335 height 15
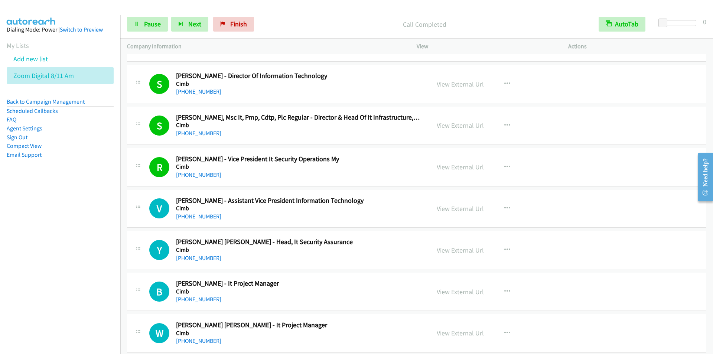
scroll to position [6126, 0]
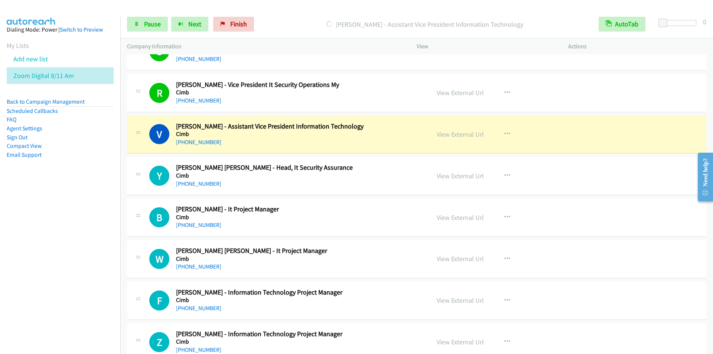
click at [285, 18] on div "Dialing Vincent Tiew - Assistant Vice President Information Technology" at bounding box center [424, 24] width 335 height 15
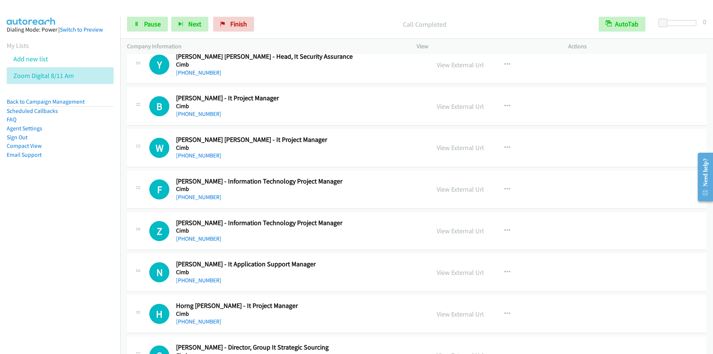
scroll to position [6237, 0]
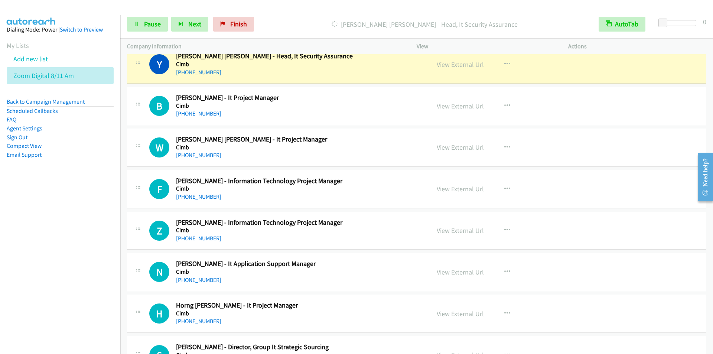
click at [291, 14] on div "Start Calls Pause Next Finish Dialing Yen Hwee Yap - Head, It Security Assuranc…" at bounding box center [416, 24] width 593 height 29
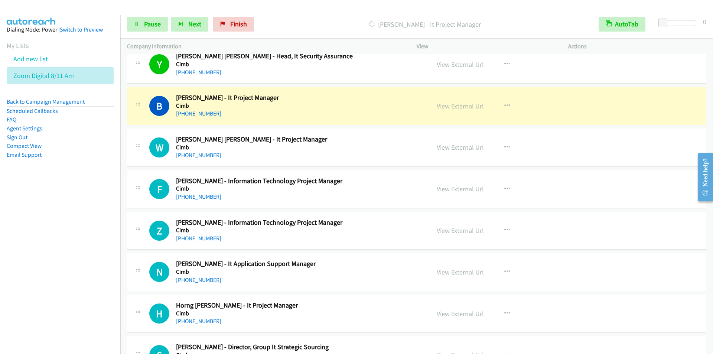
click at [304, 9] on div at bounding box center [353, 14] width 706 height 29
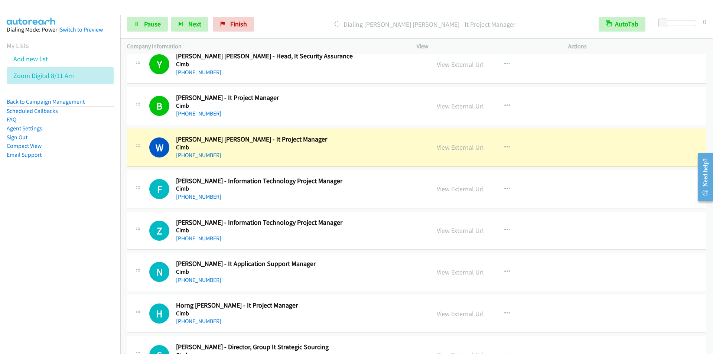
click at [290, 16] on div "Start Calls Pause Next Finish Dialing Wan Suhaida Wan Ismail - It Project Manag…" at bounding box center [416, 24] width 593 height 29
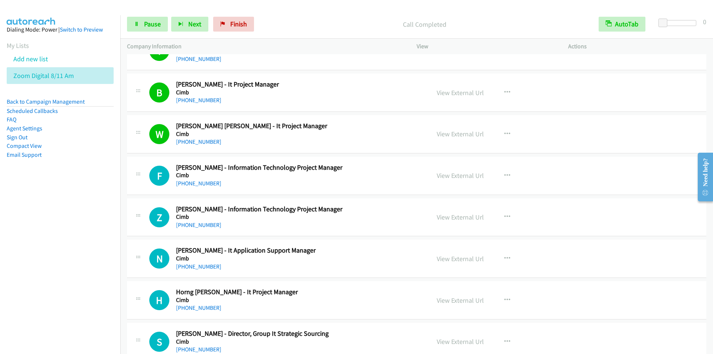
scroll to position [6274, 0]
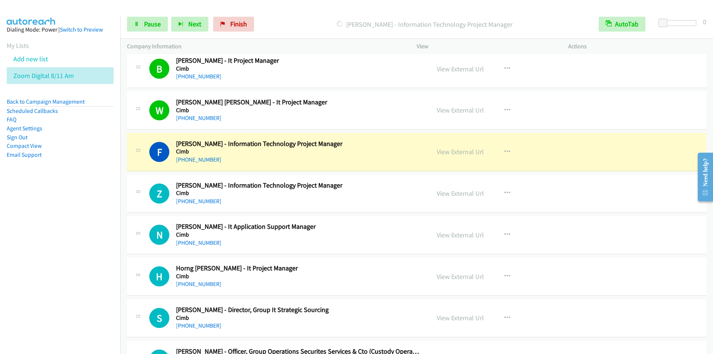
click at [297, 13] on div "Start Calls Pause Next Finish Dialing Farzana Begum - Information Technology Pr…" at bounding box center [416, 24] width 593 height 29
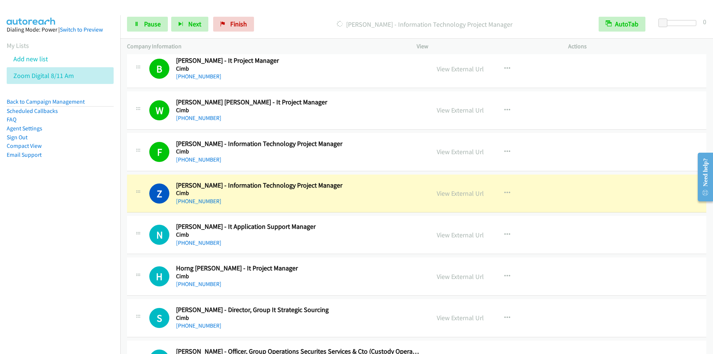
click at [302, 16] on div "Start Calls Pause Next Finish Dialing Zuhelmiza Zullkefli - Information Technol…" at bounding box center [416, 24] width 593 height 29
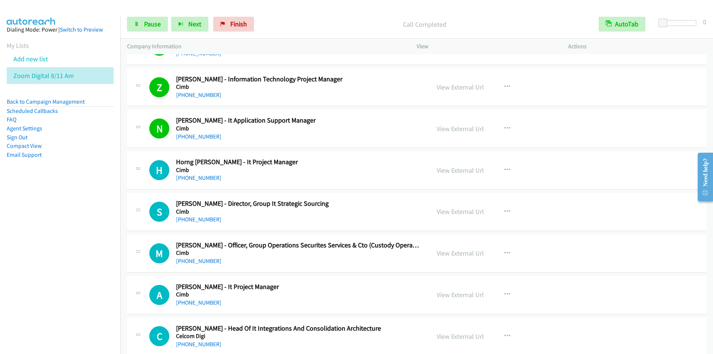
scroll to position [6423, 0]
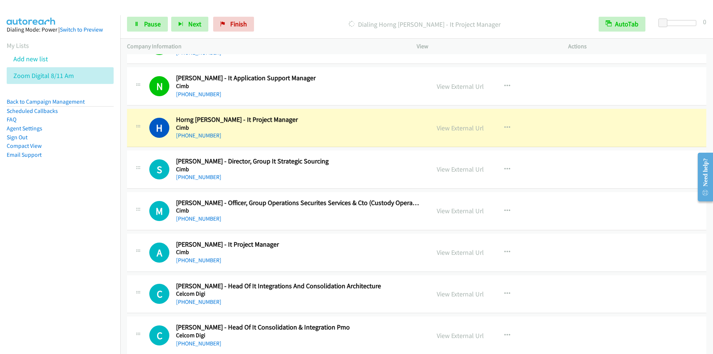
click at [303, 16] on div "Start Calls Pause Next Finish Dialing Horng Yih Lim - It Project Manager AutoTa…" at bounding box center [416, 24] width 593 height 29
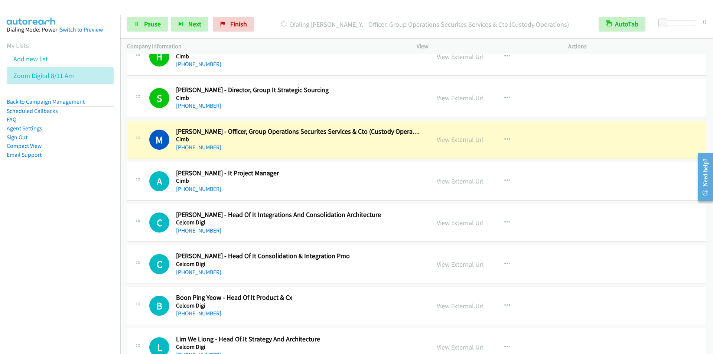
scroll to position [6497, 0]
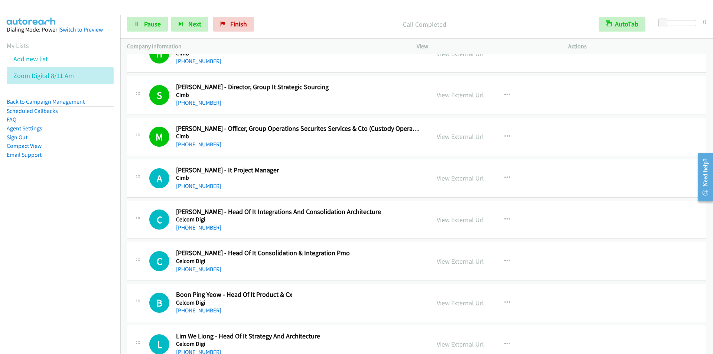
click at [300, 23] on p "Call Completed" at bounding box center [424, 24] width 321 height 10
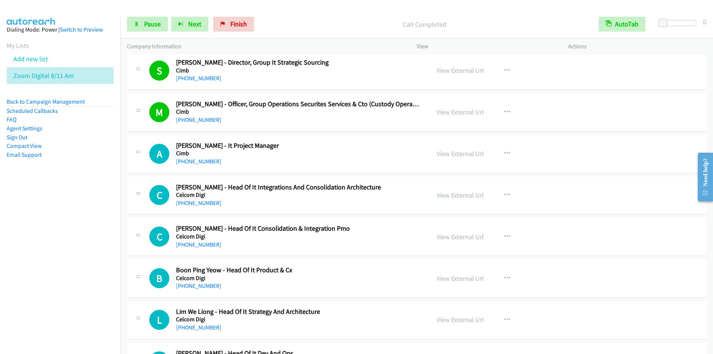
scroll to position [6534, 0]
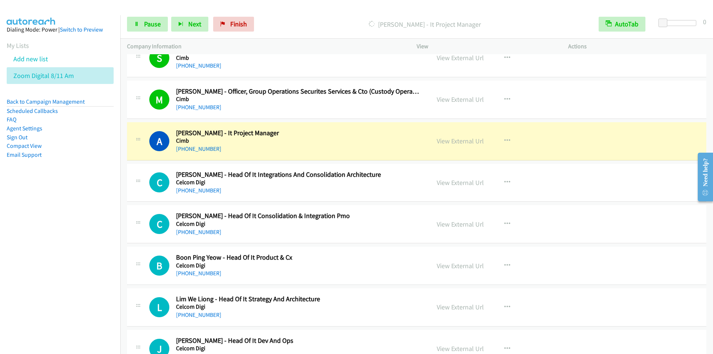
click at [313, 17] on div "Dialing Abdul Azim - It Project Manager" at bounding box center [424, 24] width 335 height 15
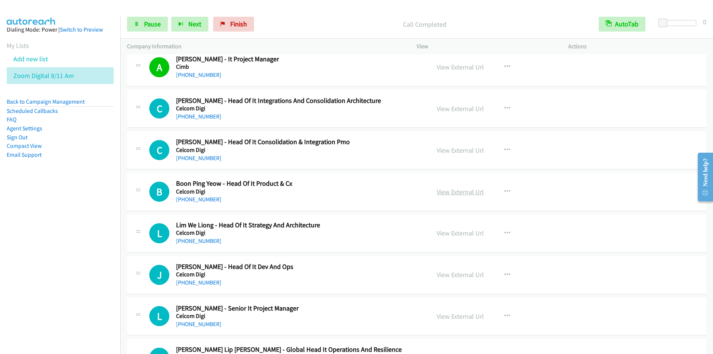
scroll to position [6608, 0]
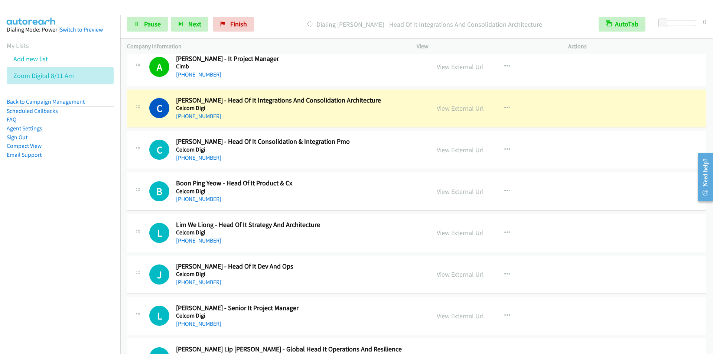
click at [312, 15] on div "Start Calls Pause Next Finish Dialing Charles Boey - Head Of It Integrations An…" at bounding box center [416, 24] width 593 height 29
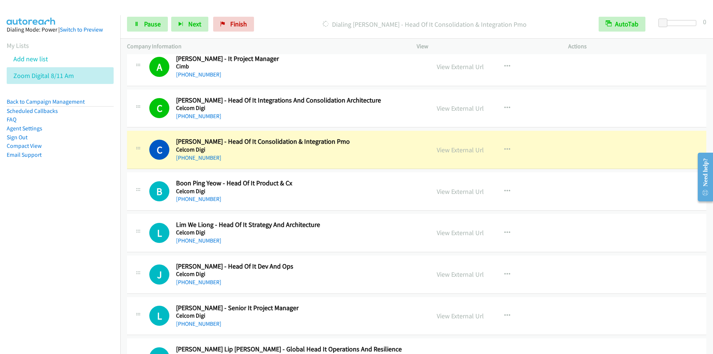
click at [294, 13] on div "Start Calls Pause Next Finish Dialing Cecilia T. - Head Of It Consolidation & I…" at bounding box center [416, 24] width 593 height 29
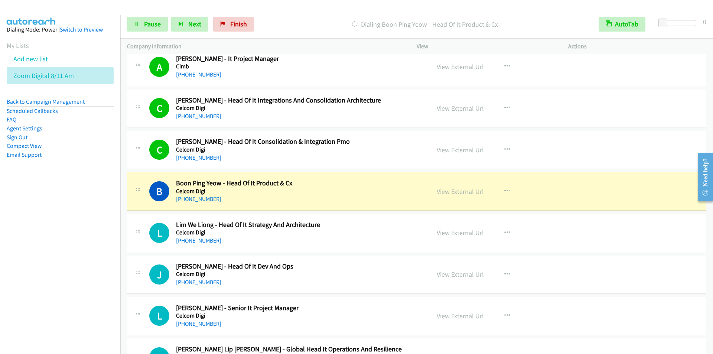
click at [296, 15] on div "Start Calls Pause Next Finish Dialing Boon Ping Yeow - Head Of It Product & Cx …" at bounding box center [416, 24] width 593 height 29
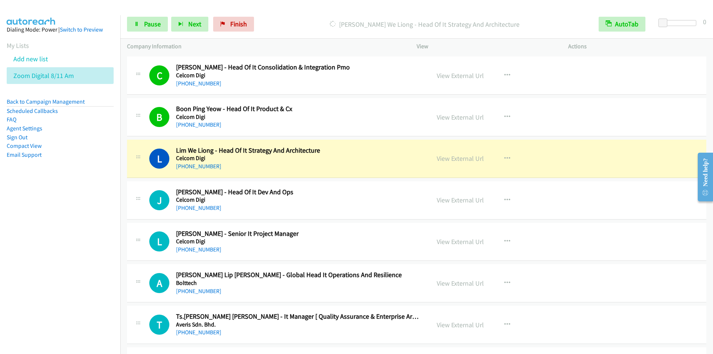
scroll to position [6720, 0]
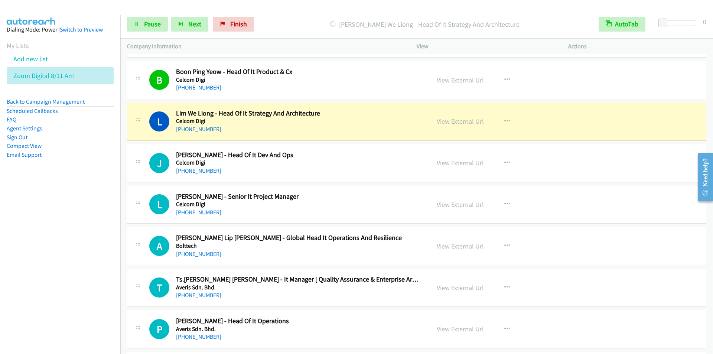
click at [280, 10] on div "Start Calls Pause Next Finish Dialing Lim We Liong - Head Of It Strategy And Ar…" at bounding box center [416, 24] width 593 height 29
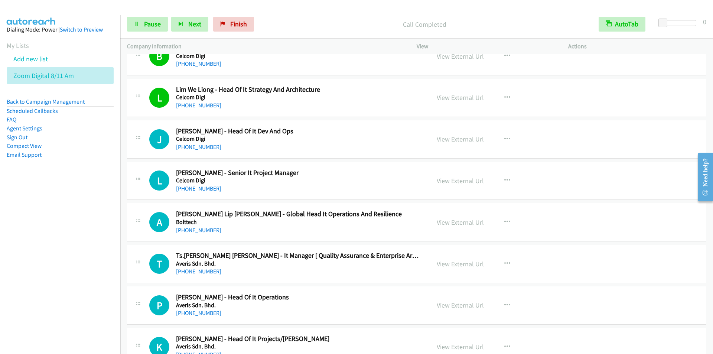
scroll to position [6757, 0]
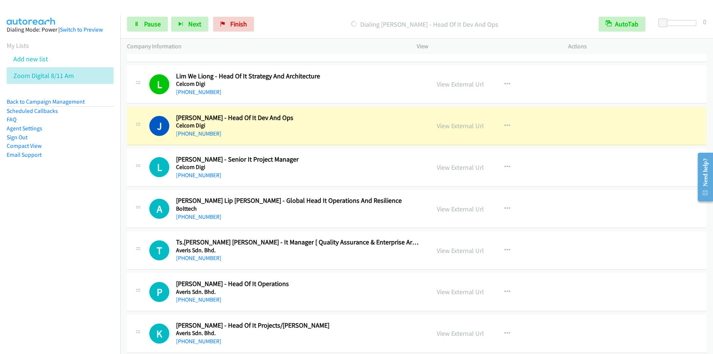
click at [296, 13] on div "Start Calls Pause Next Finish Dialing Jessica Chai Wen Chii - Head Of It Dev An…" at bounding box center [416, 24] width 593 height 29
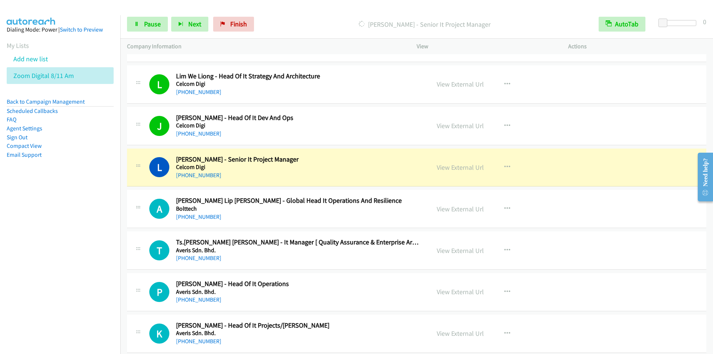
click at [307, 15] on div "Start Calls Pause Next Finish Dialing Lee Zhun Xian - Senior It Project Manager…" at bounding box center [416, 24] width 593 height 29
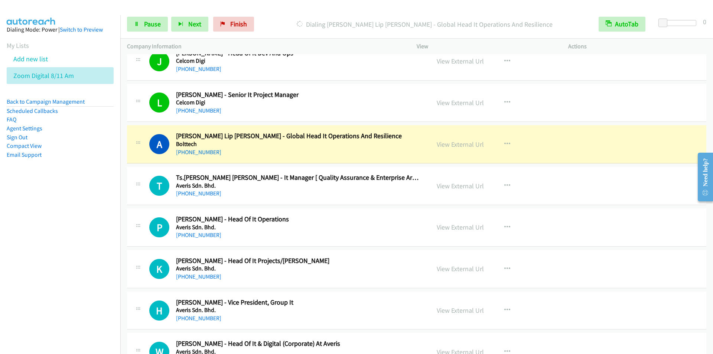
scroll to position [6831, 0]
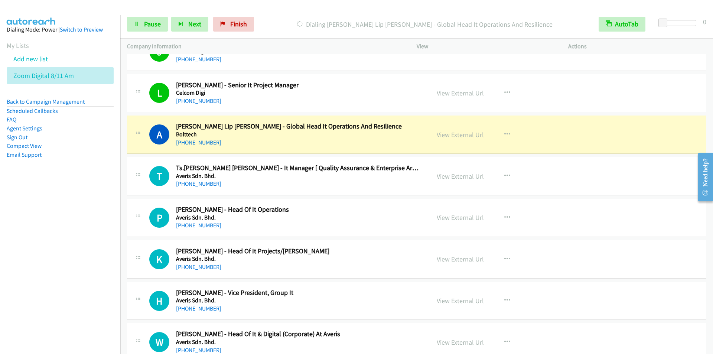
click at [311, 13] on div "Start Calls Pause Next Finish Dialing Albert Lim Lip Khen - Global Head It Oper…" at bounding box center [416, 24] width 593 height 29
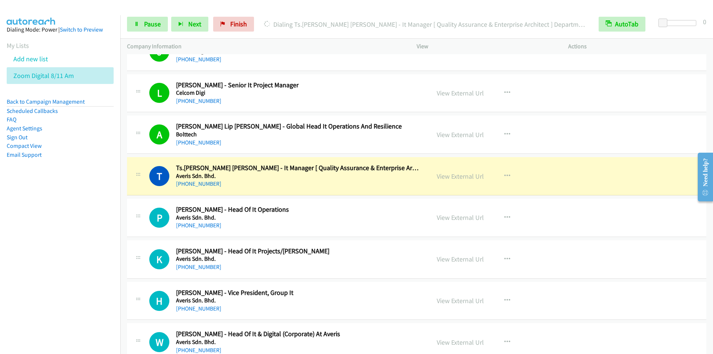
click at [270, 22] on icon at bounding box center [267, 25] width 6 height 6
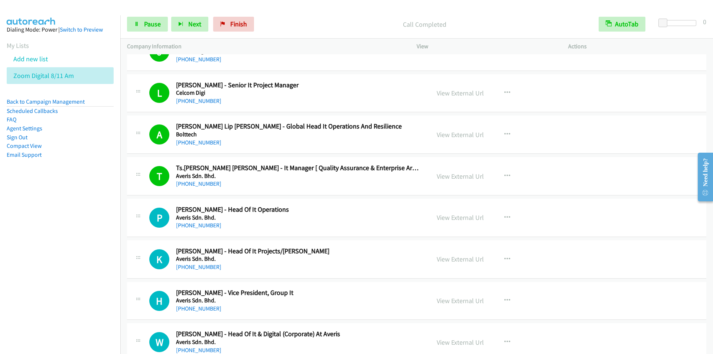
click at [337, 30] on div "Call Completed" at bounding box center [424, 24] width 335 height 15
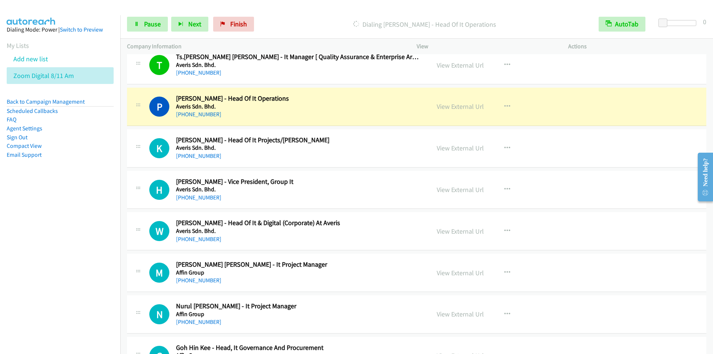
scroll to position [6943, 0]
click at [304, 15] on div "Start Calls Pause Next Finish Dialing Pandu Budihardja - Head Of It Operations …" at bounding box center [416, 24] width 593 height 29
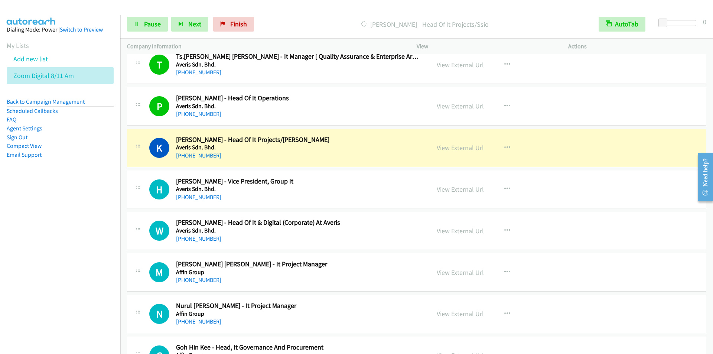
click at [287, 9] on div at bounding box center [353, 14] width 706 height 29
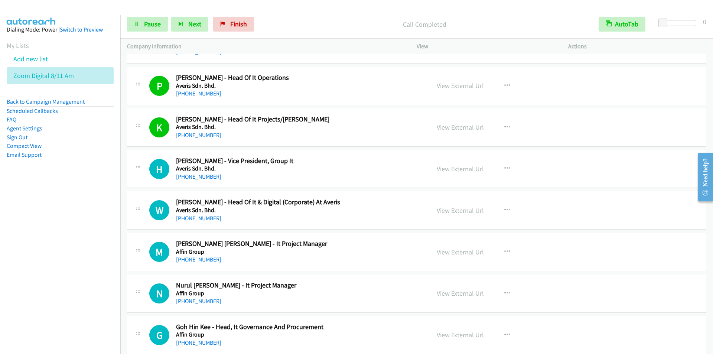
scroll to position [6974, 0]
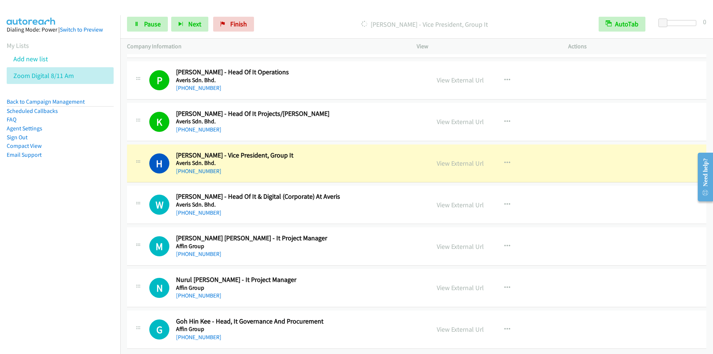
click at [284, 7] on div at bounding box center [353, 14] width 706 height 29
click at [288, 32] on div "Dialing Herminto Herminto - Vice President, Group It" at bounding box center [424, 24] width 335 height 15
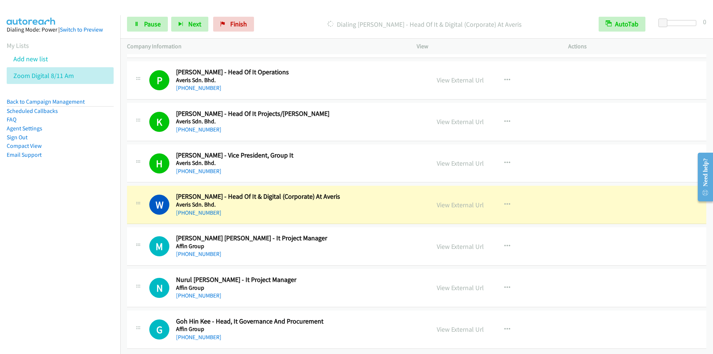
click at [59, 193] on nav "Dialing Mode: Power | Switch to Preview My Lists Add new list Zoom Digital 8/11…" at bounding box center [60, 192] width 121 height 354
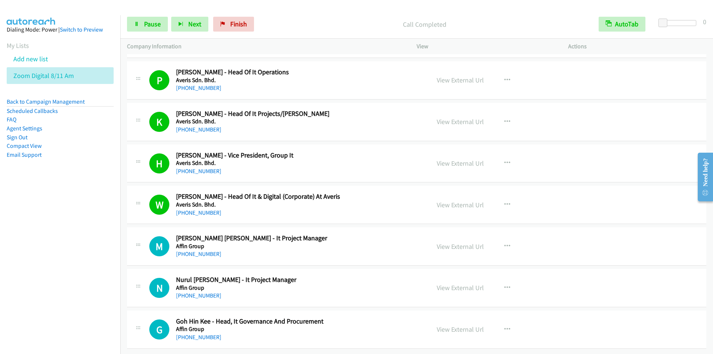
click at [337, 20] on p "Call Completed" at bounding box center [424, 24] width 321 height 10
click at [330, 18] on div "Call Completed" at bounding box center [424, 24] width 335 height 15
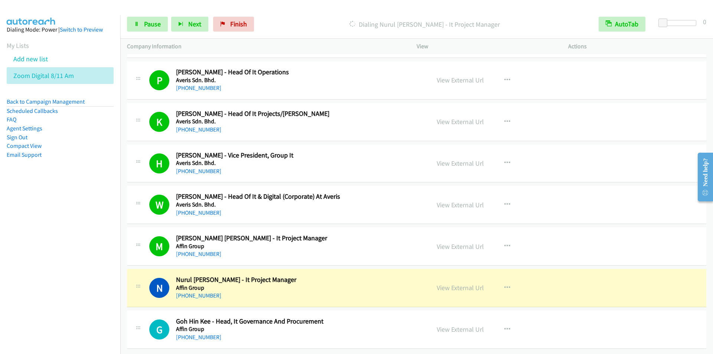
click at [357, 19] on p "Dialing Nurul Adini Adam - It Project Manager" at bounding box center [424, 24] width 321 height 10
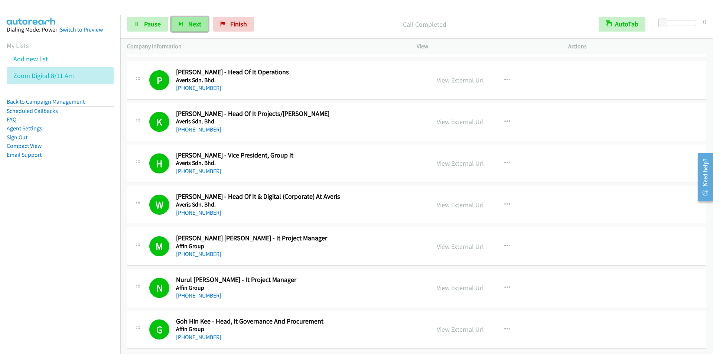
click at [189, 24] on span "Next" at bounding box center [194, 24] width 13 height 9
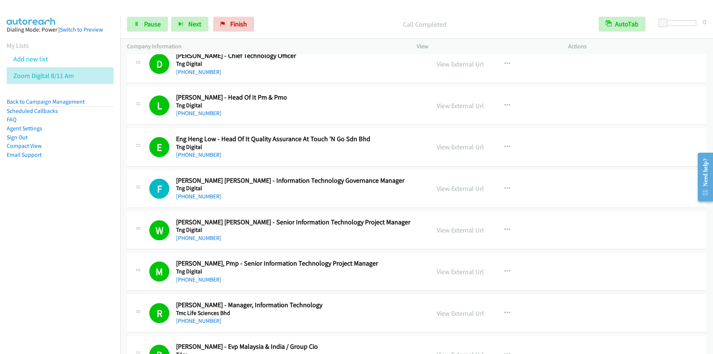
scroll to position [74, 0]
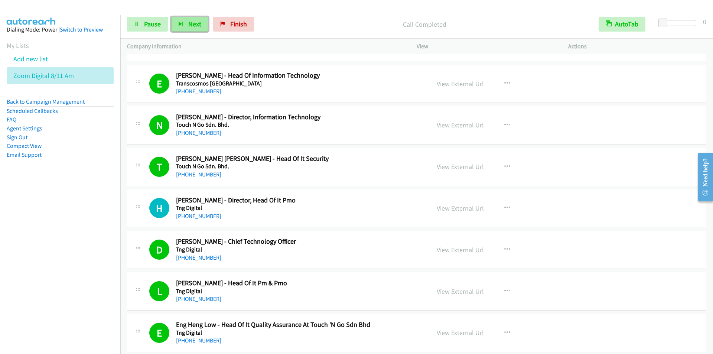
click at [190, 23] on span "Next" at bounding box center [194, 24] width 13 height 9
click at [300, 10] on div "Start Calls Pause Next Finish Call Completed AutoTab AutoTab 0" at bounding box center [416, 24] width 593 height 29
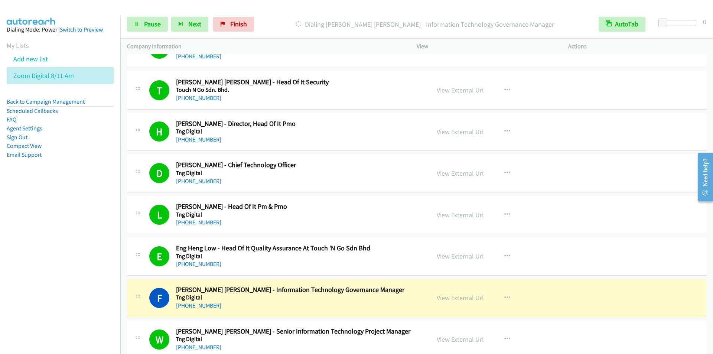
scroll to position [223, 0]
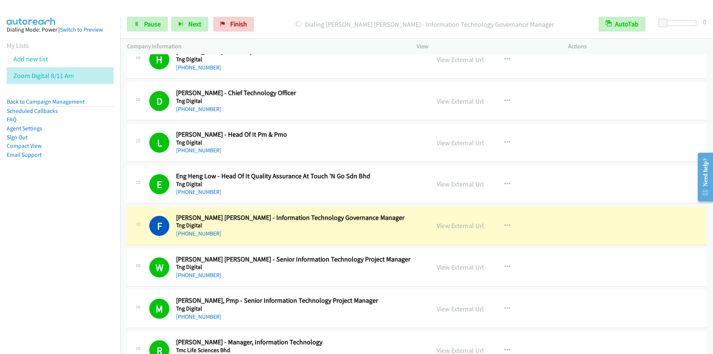
click at [288, 13] on div "Start Calls Pause Next Finish Dialing Farrah Zenny Lyn Salihuddin - Information…" at bounding box center [416, 24] width 593 height 29
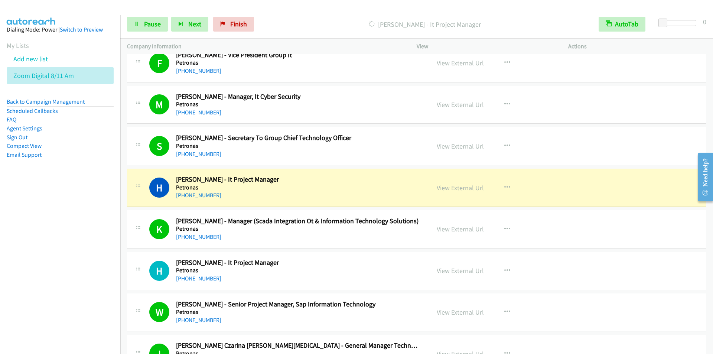
scroll to position [2636, 0]
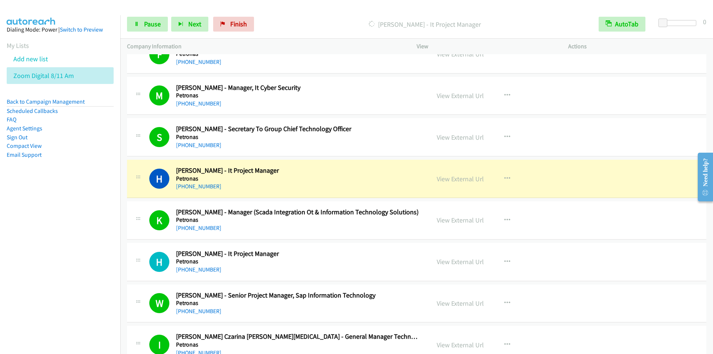
click at [290, 17] on div "Dialing Hisyam Al Rahman - It Project Manager" at bounding box center [424, 24] width 335 height 15
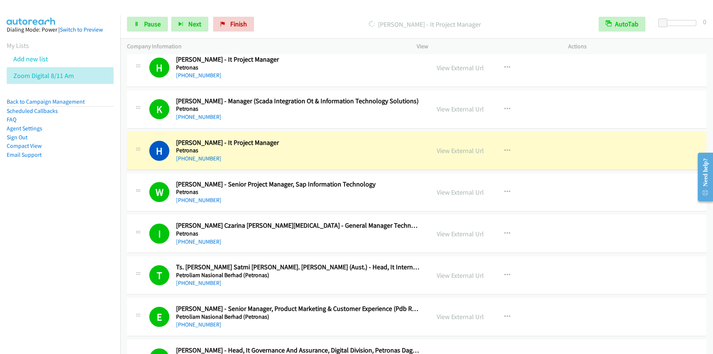
scroll to position [2747, 0]
click at [331, 6] on div at bounding box center [353, 14] width 706 height 29
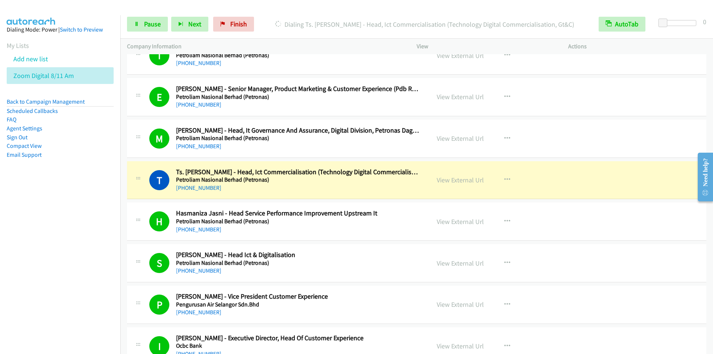
scroll to position [2970, 0]
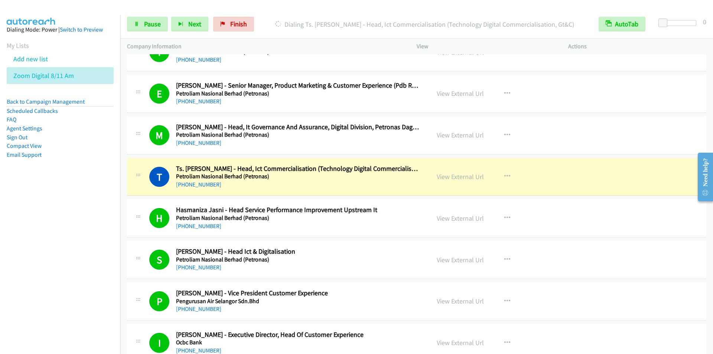
click at [343, 12] on div "Start Calls Pause Next Finish Dialing Ts. Mohd Ariff Ariffin - Head, Ict Commer…" at bounding box center [416, 24] width 593 height 29
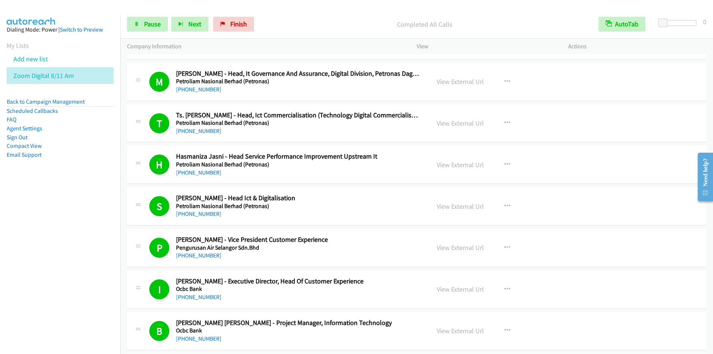
scroll to position [3081, 0]
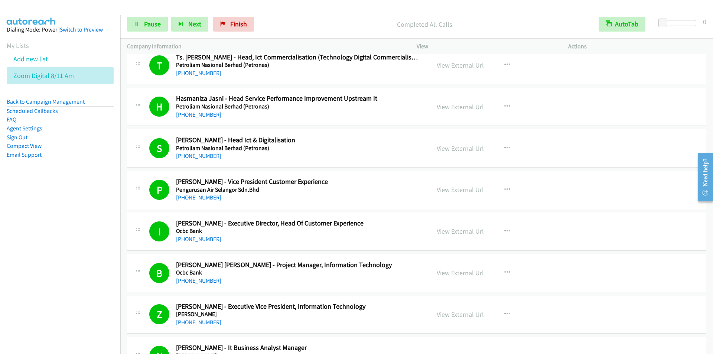
click at [307, 11] on div "Start Calls Pause Next Finish Completed All Calls AutoTab AutoTab 0" at bounding box center [416, 24] width 593 height 29
click at [195, 26] on span "Next" at bounding box center [194, 24] width 13 height 9
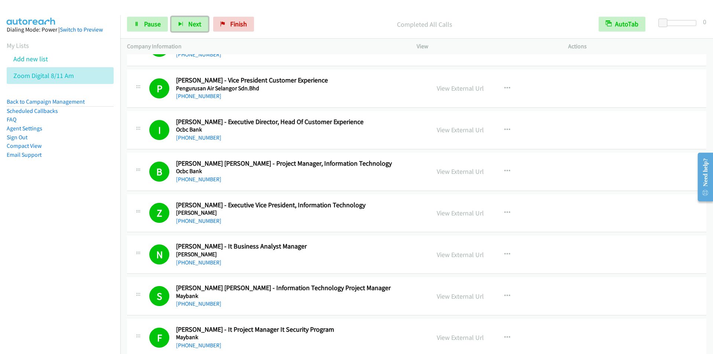
scroll to position [3267, 0]
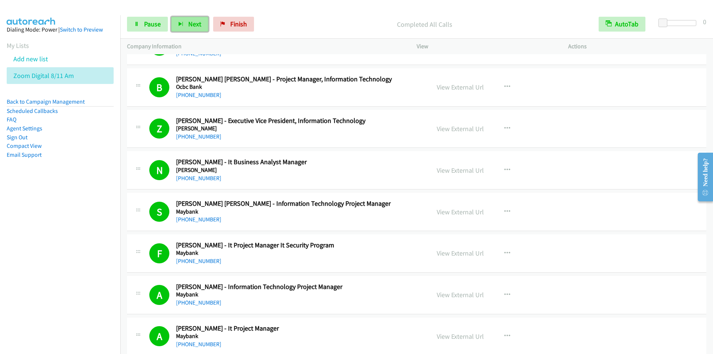
click at [193, 24] on span "Next" at bounding box center [194, 24] width 13 height 9
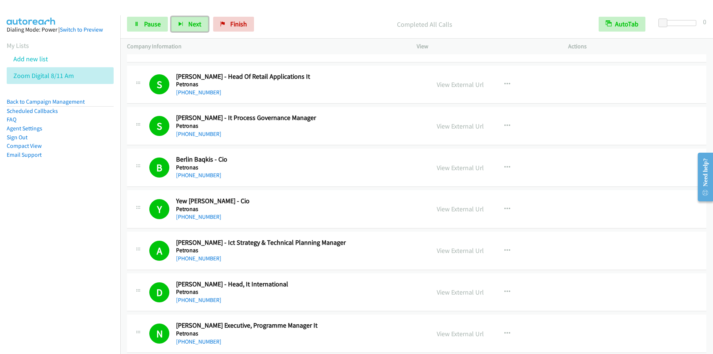
scroll to position [1931, 0]
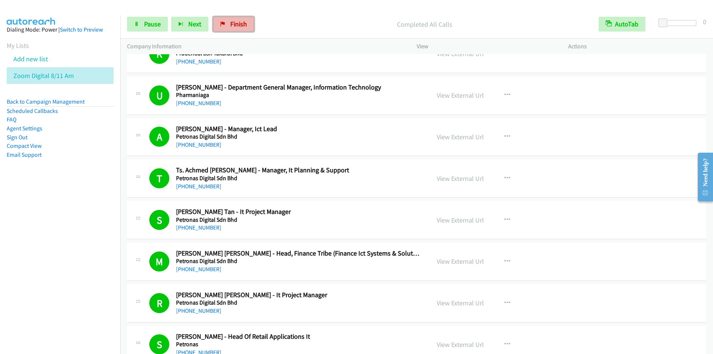
click at [236, 24] on span "Finish" at bounding box center [238, 24] width 17 height 9
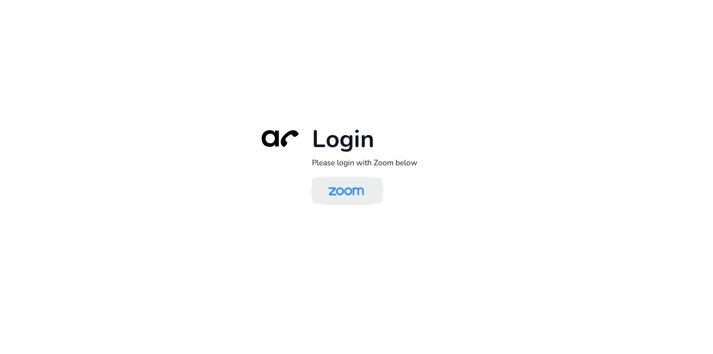
click at [346, 195] on img at bounding box center [345, 191] width 51 height 24
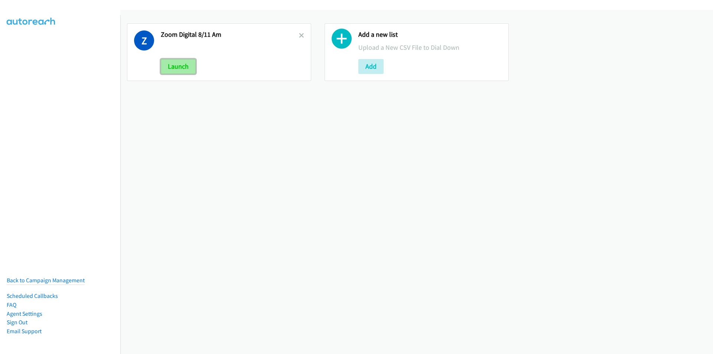
click at [176, 69] on button "Launch" at bounding box center [178, 66] width 35 height 15
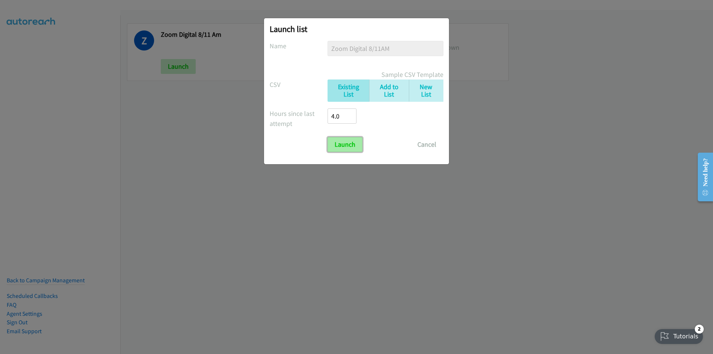
click at [345, 146] on input "Launch" at bounding box center [344, 144] width 35 height 15
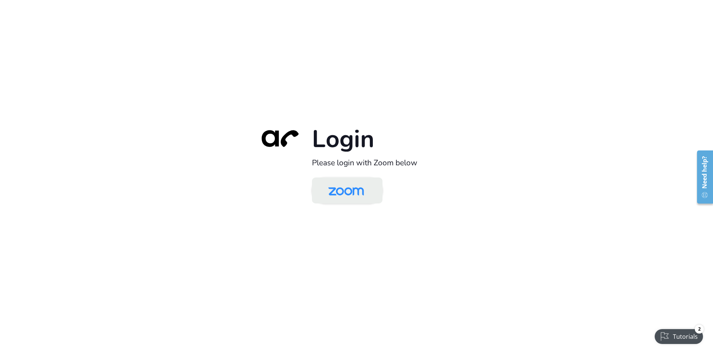
click at [338, 191] on img at bounding box center [345, 191] width 51 height 24
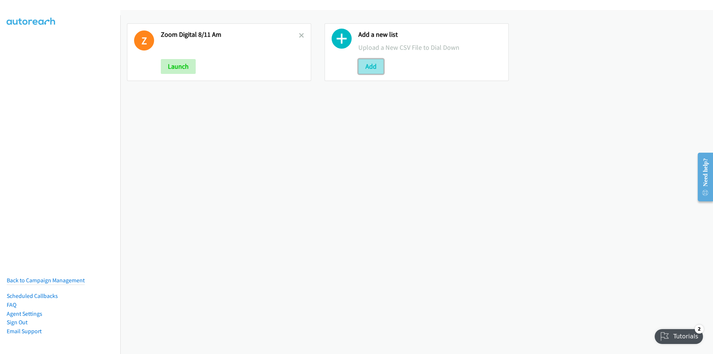
click at [368, 65] on button "Add" at bounding box center [370, 66] width 25 height 15
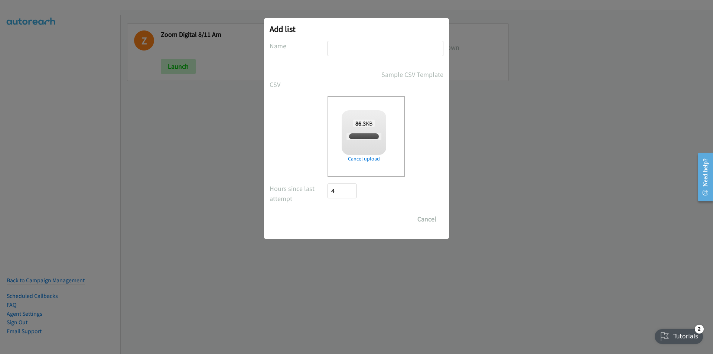
checkbox input "true"
click at [363, 42] on input "text" at bounding box center [385, 48] width 116 height 15
paste input "Zoom Q2FY25 Digital Phone ASEAN"
type input "Zoom Q2FY25 Digital Phone ASEAN 8/11 late AM"
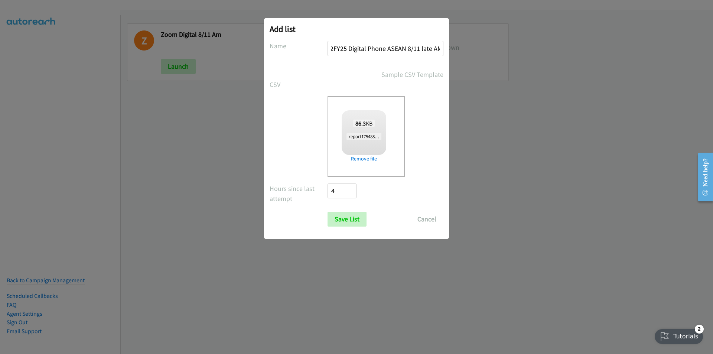
click at [327, 212] on input "Save List" at bounding box center [346, 219] width 39 height 15
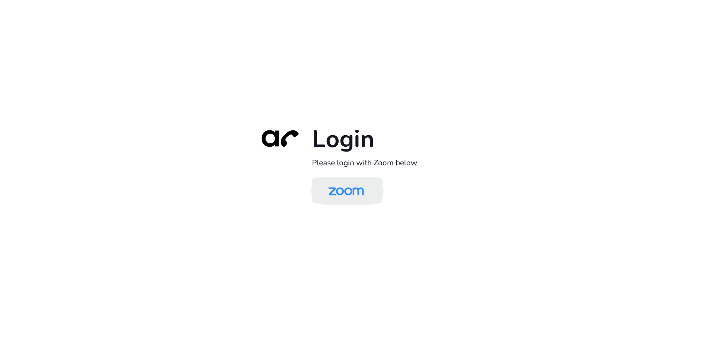
click at [342, 196] on img at bounding box center [345, 191] width 51 height 24
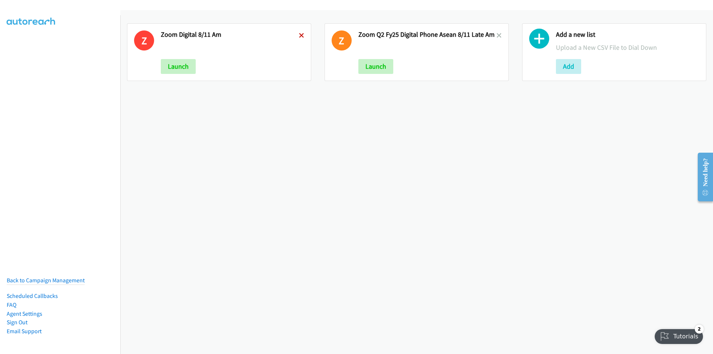
click at [299, 35] on icon at bounding box center [301, 35] width 5 height 5
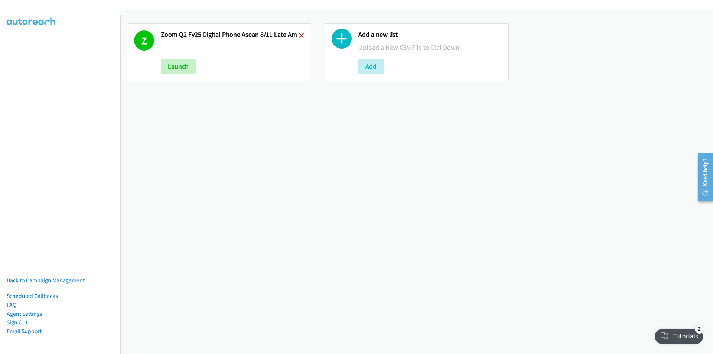
click at [299, 35] on icon at bounding box center [301, 35] width 5 height 5
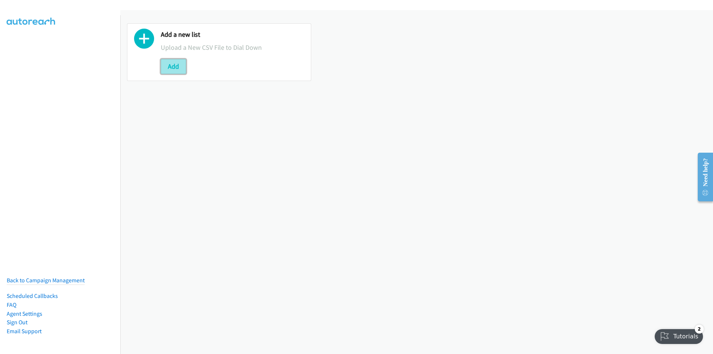
click at [174, 70] on button "Add" at bounding box center [173, 66] width 25 height 15
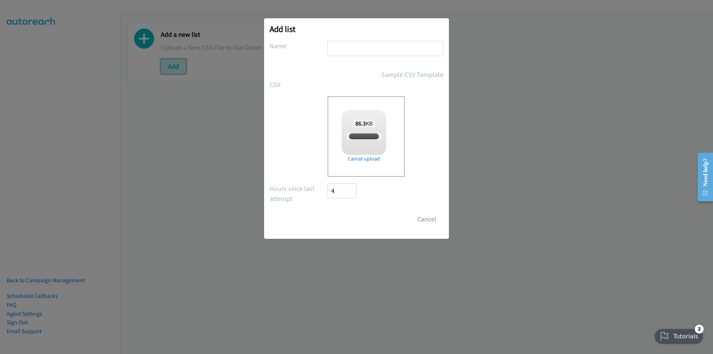
checkbox input "true"
click at [356, 49] on input "text" at bounding box center [385, 48] width 116 height 15
paste input "Zoom Q2FY25 Digital Phone ASEAN"
type input "Zoom Q2FY25 Digital Phone ASEAN 8/11 late AM"
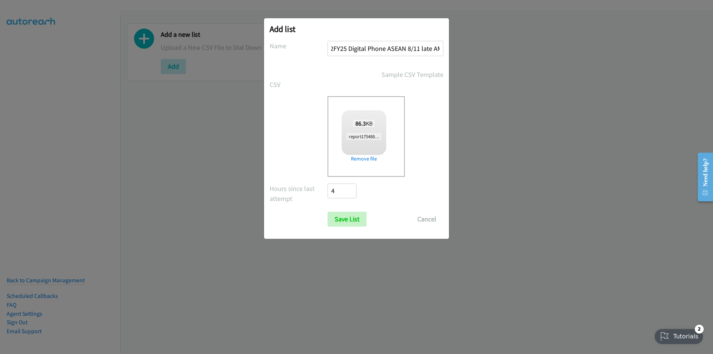
click at [327, 212] on input "Save List" at bounding box center [346, 219] width 39 height 15
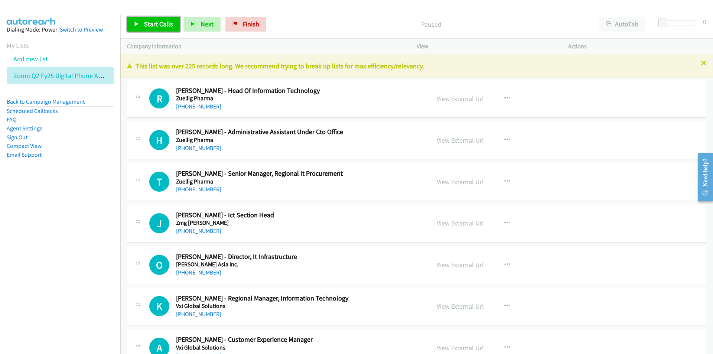
click at [147, 19] on link "Start Calls" at bounding box center [153, 24] width 53 height 15
click at [145, 21] on span "Pause" at bounding box center [152, 24] width 17 height 9
click at [505, 97] on icon "button" at bounding box center [507, 98] width 6 height 6
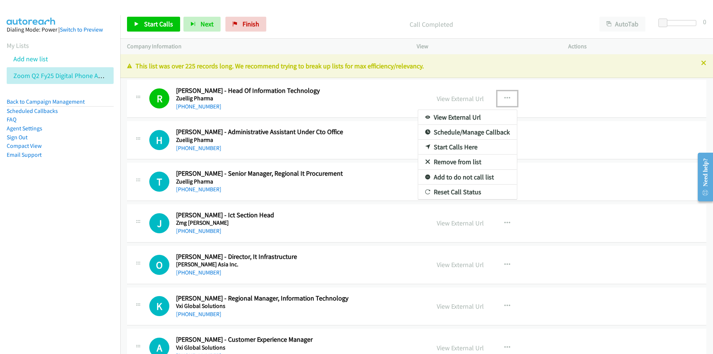
click at [446, 144] on link "Start Calls Here" at bounding box center [467, 147] width 99 height 15
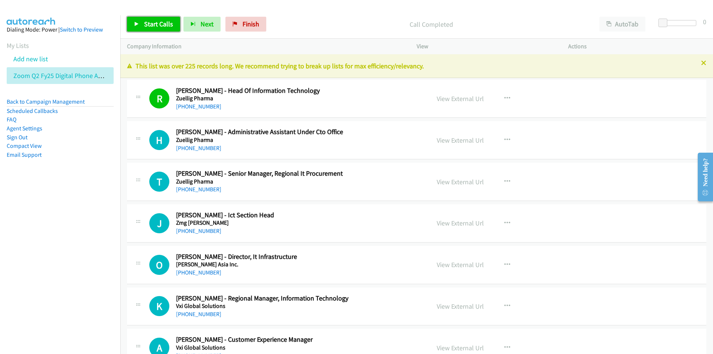
click at [150, 24] on span "Start Calls" at bounding box center [158, 24] width 29 height 9
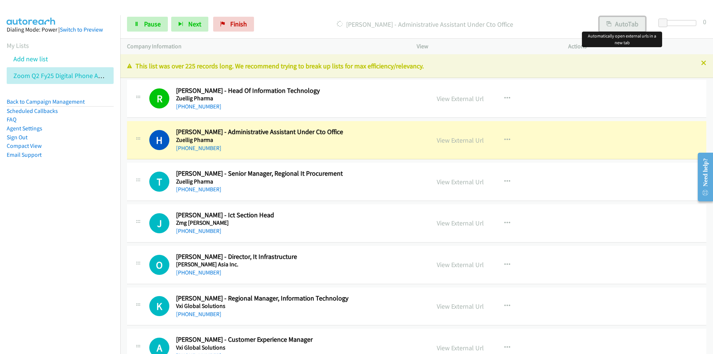
click at [618, 19] on button "AutoTab" at bounding box center [622, 24] width 46 height 15
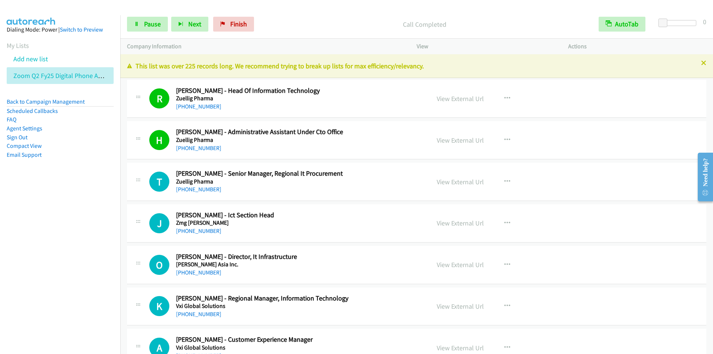
click at [330, 20] on p "Call Completed" at bounding box center [424, 24] width 321 height 10
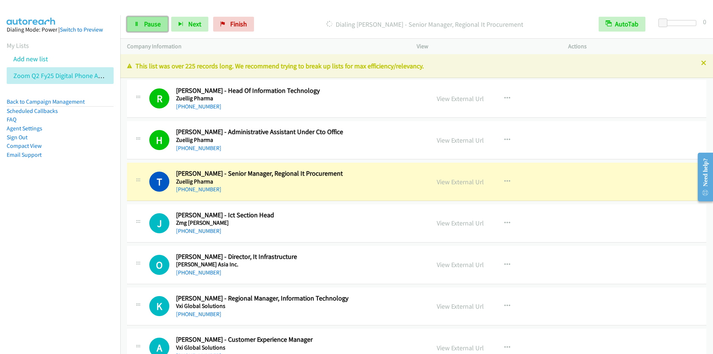
click at [142, 20] on link "Pause" at bounding box center [147, 24] width 41 height 15
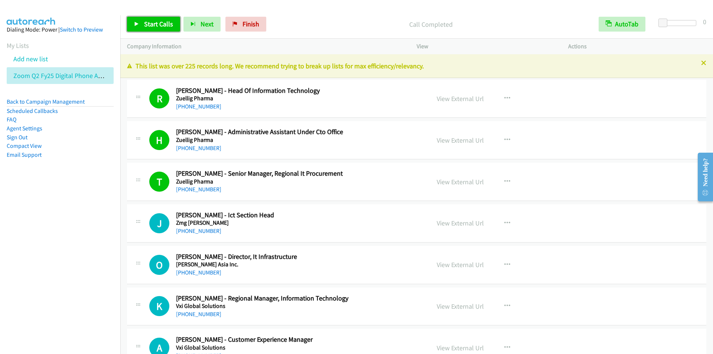
click at [154, 23] on span "Start Calls" at bounding box center [158, 24] width 29 height 9
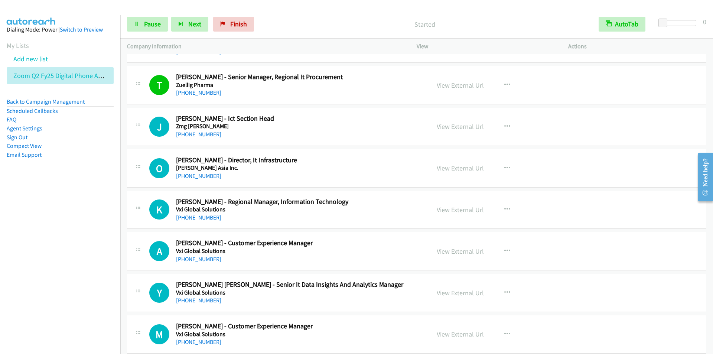
scroll to position [149, 0]
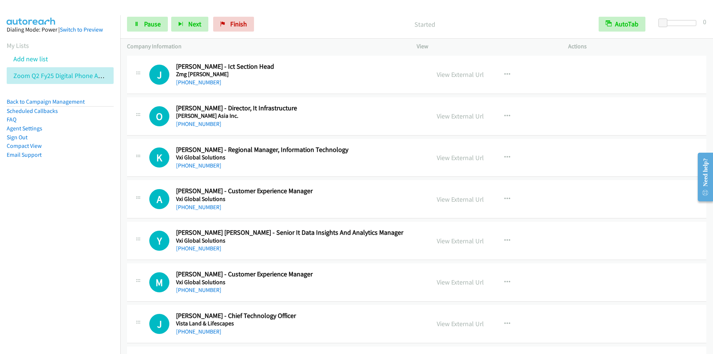
click at [354, 11] on div "Start Calls Pause Next Finish Started AutoTab AutoTab 0" at bounding box center [416, 24] width 593 height 29
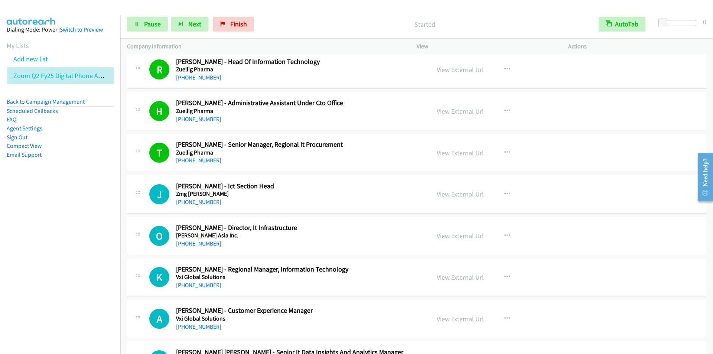
scroll to position [0, 0]
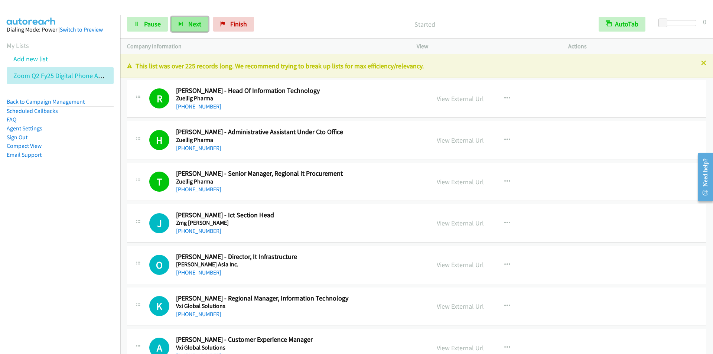
click at [185, 25] on button "Next" at bounding box center [189, 24] width 37 height 15
click at [335, 33] on div "Start Calls Pause Next Finish Call Completed AutoTab AutoTab 0" at bounding box center [416, 24] width 593 height 29
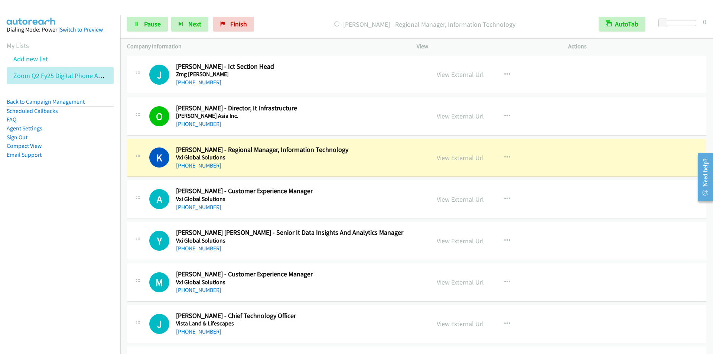
scroll to position [186, 0]
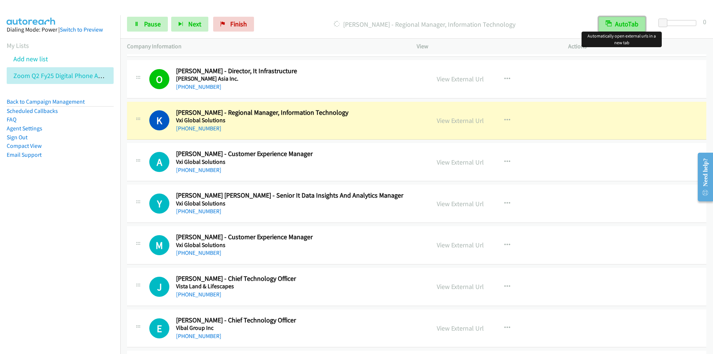
click at [617, 27] on button "AutoTab" at bounding box center [621, 24] width 47 height 15
click at [622, 27] on button "AutoTab" at bounding box center [622, 24] width 46 height 15
click at [288, 20] on p "[PERSON_NAME] - Regional Manager, Information Technology" at bounding box center [424, 24] width 321 height 10
click at [293, 13] on div "Start Calls Pause Next Finish [PERSON_NAME] - Regional Manager, Information Tec…" at bounding box center [416, 24] width 593 height 29
click at [304, 12] on div "Start Calls Pause Next Finish [PERSON_NAME] - Regional Manager, Information Tec…" at bounding box center [416, 24] width 593 height 29
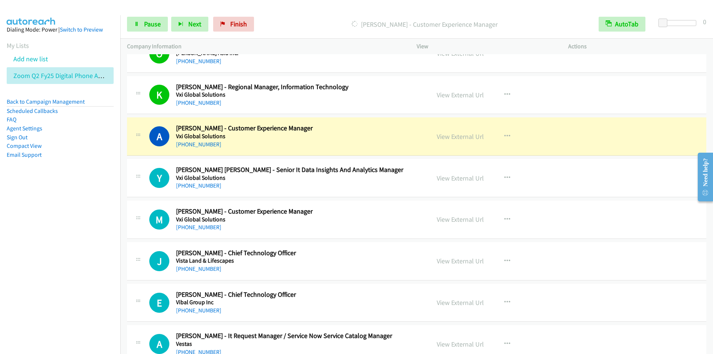
scroll to position [260, 0]
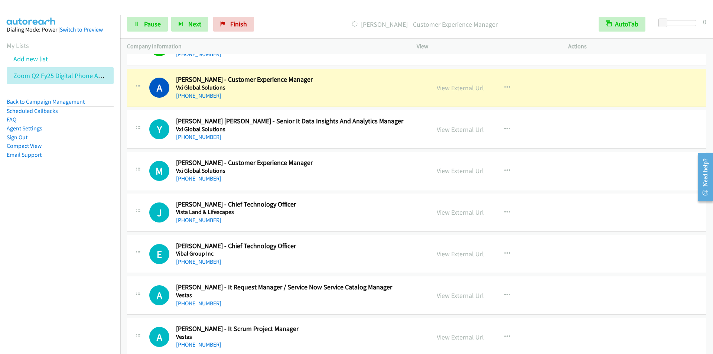
click at [320, 11] on div "Start Calls Pause Next Finish [PERSON_NAME] - Customer Experience Manager AutoT…" at bounding box center [416, 24] width 593 height 29
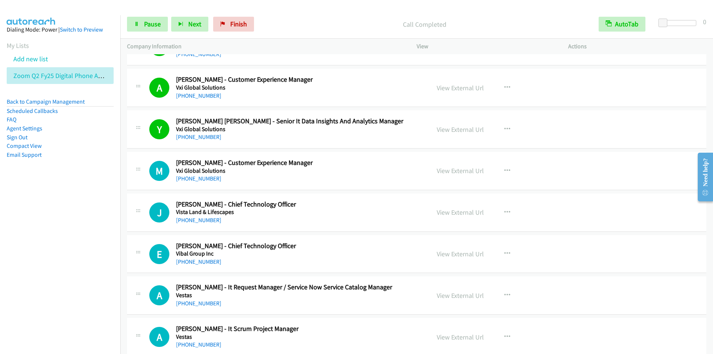
click at [313, 20] on p "Call Completed" at bounding box center [424, 24] width 321 height 10
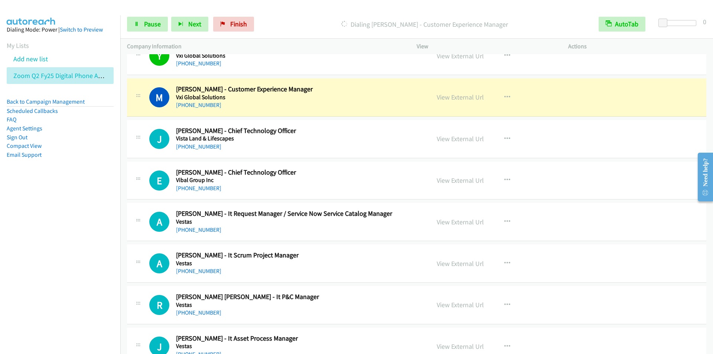
scroll to position [334, 0]
click at [332, 19] on p "Dialing [PERSON_NAME] - Customer Experience Manager" at bounding box center [424, 24] width 321 height 10
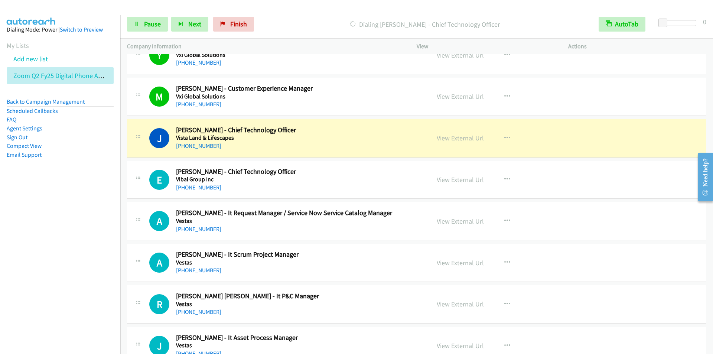
click at [310, 19] on div "Dialing [PERSON_NAME] - Chief Technology Officer" at bounding box center [424, 24] width 335 height 15
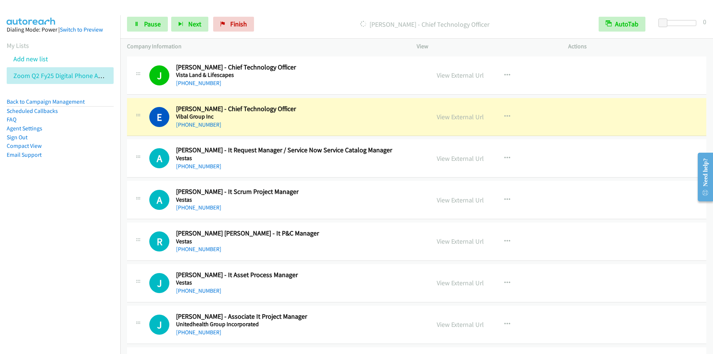
scroll to position [408, 0]
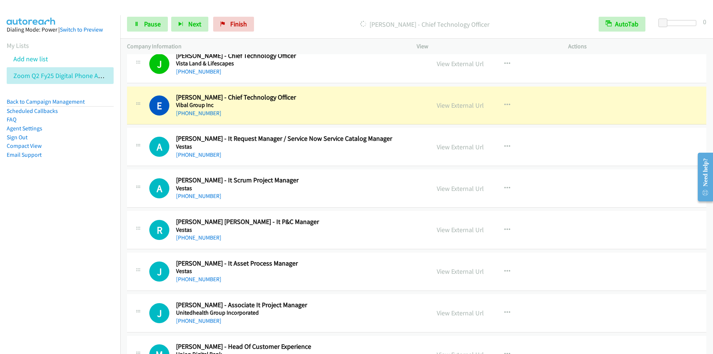
click at [318, 15] on div "Start Calls Pause Next Finish [PERSON_NAME] - Chief Technology Officer AutoTab …" at bounding box center [416, 24] width 593 height 29
click at [307, 14] on div "Start Calls Pause Next Finish [PERSON_NAME] - Chief Technology Officer AutoTab …" at bounding box center [416, 24] width 593 height 29
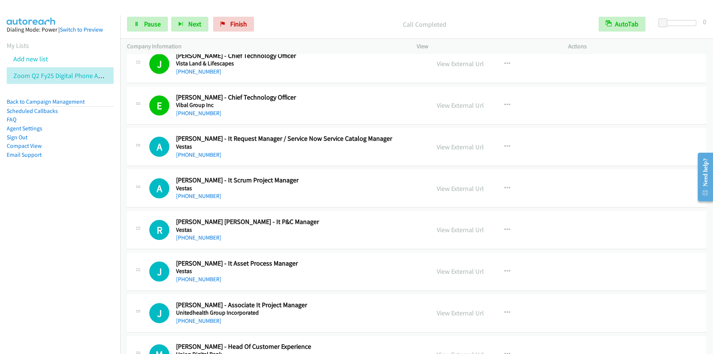
click at [327, 24] on p "Call Completed" at bounding box center [424, 24] width 321 height 10
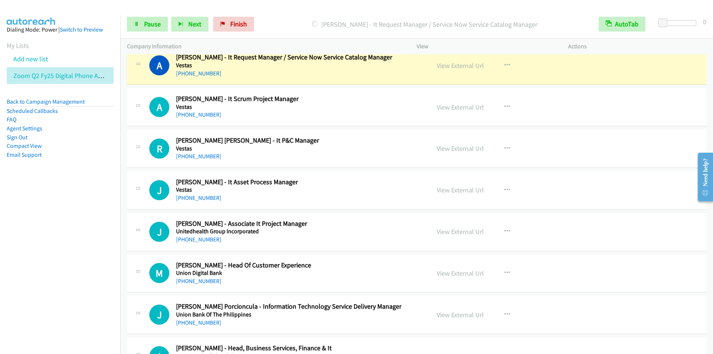
scroll to position [446, 0]
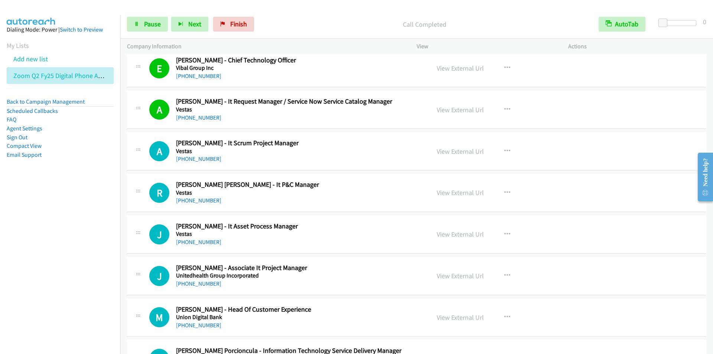
click at [309, 21] on p "Call Completed" at bounding box center [424, 24] width 321 height 10
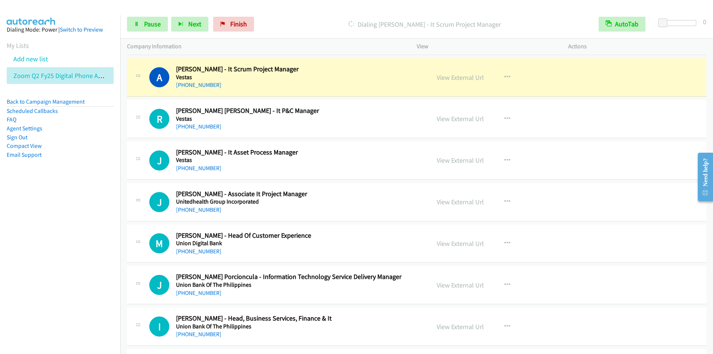
scroll to position [520, 0]
click at [300, 22] on p "Dialing [PERSON_NAME] - It Scrum Project Manager" at bounding box center [424, 24] width 321 height 10
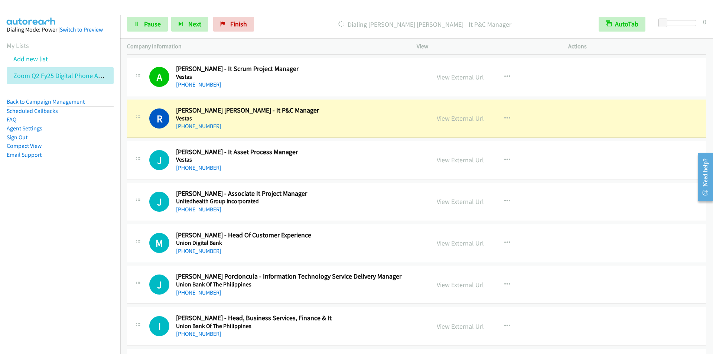
click at [306, 14] on div "Start Calls Pause Next Finish Dialing [PERSON_NAME] [PERSON_NAME] - It P&C Mana…" at bounding box center [416, 24] width 593 height 29
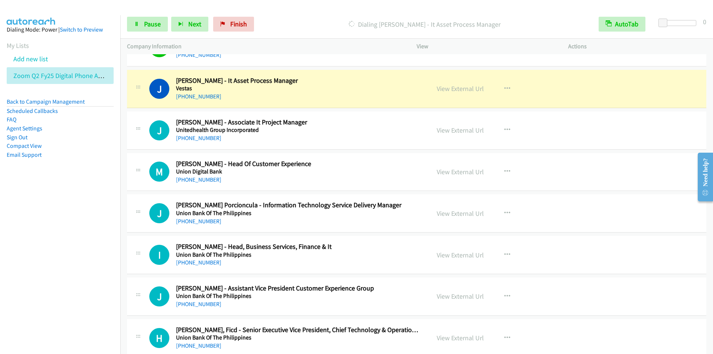
scroll to position [594, 0]
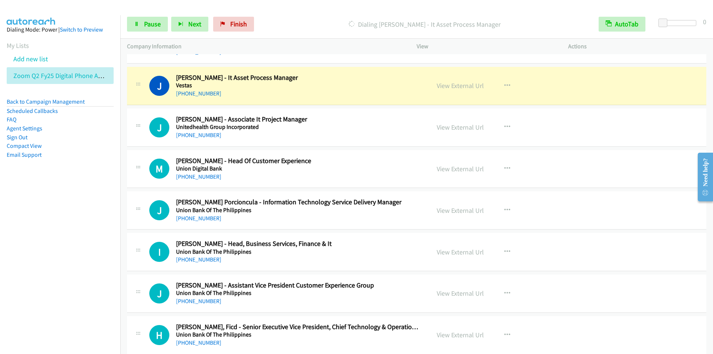
click at [310, 23] on p "Dialing [PERSON_NAME] - It Asset Process Manager" at bounding box center [424, 24] width 321 height 10
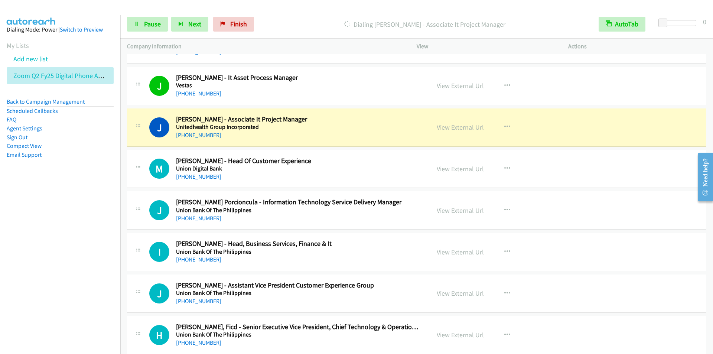
click at [275, 14] on div "Start Calls Pause Next Finish [PERSON_NAME] - Associate It Project Manager Auto…" at bounding box center [416, 24] width 593 height 29
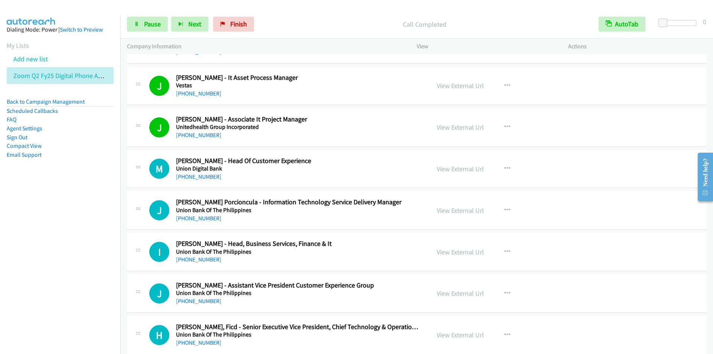
scroll to position [668, 0]
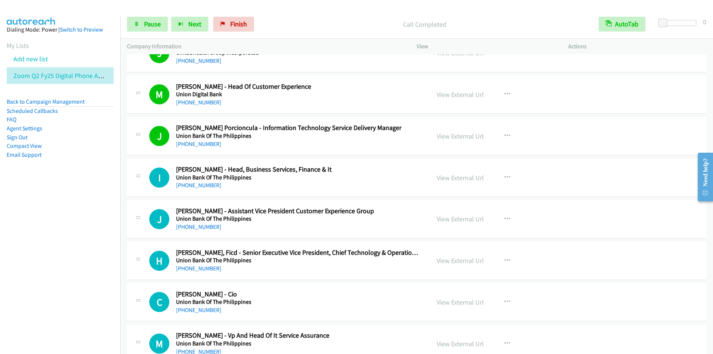
click at [321, 16] on div "Start Calls Pause Next Finish Call Completed AutoTab AutoTab 0" at bounding box center [416, 24] width 593 height 29
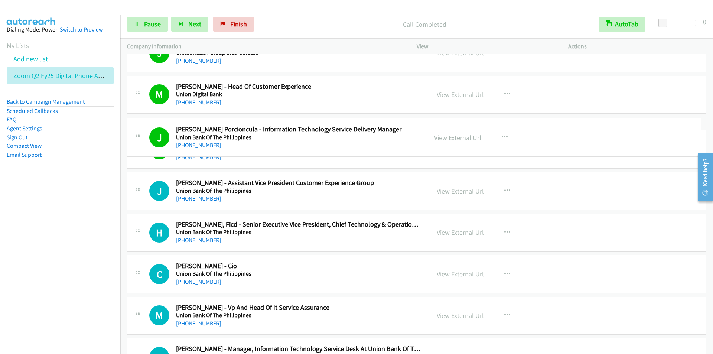
drag, startPoint x: 254, startPoint y: 128, endPoint x: 388, endPoint y: 129, distance: 133.7
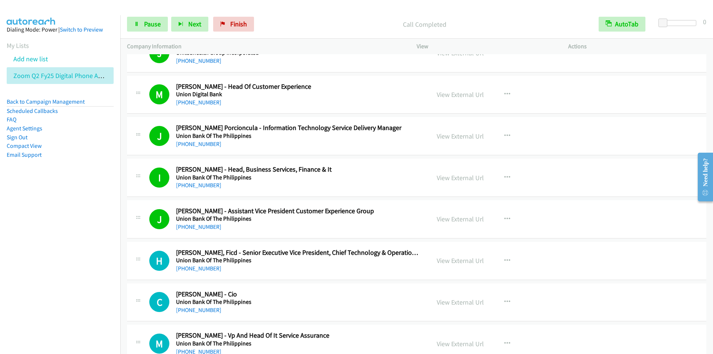
click at [328, 8] on div at bounding box center [353, 14] width 706 height 29
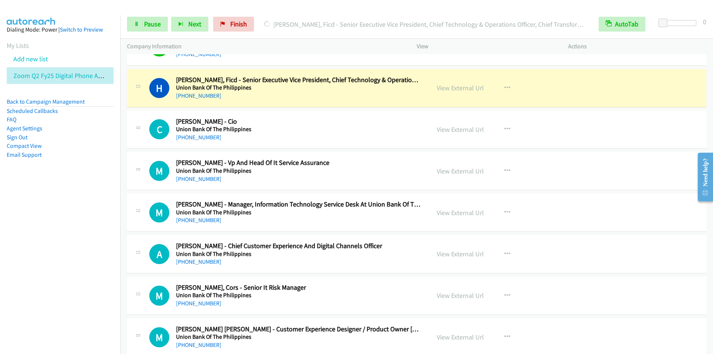
scroll to position [854, 0]
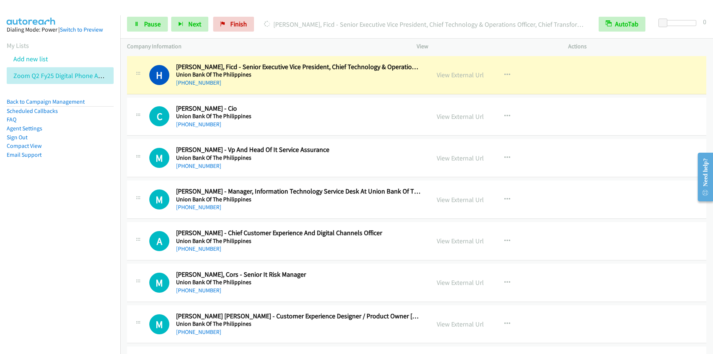
click at [318, 13] on div "Start Calls Pause Next Finish [PERSON_NAME], Ficd - Senior Executive Vice Presi…" at bounding box center [416, 24] width 593 height 29
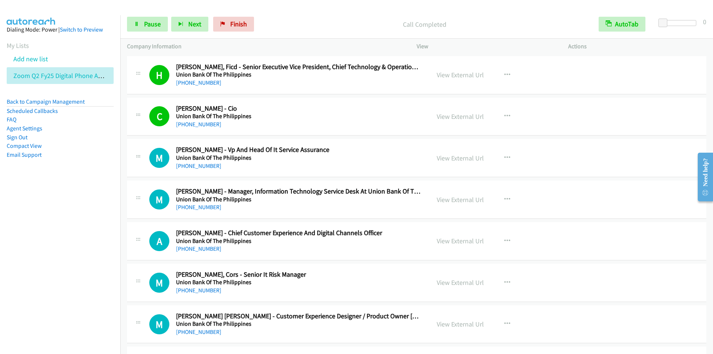
click at [328, 25] on p "Call Completed" at bounding box center [424, 24] width 321 height 10
click at [335, 24] on p "Call Completed" at bounding box center [424, 24] width 321 height 10
click at [195, 24] on span "Next" at bounding box center [194, 24] width 13 height 9
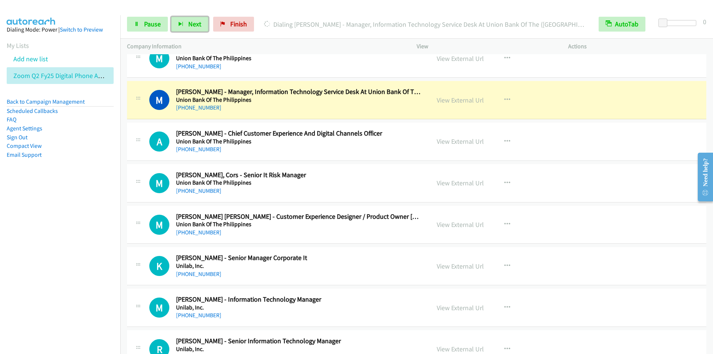
scroll to position [965, 0]
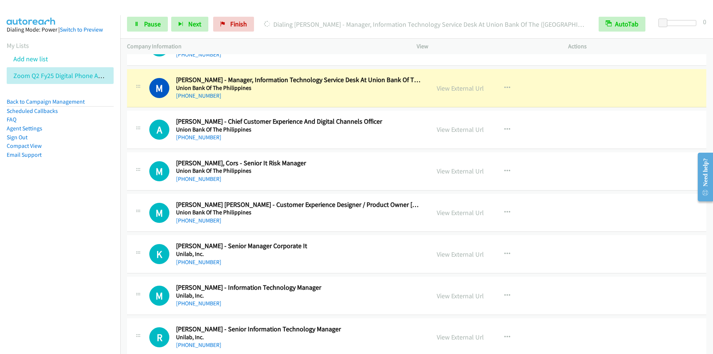
click at [366, 12] on div "Start Calls Pause Next Finish Dialing [PERSON_NAME] - Manager, Information Tech…" at bounding box center [416, 24] width 593 height 29
click at [370, 26] on p "Dialing [PERSON_NAME] - Manager, Information Technology Service Desk At Union B…" at bounding box center [424, 24] width 321 height 10
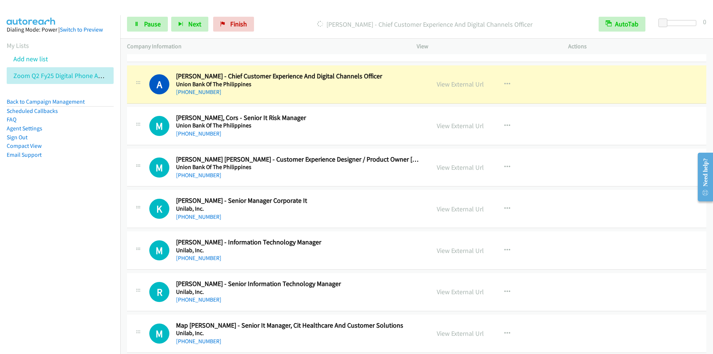
scroll to position [1002, 0]
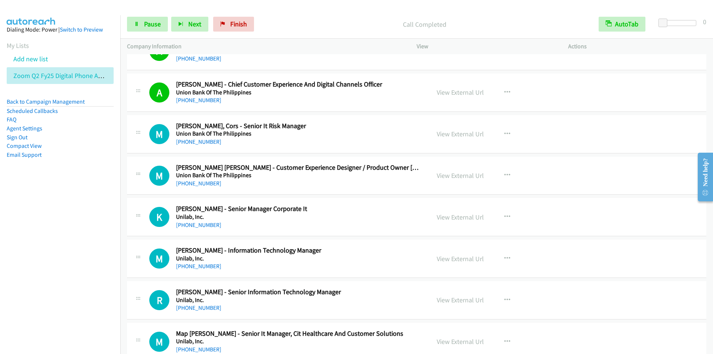
click at [337, 22] on p "Call Completed" at bounding box center [424, 24] width 321 height 10
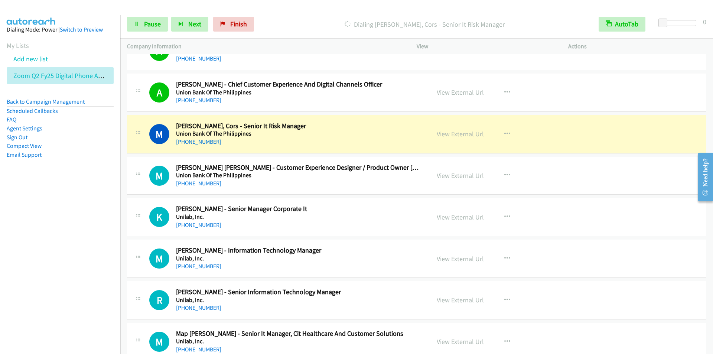
click at [317, 19] on p "Dialing [PERSON_NAME], Cors - Senior It Risk Manager" at bounding box center [424, 24] width 321 height 10
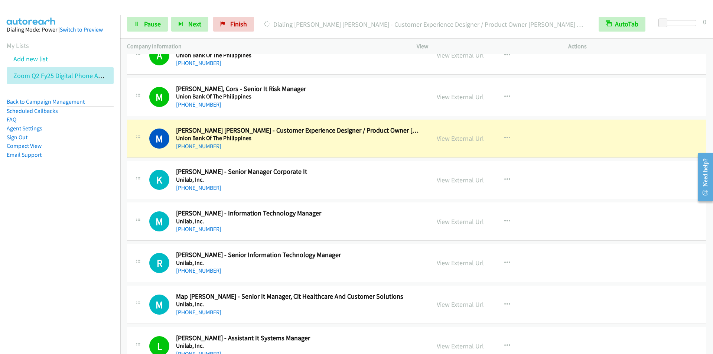
scroll to position [1077, 0]
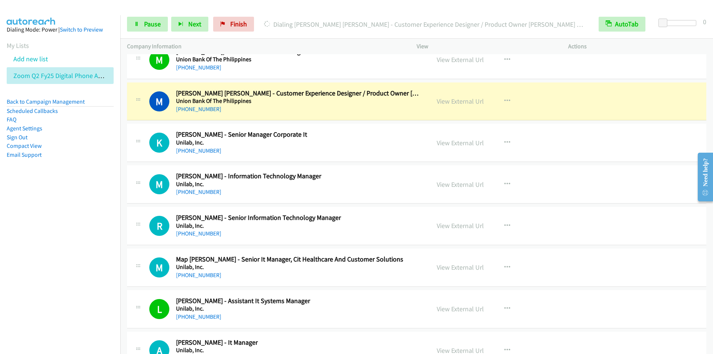
click at [332, 20] on p "Dialing [PERSON_NAME] [PERSON_NAME] - Customer Experience Designer / Product Ow…" at bounding box center [424, 24] width 321 height 10
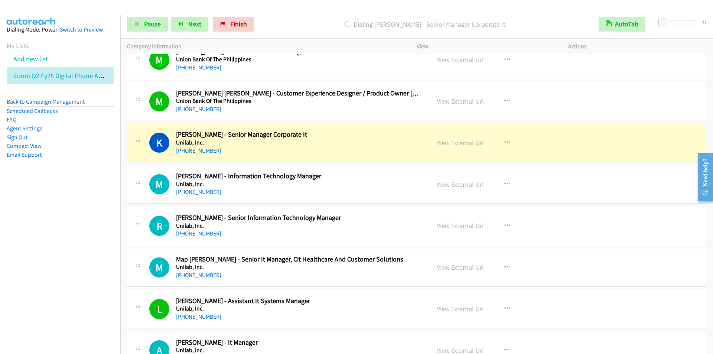
click at [334, 17] on div "Dialing [PERSON_NAME] - Senior Manager Corporate It" at bounding box center [424, 24] width 335 height 15
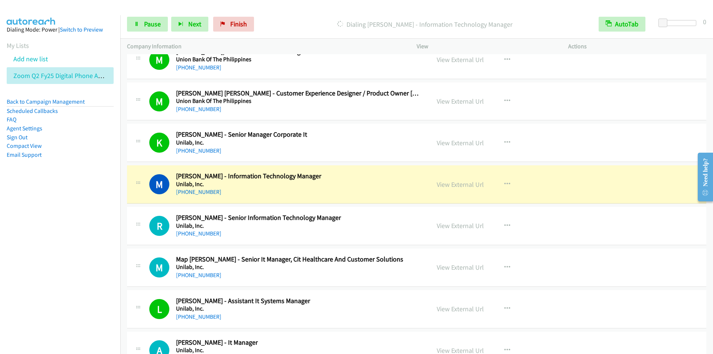
click at [274, 13] on div "Start Calls Pause Next Finish Dialing [PERSON_NAME] - Information Technology Ma…" at bounding box center [416, 24] width 593 height 29
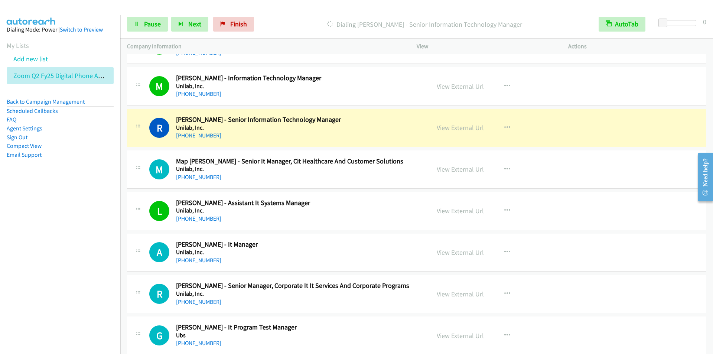
scroll to position [1188, 0]
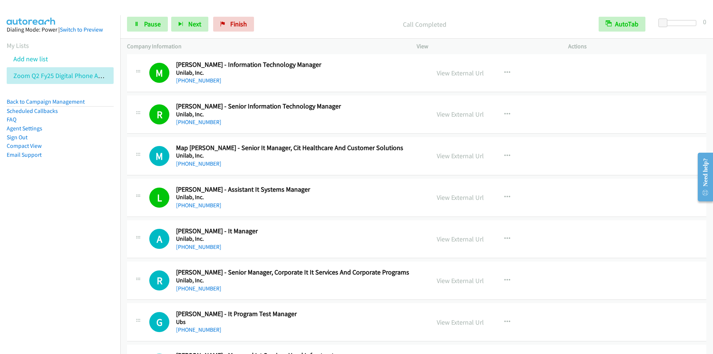
click at [302, 18] on div "Call Completed" at bounding box center [424, 24] width 335 height 15
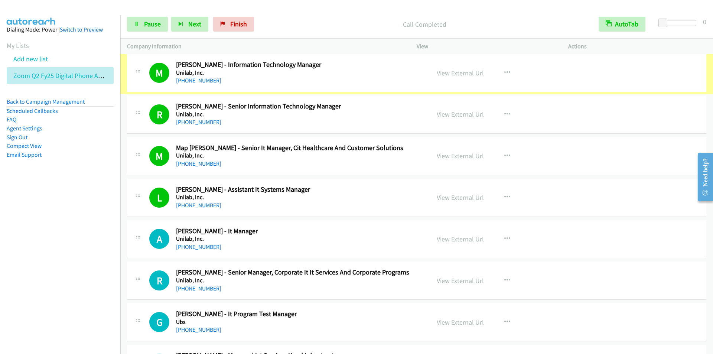
scroll to position [1145, 0]
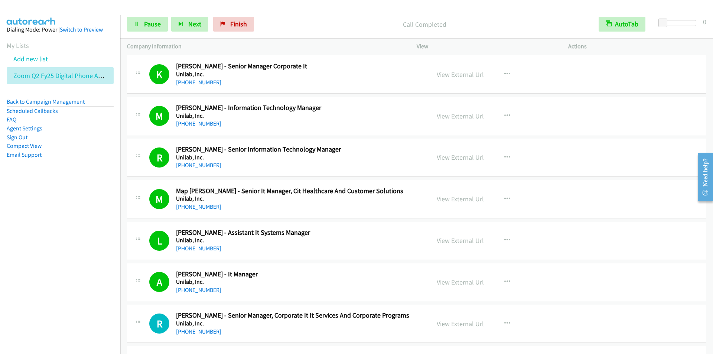
click at [333, 18] on div "Call Completed" at bounding box center [424, 24] width 335 height 15
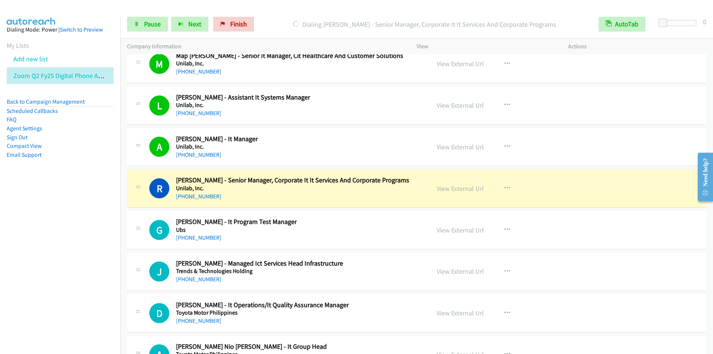
scroll to position [1293, 0]
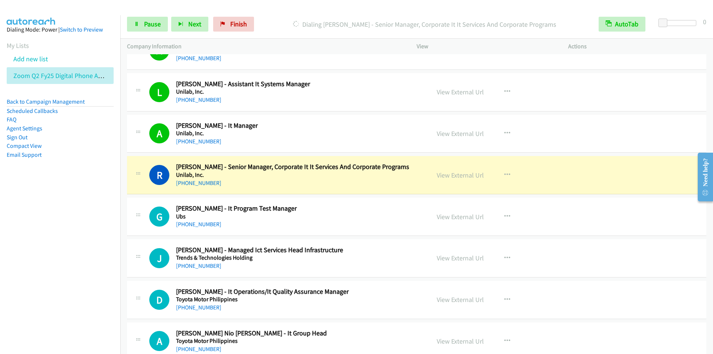
click at [346, 13] on div "Start Calls Pause Next Finish [PERSON_NAME] - Senior Manager, Corporate It It S…" at bounding box center [416, 24] width 593 height 29
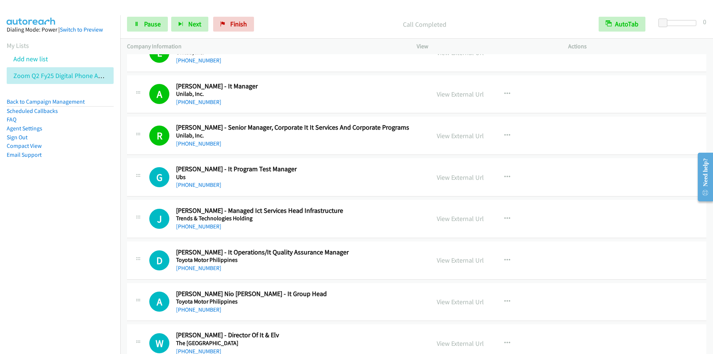
scroll to position [1368, 0]
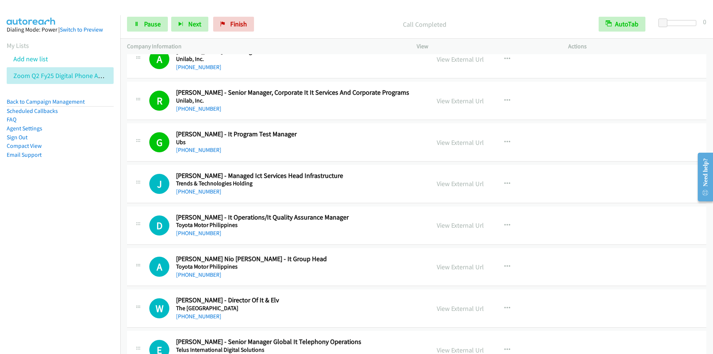
click at [329, 15] on div "Start Calls Pause Next Finish Call Completed AutoTab AutoTab 0" at bounding box center [416, 24] width 593 height 29
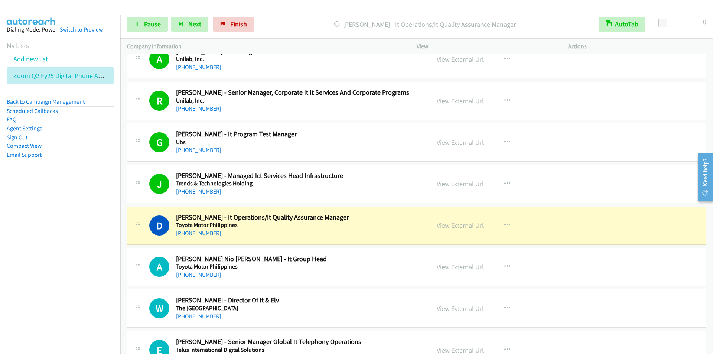
scroll to position [1442, 0]
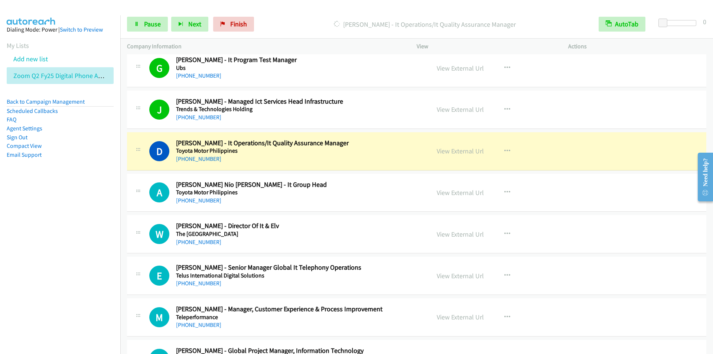
click at [297, 16] on div "Start Calls Pause Next Finish [PERSON_NAME] - It Operations/It Quality Assuranc…" at bounding box center [416, 24] width 593 height 29
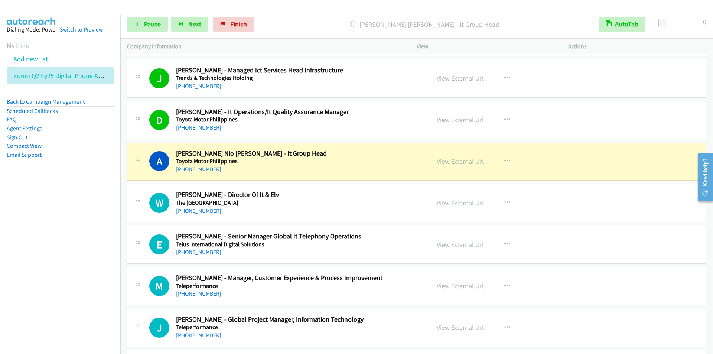
scroll to position [1516, 0]
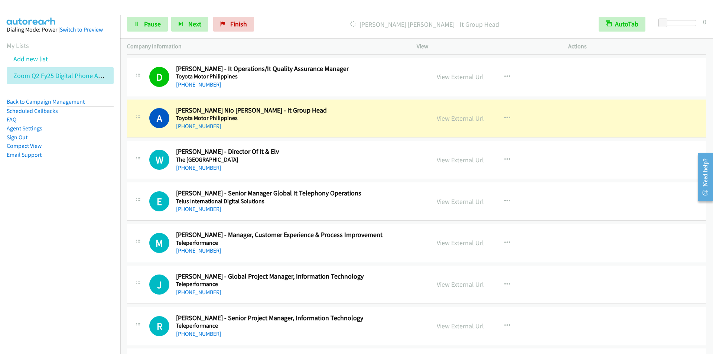
click at [300, 18] on div "[PERSON_NAME] [PERSON_NAME] - It Group Head" at bounding box center [424, 24] width 335 height 15
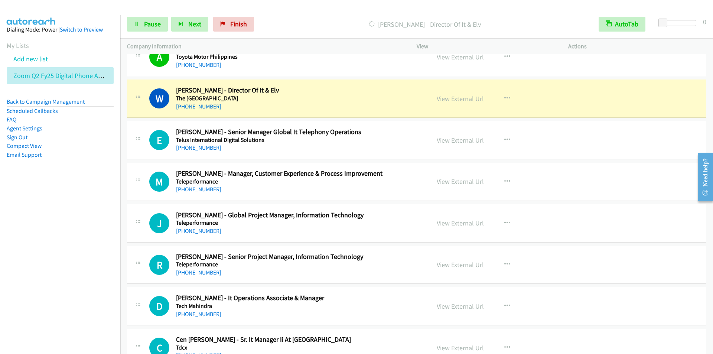
scroll to position [1590, 0]
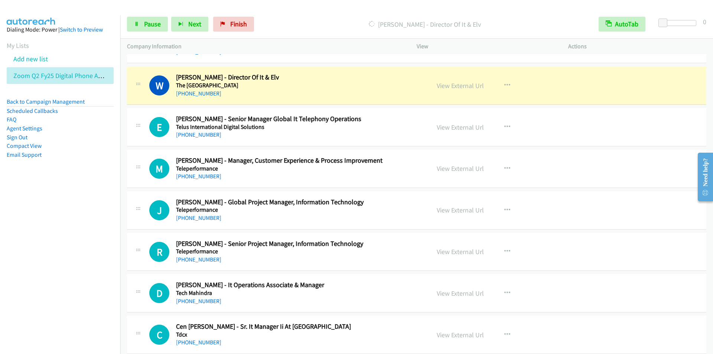
click at [298, 10] on div at bounding box center [353, 14] width 706 height 29
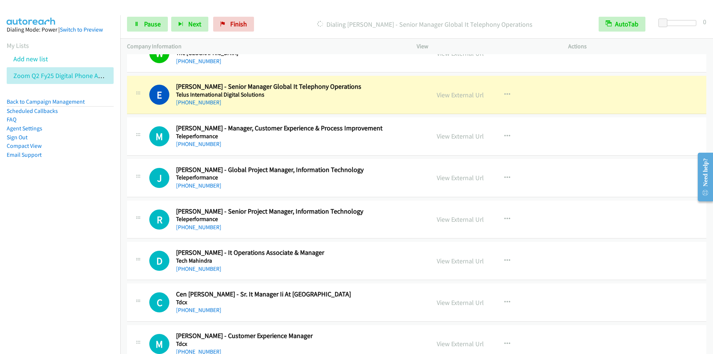
scroll to position [1628, 0]
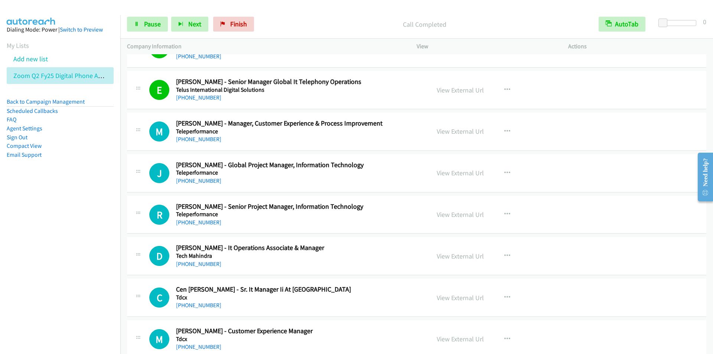
click at [281, 26] on p "Call Completed" at bounding box center [424, 24] width 321 height 10
click at [329, 16] on div "Start Calls Pause Next Finish Call Completed AutoTab AutoTab 0" at bounding box center [416, 24] width 593 height 29
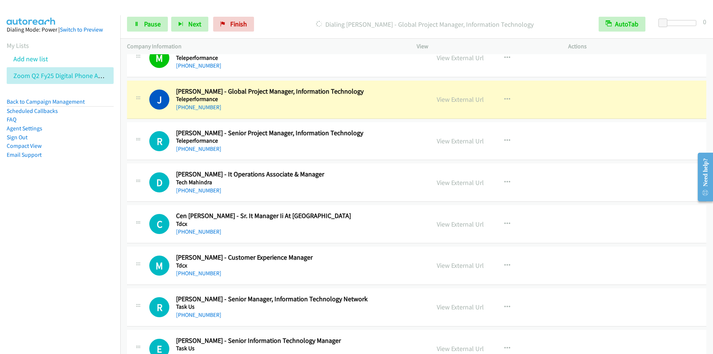
scroll to position [1702, 0]
click at [306, 14] on div "Start Calls Pause Next Finish [PERSON_NAME] - Global Project Manager, Informati…" at bounding box center [416, 24] width 593 height 29
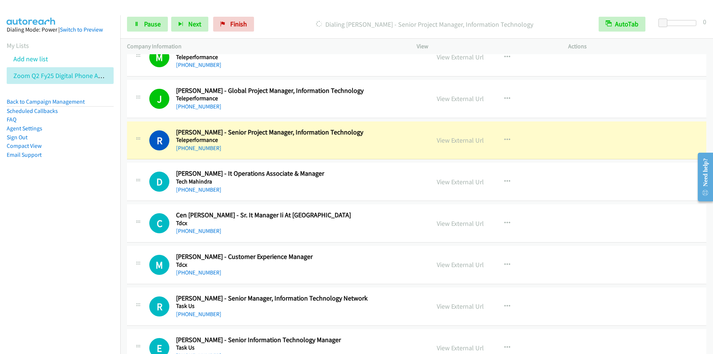
click at [283, 7] on div at bounding box center [353, 14] width 706 height 29
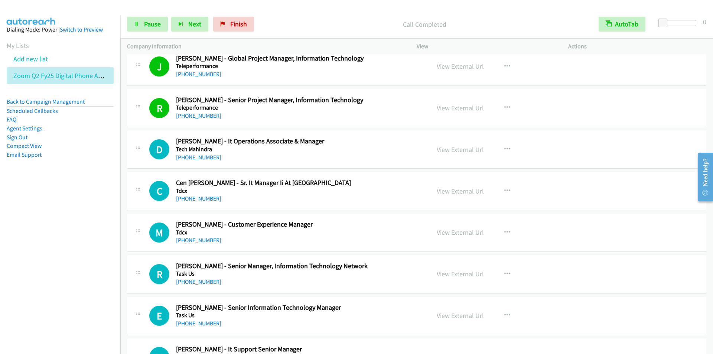
scroll to position [1776, 0]
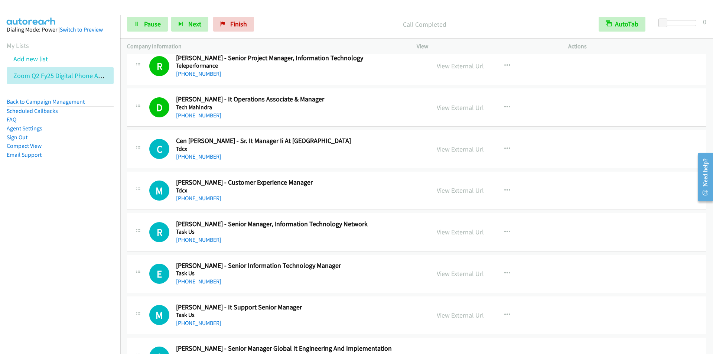
click at [317, 15] on div "Start Calls Pause Next Finish Call Completed AutoTab AutoTab 0" at bounding box center [416, 24] width 593 height 29
click at [300, 19] on p "Call Completed" at bounding box center [424, 24] width 321 height 10
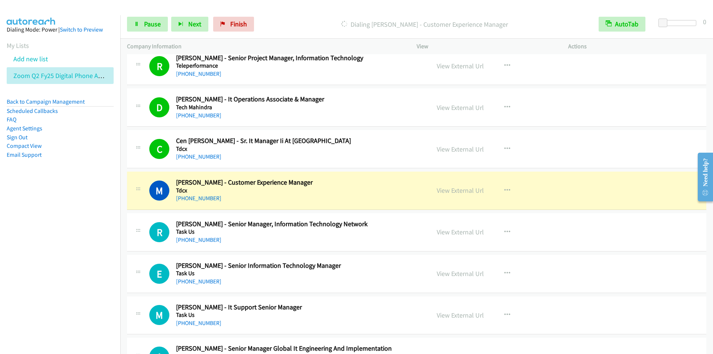
click at [305, 10] on div "Start Calls Pause Next Finish Dialing [PERSON_NAME] - Customer Experience Manag…" at bounding box center [416, 24] width 593 height 29
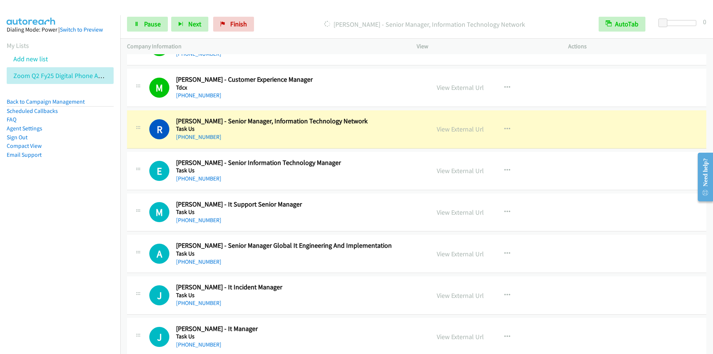
scroll to position [1887, 0]
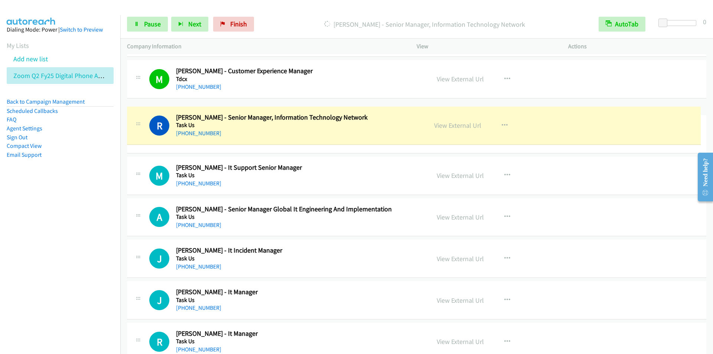
drag, startPoint x: 339, startPoint y: 114, endPoint x: 323, endPoint y: 115, distance: 16.4
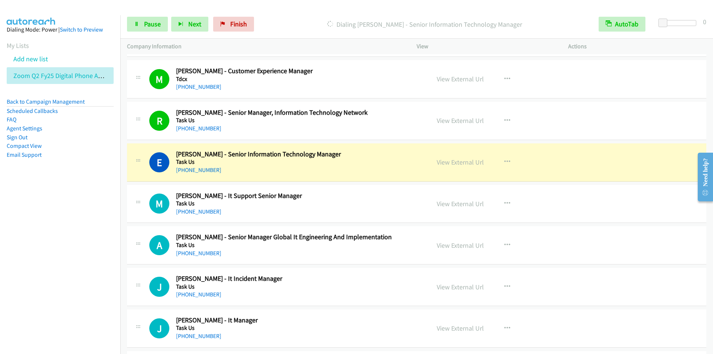
click at [288, 18] on div "Dialing [PERSON_NAME] - Senior Information Technology Manager" at bounding box center [424, 24] width 335 height 15
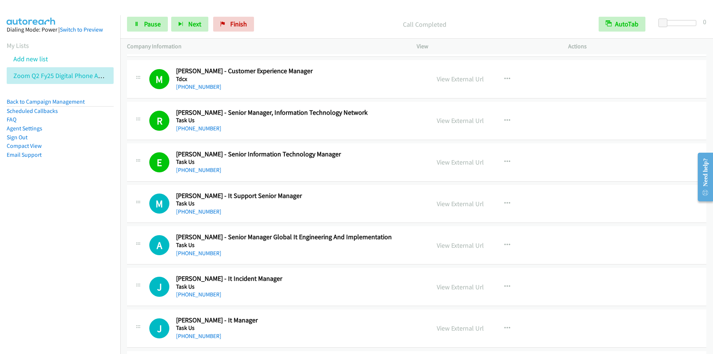
click at [339, 20] on p "Call Completed" at bounding box center [424, 24] width 321 height 10
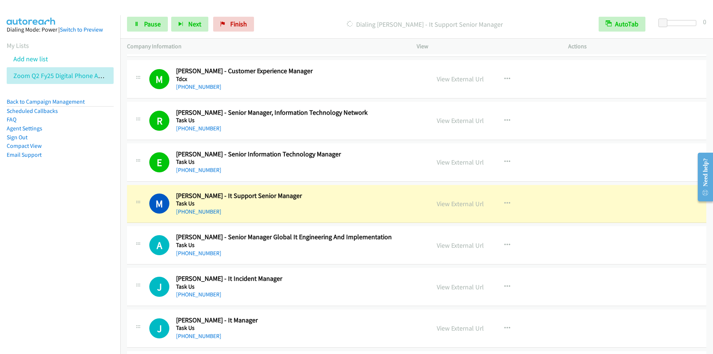
click at [291, 15] on div "Start Calls Pause Next Finish Dialing [PERSON_NAME] - It Support Senior Manager…" at bounding box center [416, 24] width 593 height 29
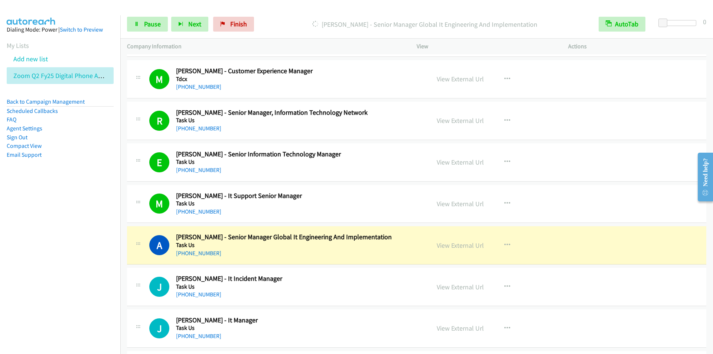
click at [292, 15] on div "Start Calls Pause Next Finish [PERSON_NAME] - Senior Manager Global It Engineer…" at bounding box center [416, 24] width 593 height 29
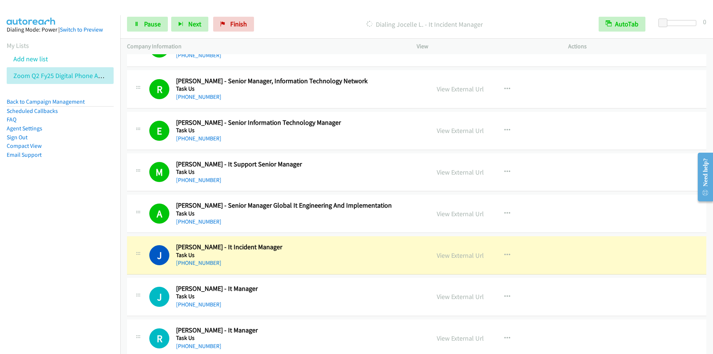
scroll to position [1962, 0]
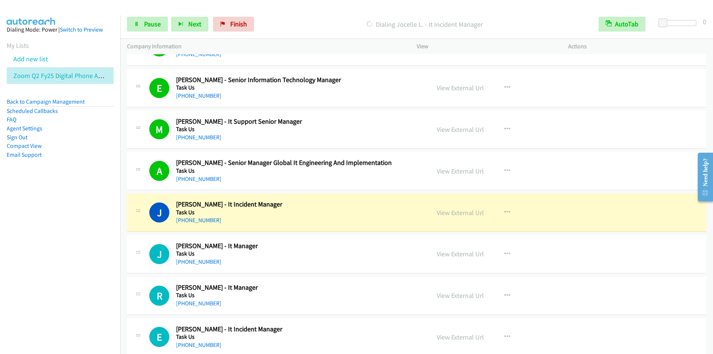
click at [322, 26] on p "Dialing Jocelle L. - It Incident Manager" at bounding box center [424, 24] width 321 height 10
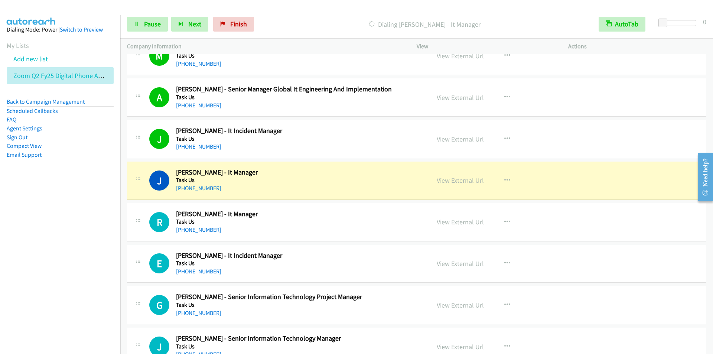
scroll to position [2036, 0]
click at [310, 19] on p "Dialing [PERSON_NAME] - It Manager" at bounding box center [424, 24] width 321 height 10
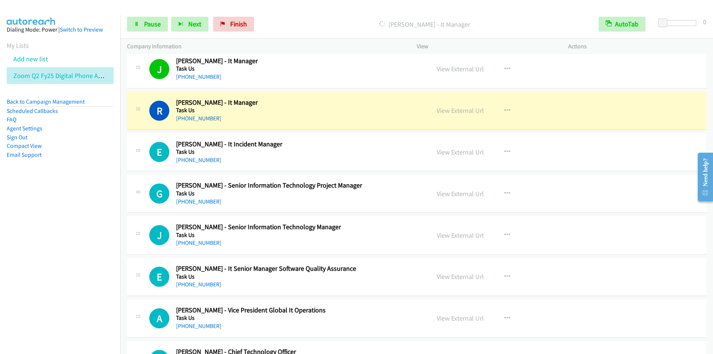
scroll to position [2147, 0]
click at [311, 24] on p "[PERSON_NAME] - It Manager" at bounding box center [424, 24] width 321 height 10
click at [309, 10] on div "Start Calls Pause Next Finish Dialing [PERSON_NAME] - It Manager AutoTab AutoTa…" at bounding box center [416, 24] width 593 height 29
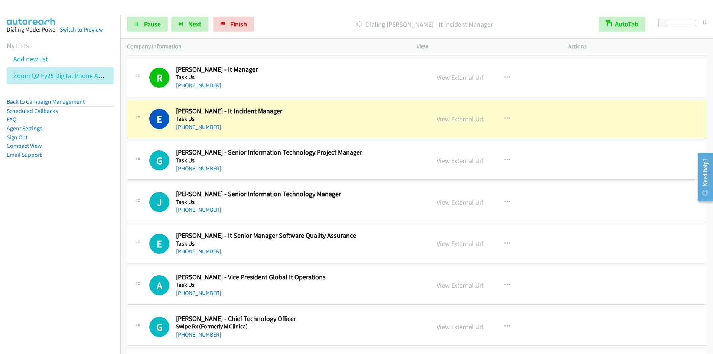
scroll to position [2222, 0]
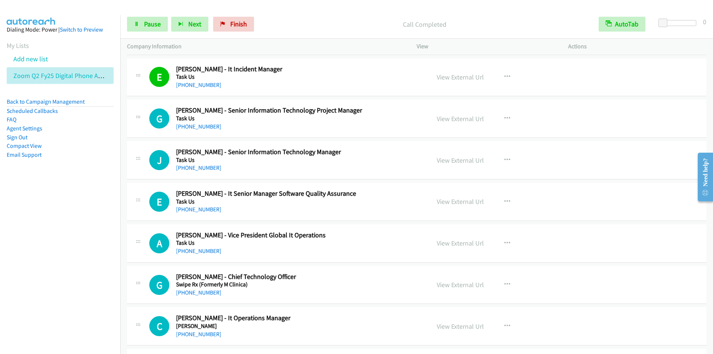
click at [309, 25] on p "Call Completed" at bounding box center [424, 24] width 321 height 10
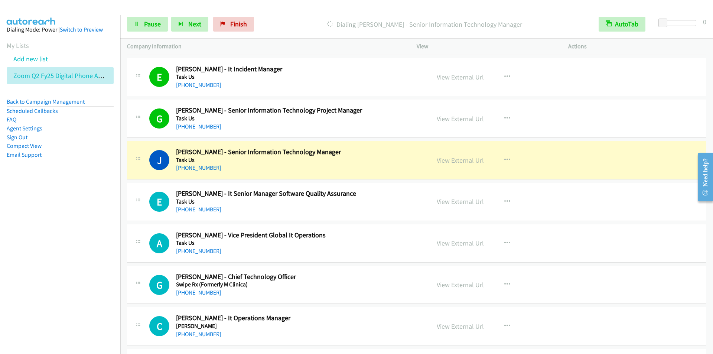
click at [298, 15] on div "Start Calls Pause Next Finish [PERSON_NAME] - Senior Information Technology Man…" at bounding box center [416, 24] width 593 height 29
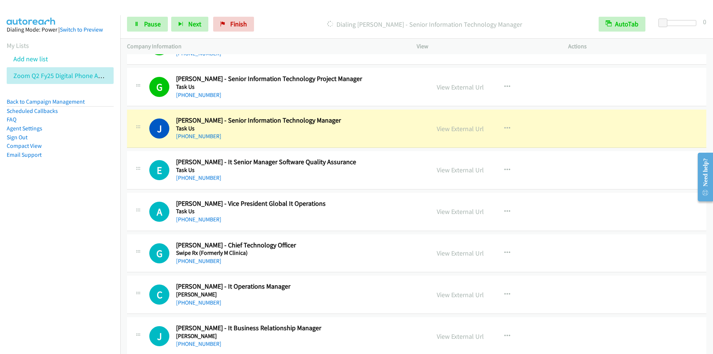
scroll to position [2296, 0]
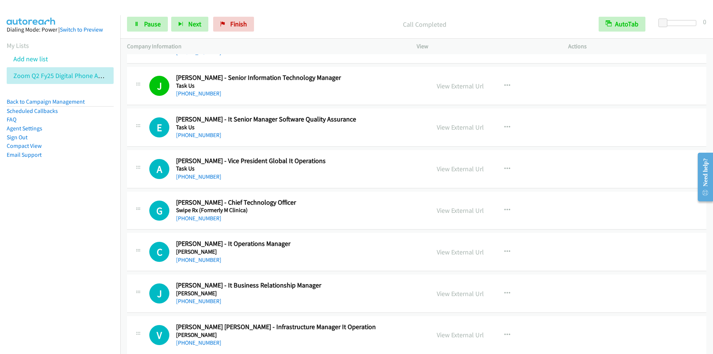
click at [359, 16] on div "Start Calls Pause Next Finish Call Completed AutoTab AutoTab 0" at bounding box center [416, 24] width 593 height 29
click at [317, 21] on p "Call Completed" at bounding box center [424, 24] width 321 height 10
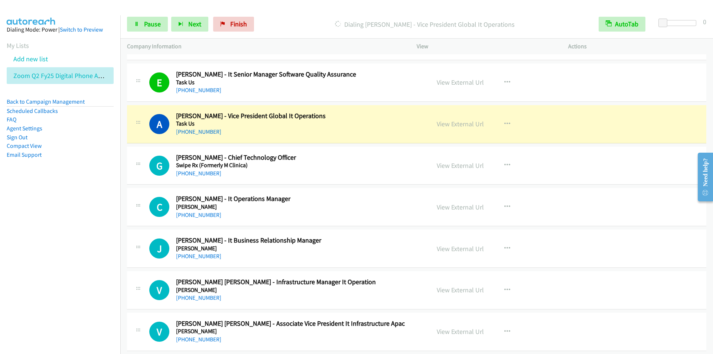
scroll to position [2370, 0]
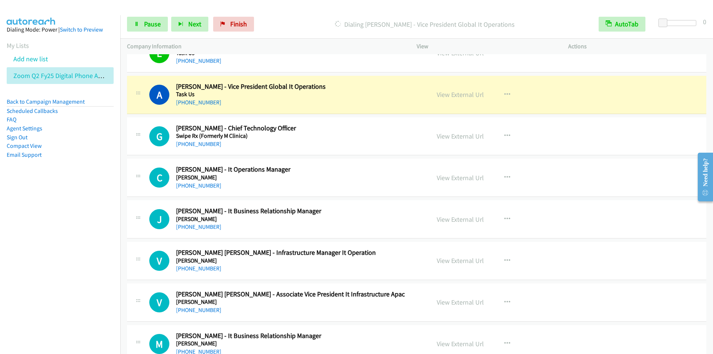
click at [275, 9] on div at bounding box center [353, 14] width 706 height 29
click at [286, 41] on div "Company Information" at bounding box center [265, 47] width 290 height 16
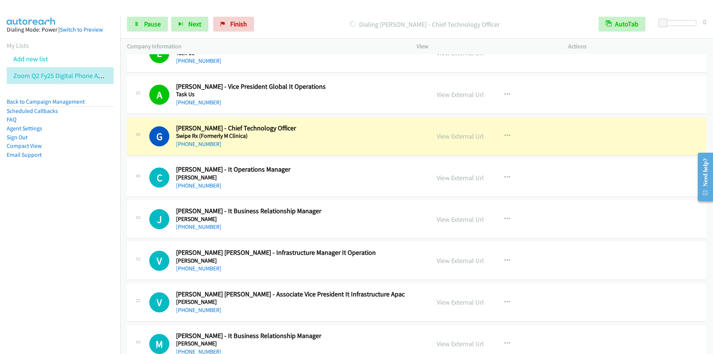
click at [288, 12] on div "Start Calls Pause Next Finish Dialing [PERSON_NAME] - Chief Technology Officer …" at bounding box center [416, 24] width 593 height 29
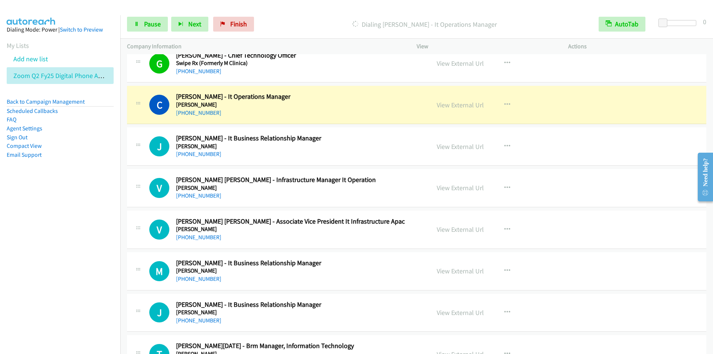
scroll to position [2444, 0]
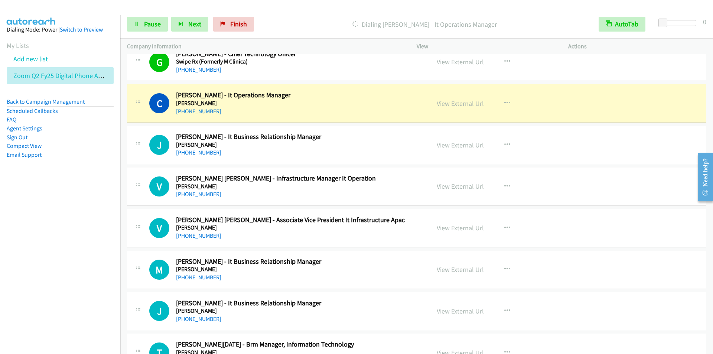
click at [320, 11] on div "Start Calls Pause Next Finish [PERSON_NAME] - It Operations Manager AutoTab Aut…" at bounding box center [416, 24] width 593 height 29
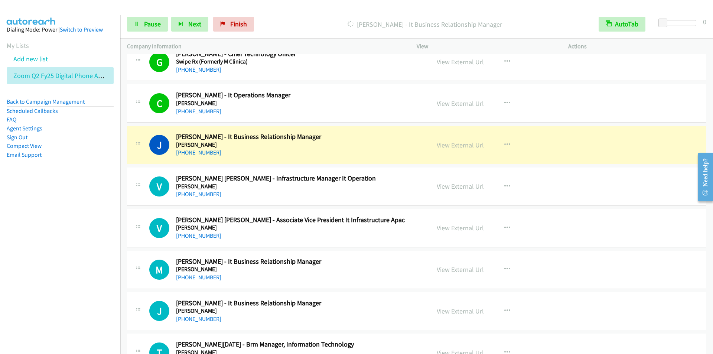
click at [298, 20] on p "[PERSON_NAME] - It Business Relationship Manager" at bounding box center [424, 24] width 321 height 10
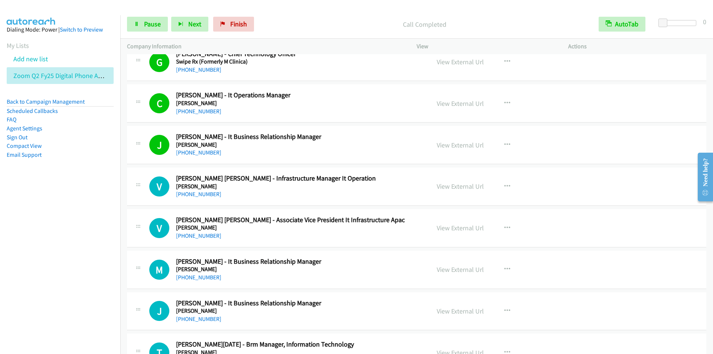
scroll to position [2482, 0]
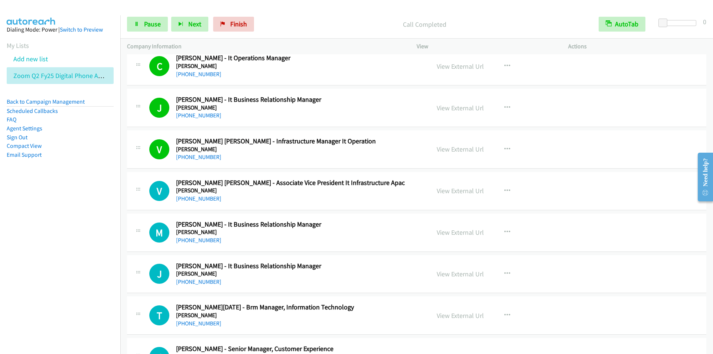
click at [281, 14] on div "Start Calls Pause Next Finish Call Completed AutoTab AutoTab 0" at bounding box center [416, 24] width 593 height 29
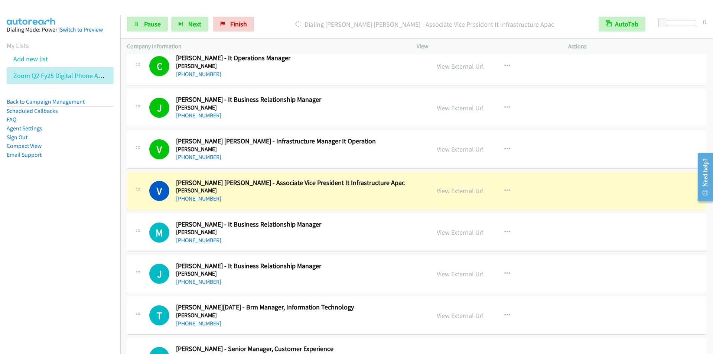
click at [333, 13] on div "Start Calls Pause Next Finish Dialing [PERSON_NAME] [PERSON_NAME] - Associate V…" at bounding box center [416, 24] width 593 height 29
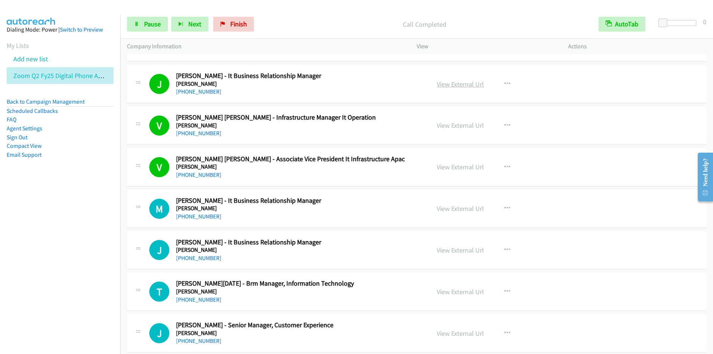
scroll to position [2519, 0]
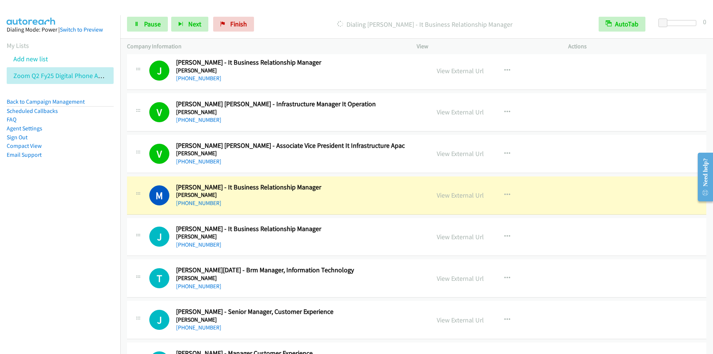
click at [295, 11] on div "Start Calls Pause Next Finish Dialing [PERSON_NAME] - It Business Relationship …" at bounding box center [416, 24] width 593 height 29
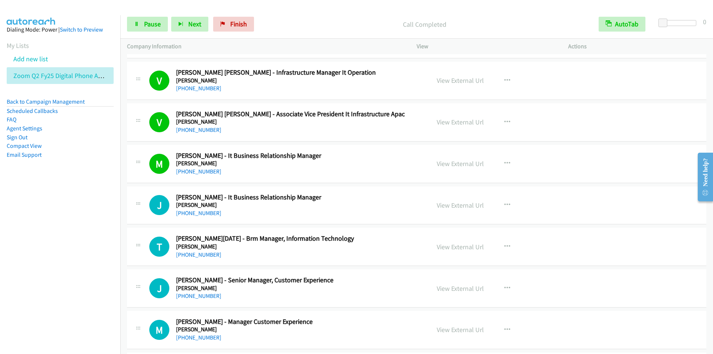
scroll to position [2593, 0]
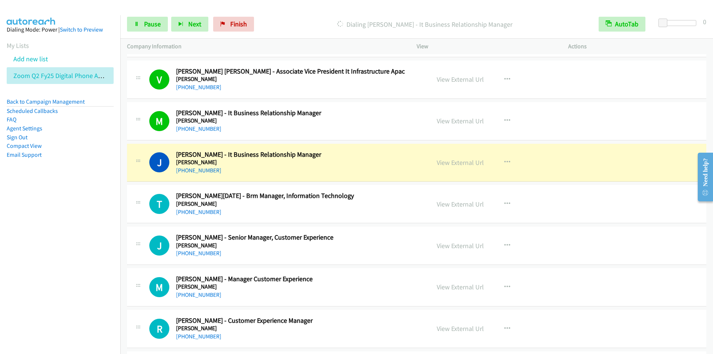
click at [303, 14] on div "Start Calls Pause Next Finish Dialing [PERSON_NAME] - It Business Relationship …" at bounding box center [416, 24] width 593 height 29
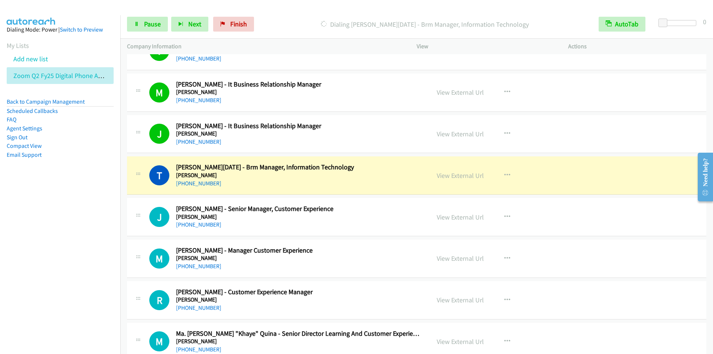
scroll to position [2630, 0]
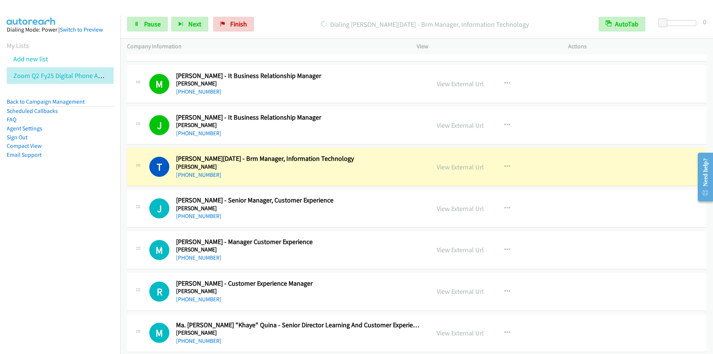
click at [285, 11] on div "Start Calls Pause Next Finish Dialing [PERSON_NAME][DATE] - Brm Manager, Inform…" at bounding box center [416, 24] width 593 height 29
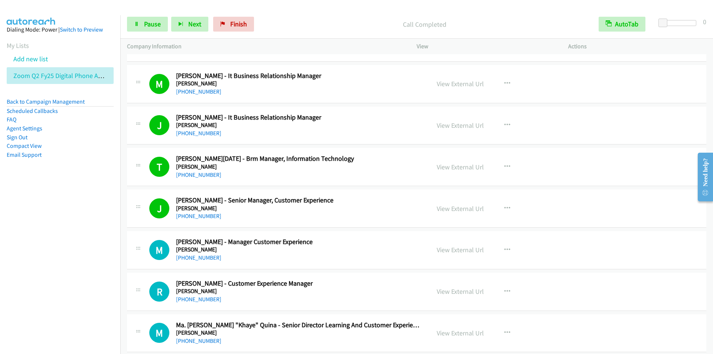
click at [279, 24] on p "Call Completed" at bounding box center [424, 24] width 321 height 10
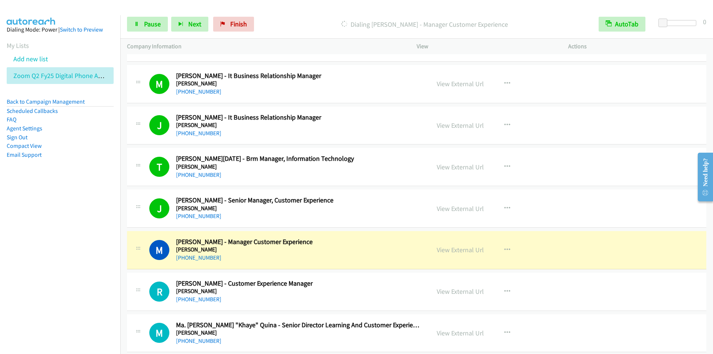
click at [296, 10] on div "Start Calls Pause Next Finish Dialing [PERSON_NAME] - Manager Customer Experien…" at bounding box center [416, 24] width 593 height 29
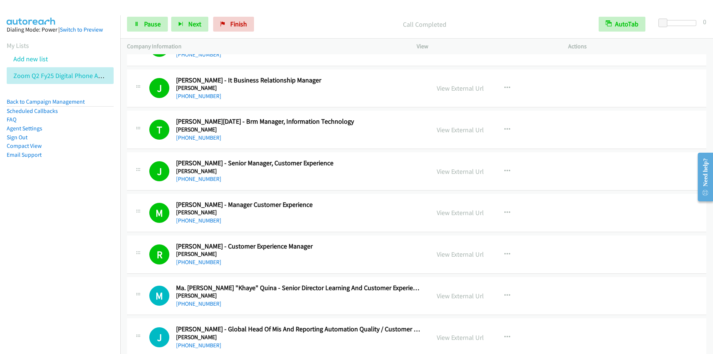
scroll to position [2741, 0]
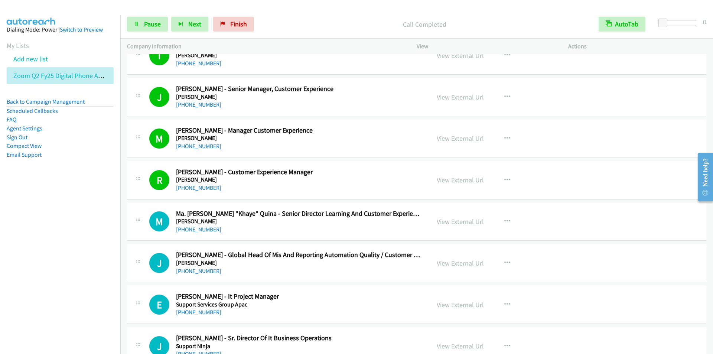
click at [340, 13] on div "Start Calls Pause Next Finish Call Completed AutoTab AutoTab 0" at bounding box center [416, 24] width 593 height 29
click at [189, 23] on span "Next" at bounding box center [194, 24] width 13 height 9
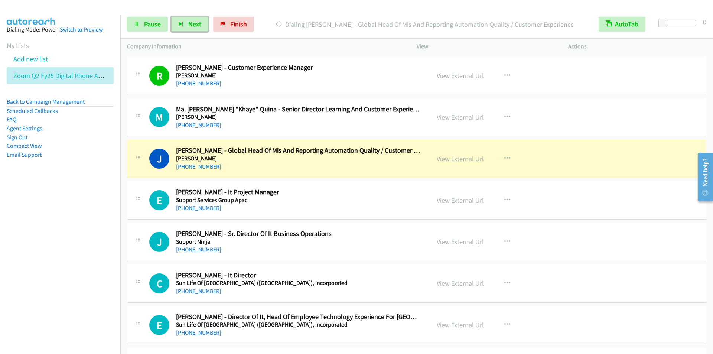
scroll to position [2853, 0]
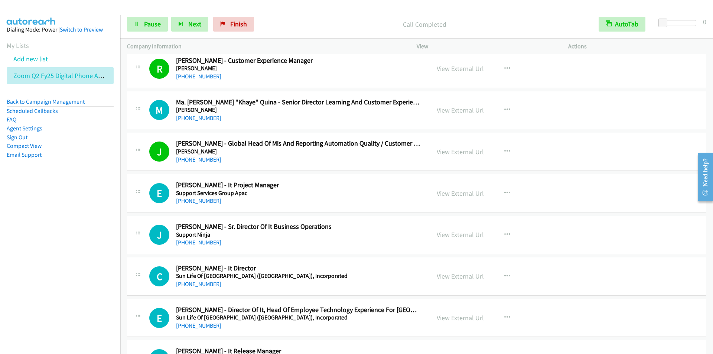
click at [293, 14] on div "Start Calls Pause Next Finish Call Completed AutoTab AutoTab 0" at bounding box center [416, 24] width 593 height 29
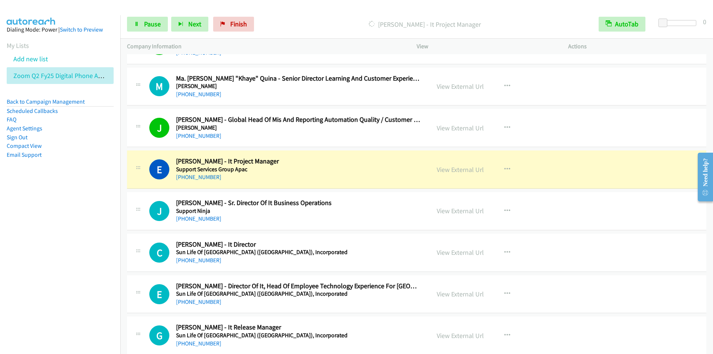
scroll to position [2927, 0]
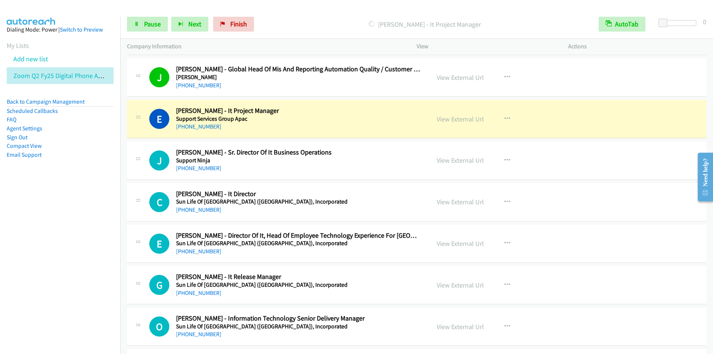
click at [319, 9] on div at bounding box center [353, 14] width 706 height 29
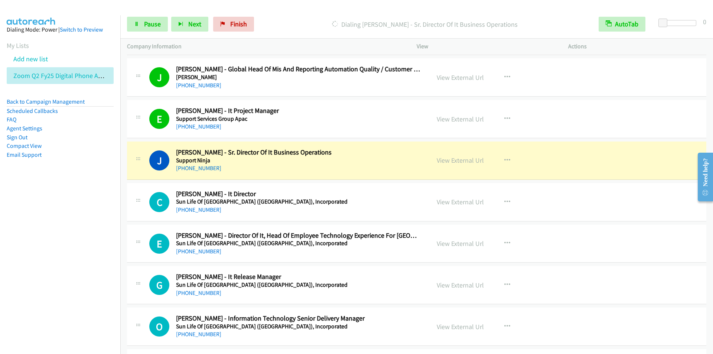
click at [325, 6] on div at bounding box center [353, 14] width 706 height 29
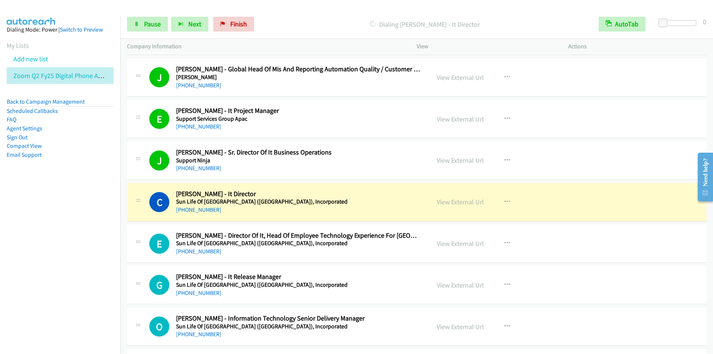
click at [316, 13] on div "Start Calls Pause Next Finish Dialing [PERSON_NAME] - It Director AutoTab AutoT…" at bounding box center [416, 24] width 593 height 29
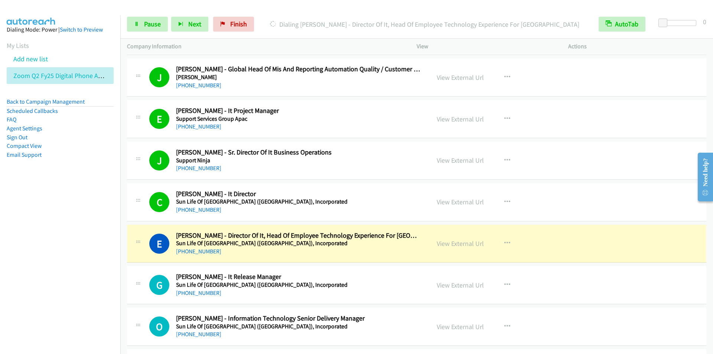
scroll to position [3038, 0]
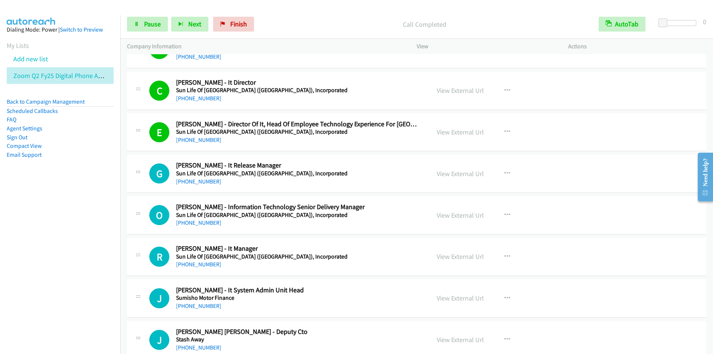
drag, startPoint x: 330, startPoint y: 23, endPoint x: 326, endPoint y: 22, distance: 4.1
click at [330, 23] on p "Call Completed" at bounding box center [424, 24] width 321 height 10
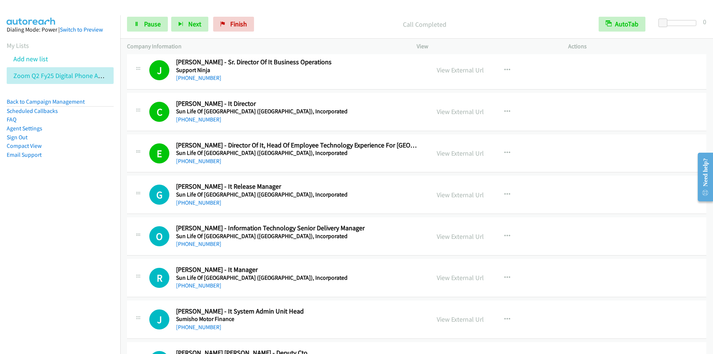
scroll to position [2964, 0]
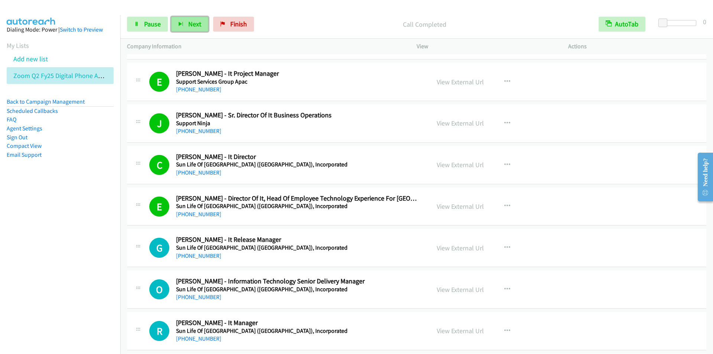
click at [189, 23] on span "Next" at bounding box center [194, 24] width 13 height 9
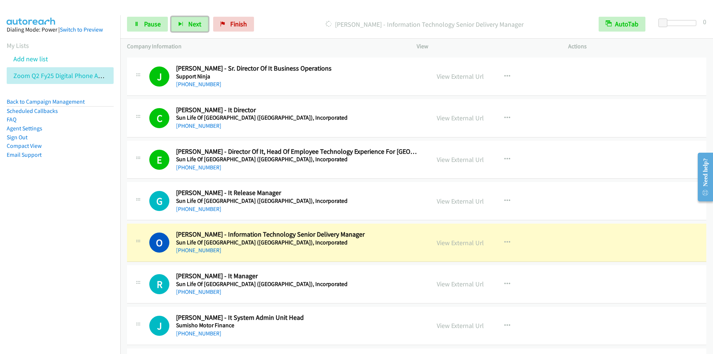
scroll to position [3038, 0]
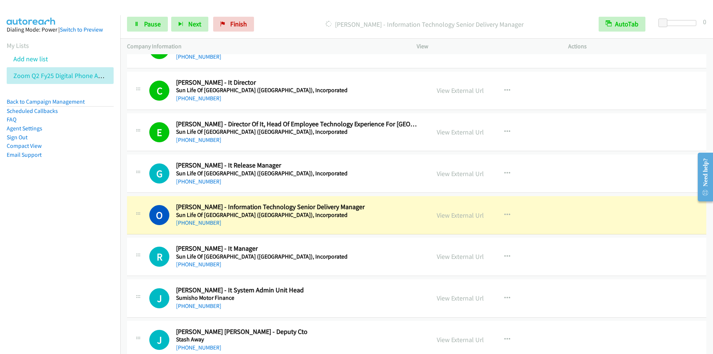
click at [300, 6] on div at bounding box center [353, 14] width 706 height 29
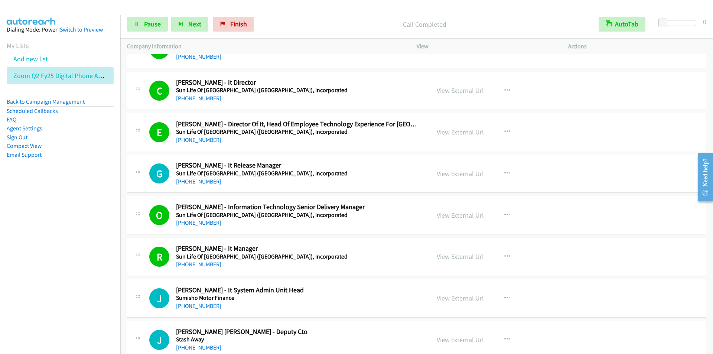
scroll to position [3113, 0]
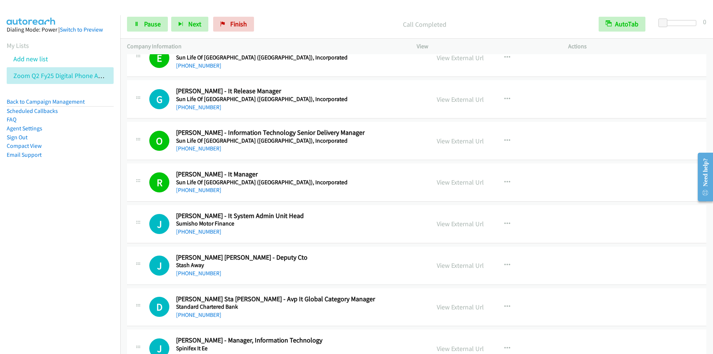
click at [298, 20] on p "Call Completed" at bounding box center [424, 24] width 321 height 10
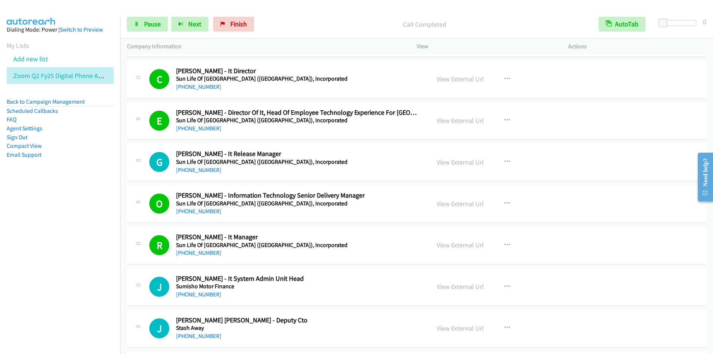
scroll to position [3076, 0]
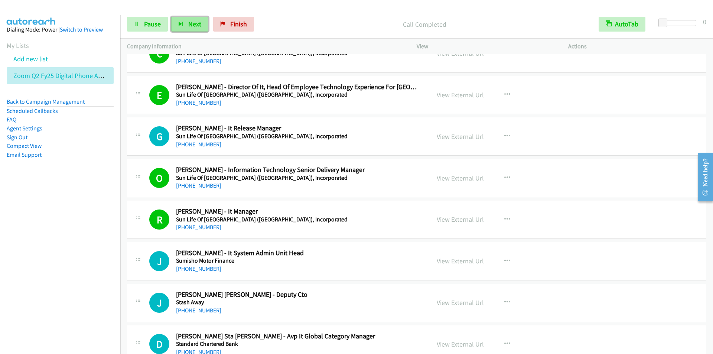
click at [190, 23] on span "Next" at bounding box center [194, 24] width 13 height 9
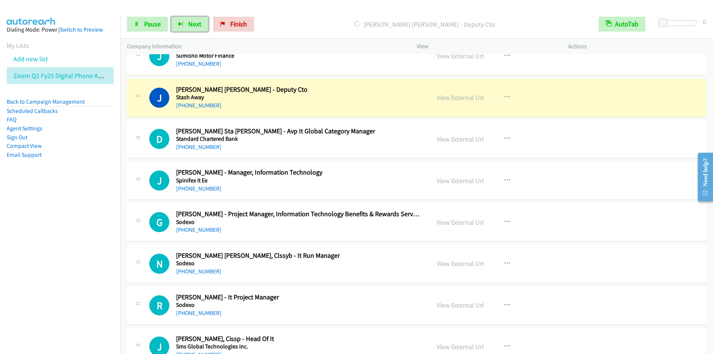
scroll to position [3298, 0]
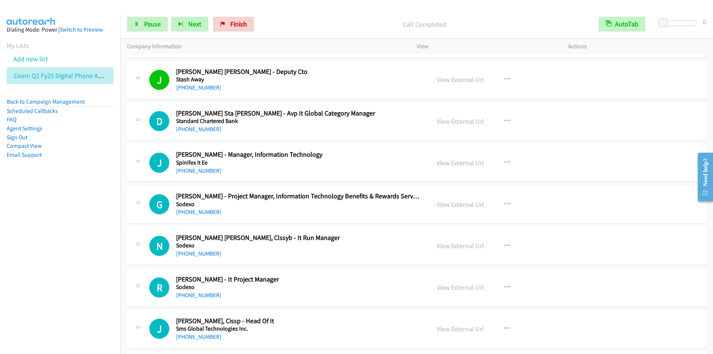
click at [313, 19] on div "Call Completed" at bounding box center [424, 24] width 335 height 15
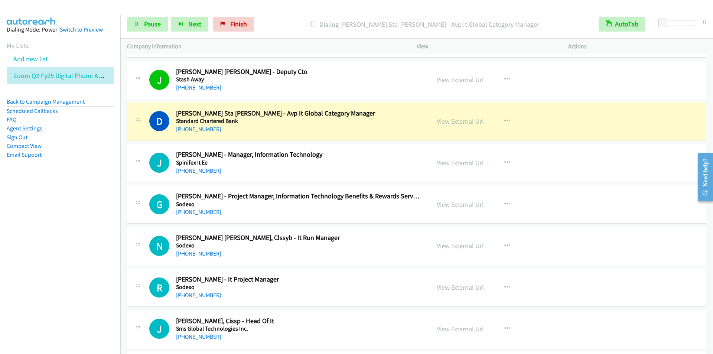
click at [288, 11] on div "Start Calls Pause Next Finish Dialing [PERSON_NAME] Sta [PERSON_NAME] - Avp It …" at bounding box center [416, 24] width 593 height 29
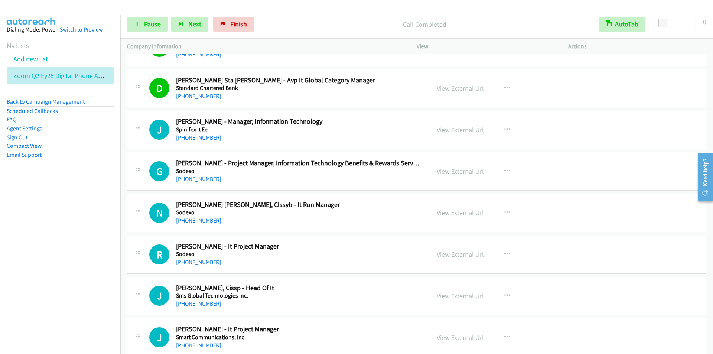
scroll to position [3373, 0]
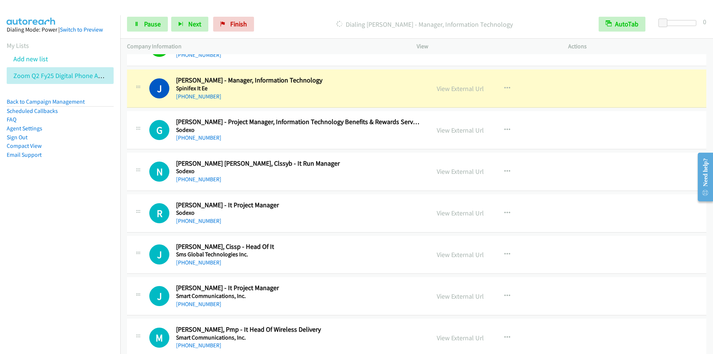
click at [321, 16] on div "Start Calls Pause Next Finish [PERSON_NAME] - Manager, Information Technology A…" at bounding box center [416, 24] width 593 height 29
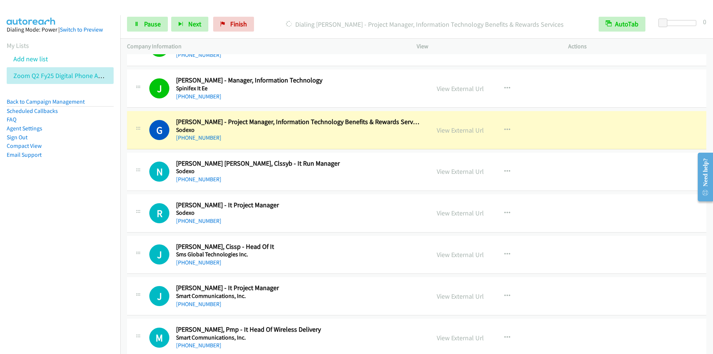
click at [317, 49] on p "Company Information" at bounding box center [265, 46] width 276 height 9
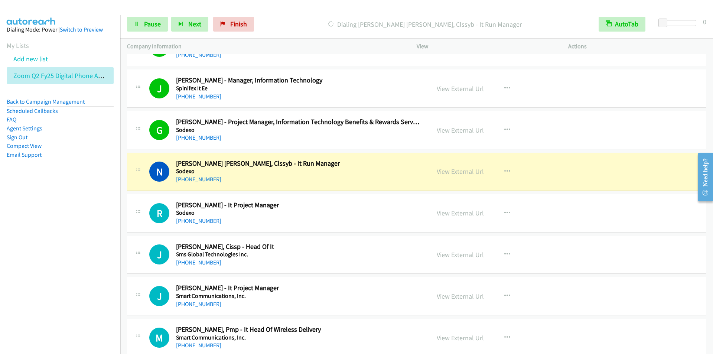
click at [299, 19] on p "Dialing [PERSON_NAME] [PERSON_NAME], Clssyb - It Run Manager" at bounding box center [424, 24] width 321 height 10
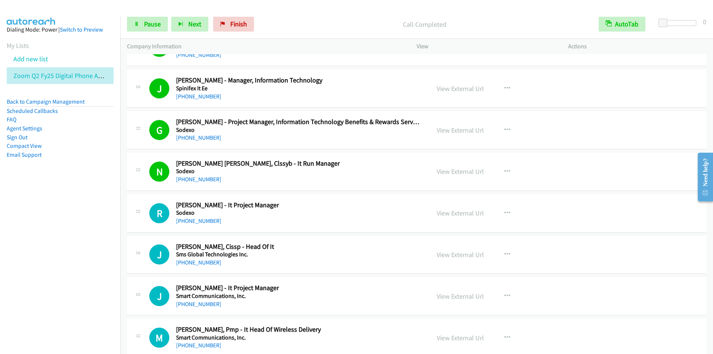
scroll to position [3447, 0]
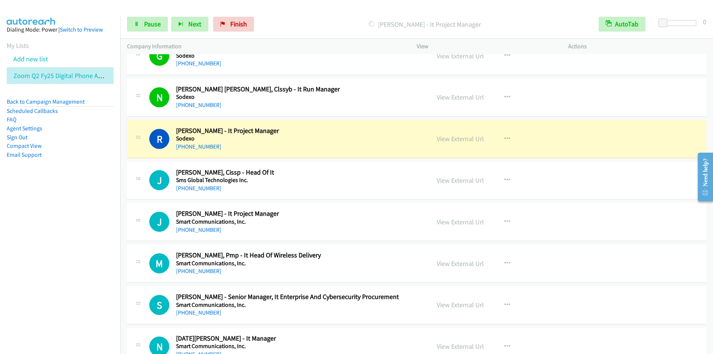
click at [329, 11] on div "Start Calls Pause Next Finish Dialing [PERSON_NAME] - It Project Manager AutoTa…" at bounding box center [416, 24] width 593 height 29
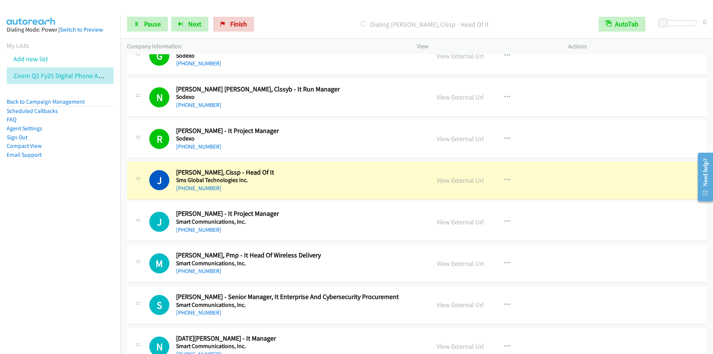
click at [323, 23] on p "Dialing [PERSON_NAME], Cissp - Head Of It" at bounding box center [424, 24] width 321 height 10
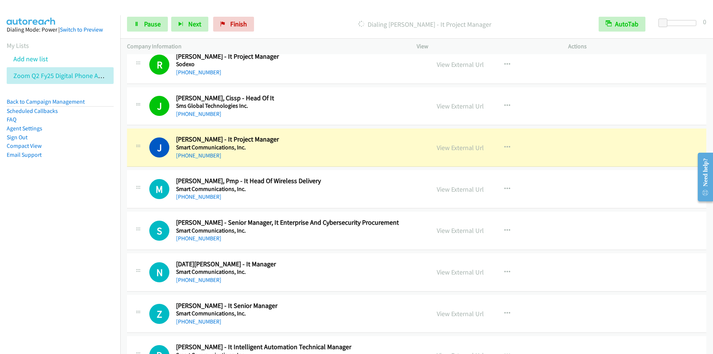
scroll to position [3558, 0]
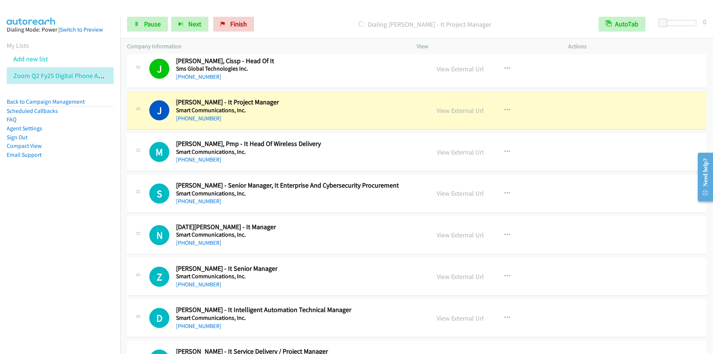
click at [299, 18] on div "Dialing [PERSON_NAME] - It Project Manager" at bounding box center [424, 24] width 335 height 15
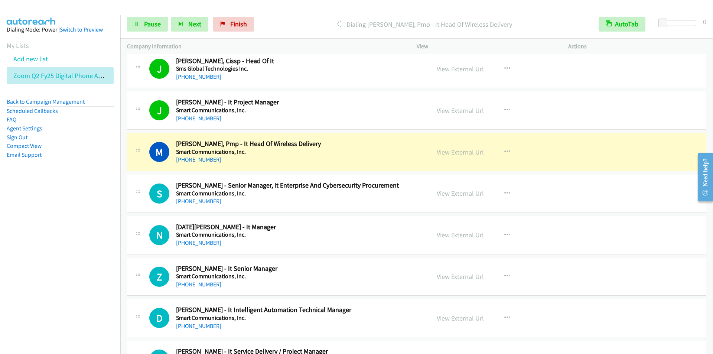
click at [323, 13] on div "Start Calls Pause Next Finish Dialing [PERSON_NAME], Pmp - It Head Of Wireless …" at bounding box center [416, 24] width 593 height 29
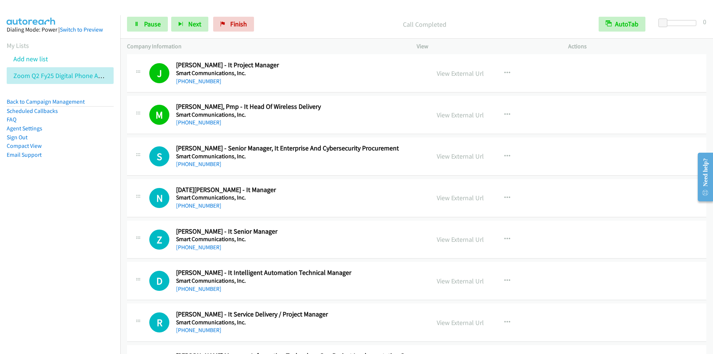
scroll to position [3632, 0]
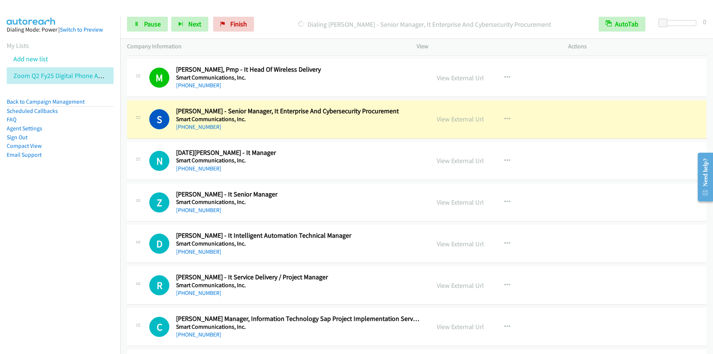
click at [286, 13] on div "Start Calls Pause Next Finish [PERSON_NAME] - Senior Manager, It Enterprise And…" at bounding box center [416, 24] width 593 height 29
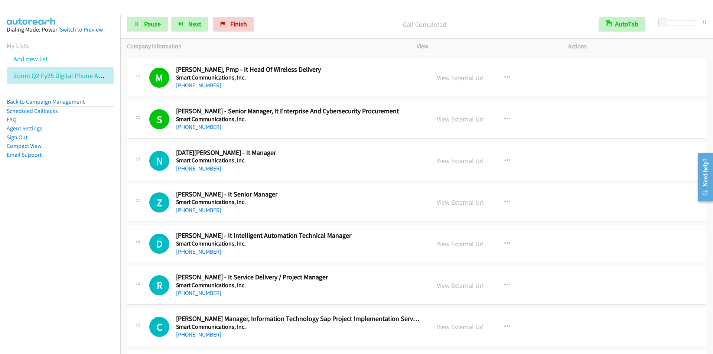
scroll to position [3670, 0]
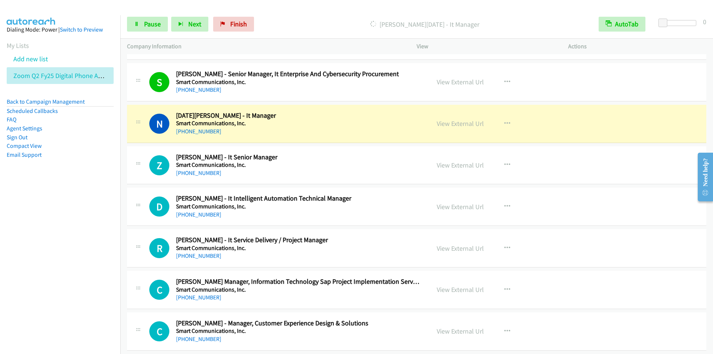
click at [326, 7] on div at bounding box center [353, 14] width 706 height 29
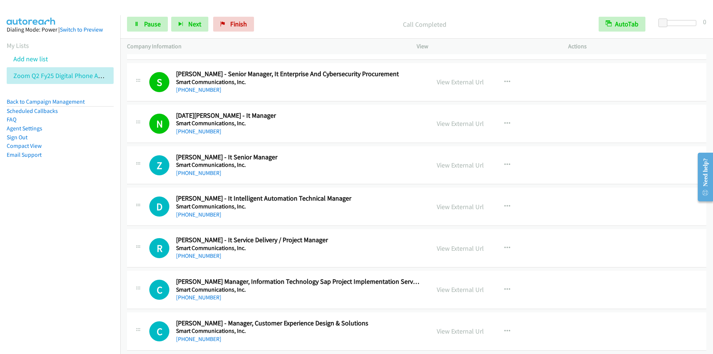
click at [354, 26] on p "Call Completed" at bounding box center [424, 24] width 321 height 10
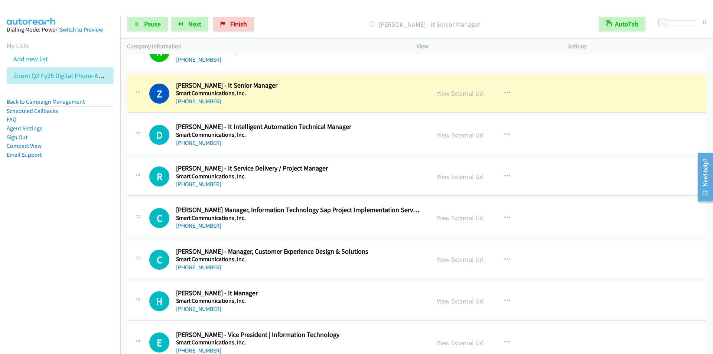
scroll to position [3744, 0]
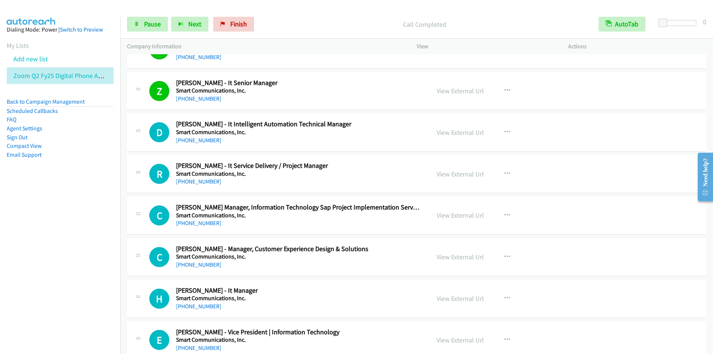
click at [326, 18] on div "Call Completed" at bounding box center [424, 24] width 335 height 15
click at [189, 27] on span "Next" at bounding box center [194, 24] width 13 height 9
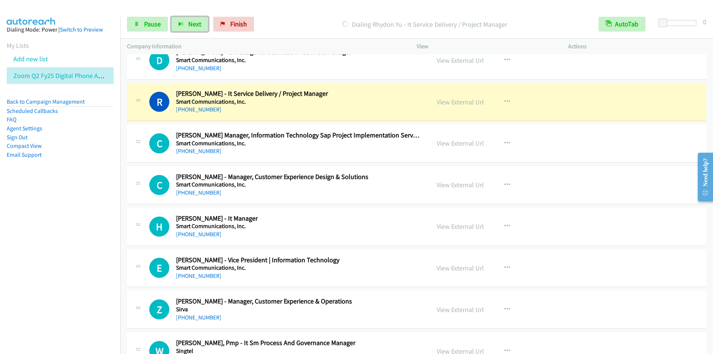
scroll to position [3818, 0]
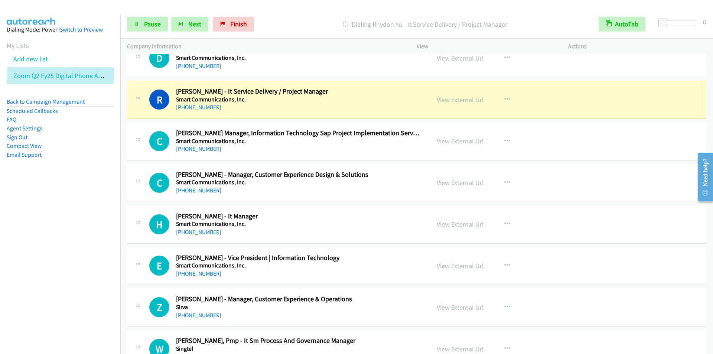
click at [315, 13] on div "Start Calls Pause Next Finish Dialing Rhydon Yu - It Service Delivery / Project…" at bounding box center [416, 24] width 593 height 29
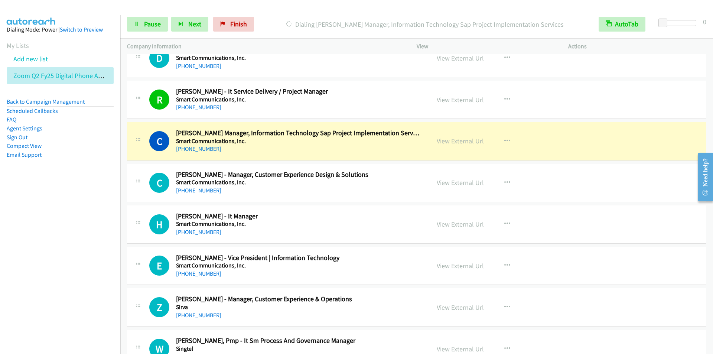
click at [317, 15] on div "Start Calls Pause Next Finish Dialing [PERSON_NAME] Manager, Information Techno…" at bounding box center [416, 24] width 593 height 29
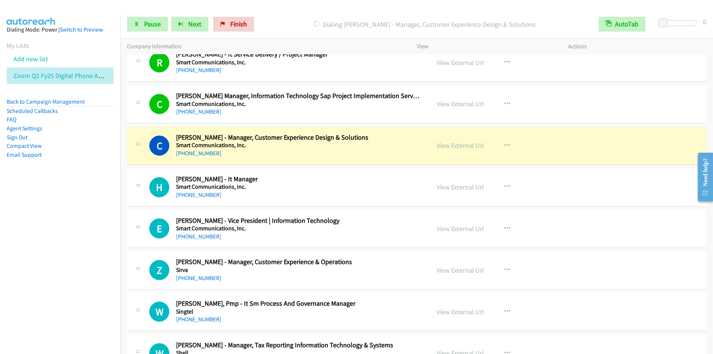
scroll to position [3892, 0]
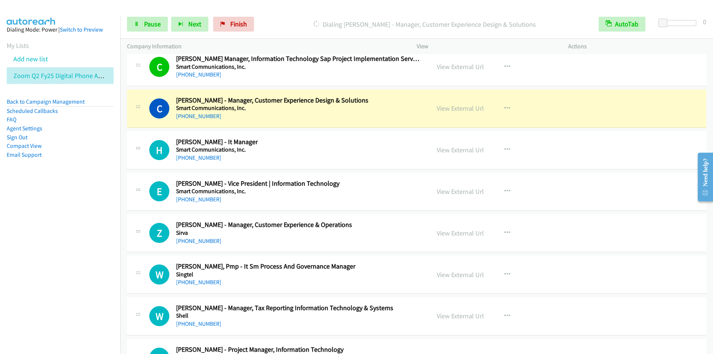
click at [298, 16] on div "Start Calls Pause Next Finish Dialing [PERSON_NAME] - Manager, Customer Experie…" at bounding box center [416, 24] width 593 height 29
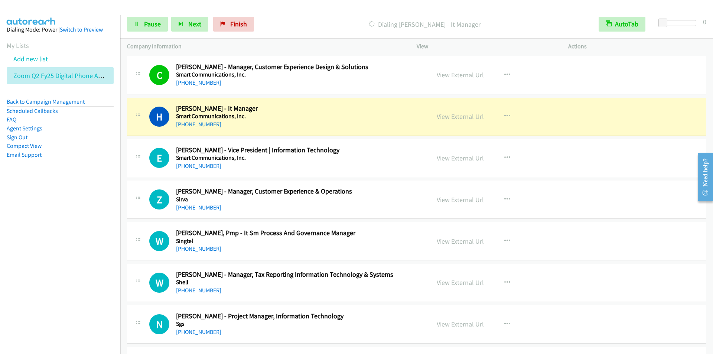
scroll to position [3967, 0]
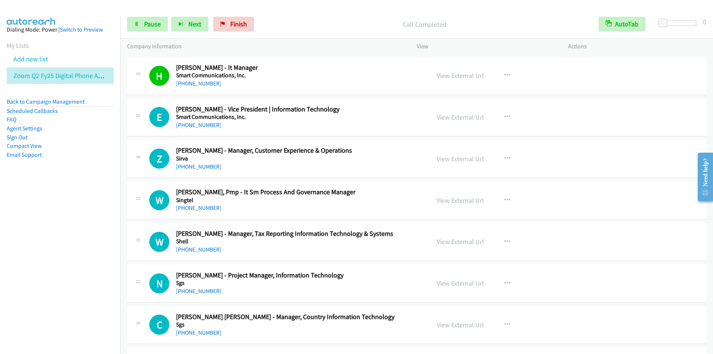
click at [338, 10] on div at bounding box center [353, 14] width 706 height 29
click at [184, 23] on button "Next" at bounding box center [189, 24] width 37 height 15
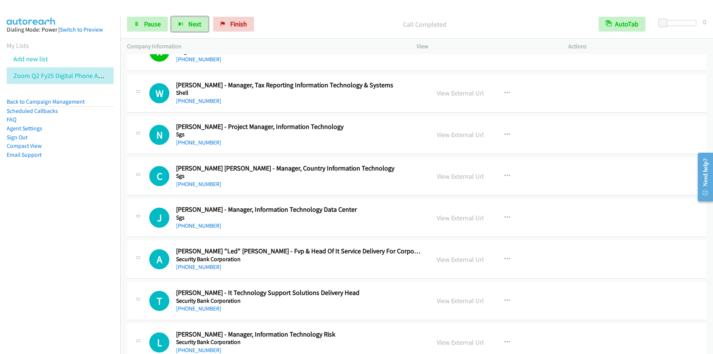
scroll to position [4004, 0]
